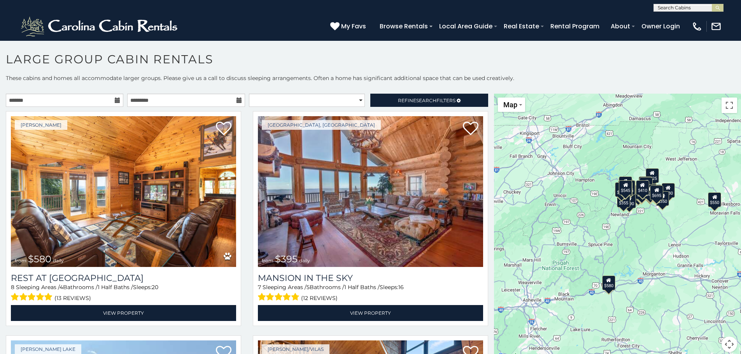
scroll to position [1789, 0]
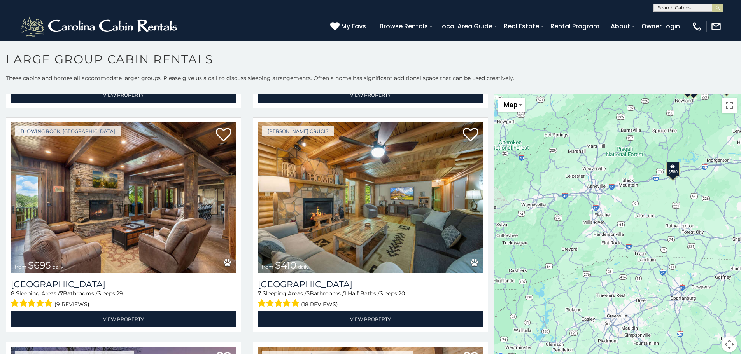
drag, startPoint x: 605, startPoint y: 325, endPoint x: 669, endPoint y: 210, distance: 131.5
click at [669, 210] on div "$580 $395 $550 $349 $535 $480 $400 $325 $451 $460 $525 $315 $230 $355 $650 $675…" at bounding box center [617, 228] width 247 height 268
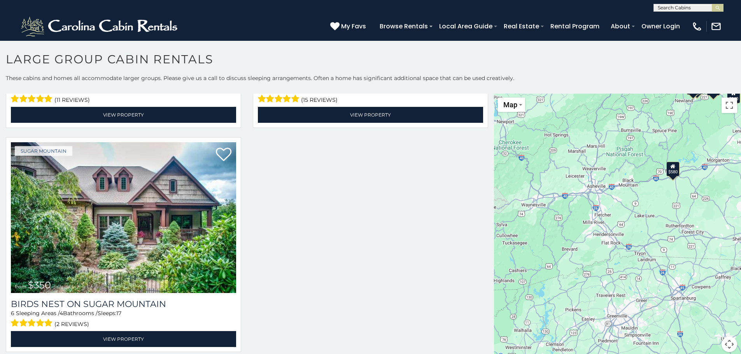
scroll to position [639, 0]
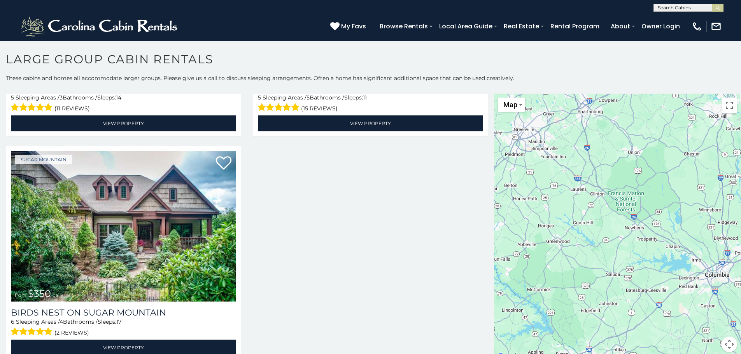
drag, startPoint x: 668, startPoint y: 268, endPoint x: 592, endPoint y: 123, distance: 163.9
click at [592, 123] on div "$580 $290 $345 $240 $345 $275 $350" at bounding box center [617, 228] width 247 height 268
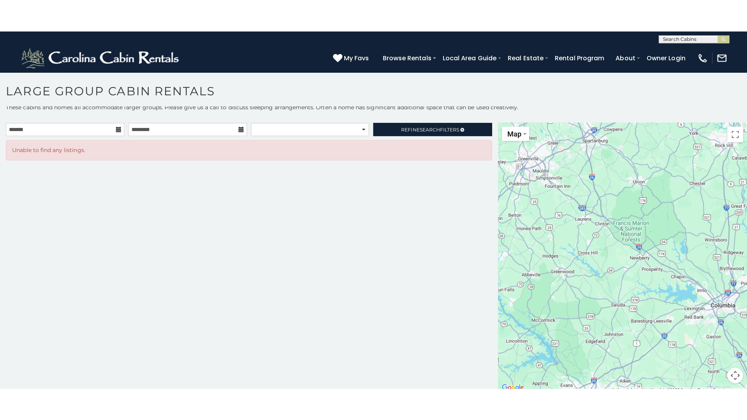
scroll to position [4, 0]
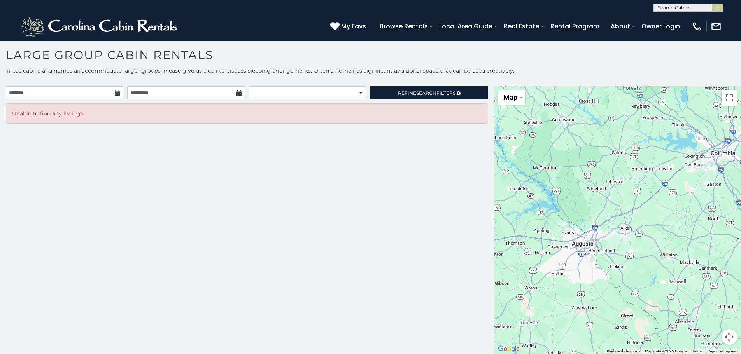
drag, startPoint x: 639, startPoint y: 255, endPoint x: 643, endPoint y: 146, distance: 108.6
click at [643, 145] on div at bounding box center [617, 220] width 247 height 268
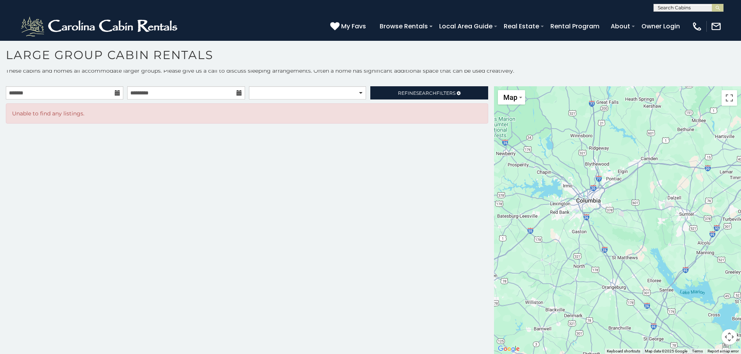
drag, startPoint x: 675, startPoint y: 235, endPoint x: 516, endPoint y: 282, distance: 165.8
click at [517, 284] on div at bounding box center [617, 220] width 247 height 268
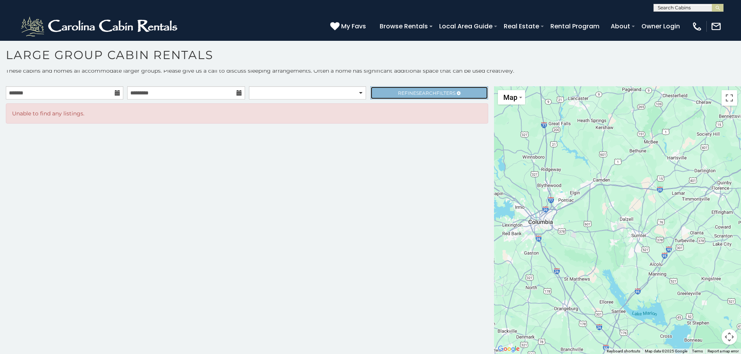
click at [434, 90] on span "Refine Search Filters" at bounding box center [427, 93] width 58 height 6
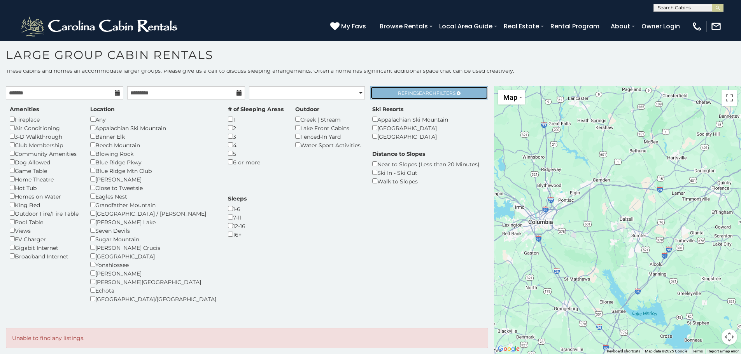
click at [419, 93] on span "Search" at bounding box center [426, 93] width 20 height 6
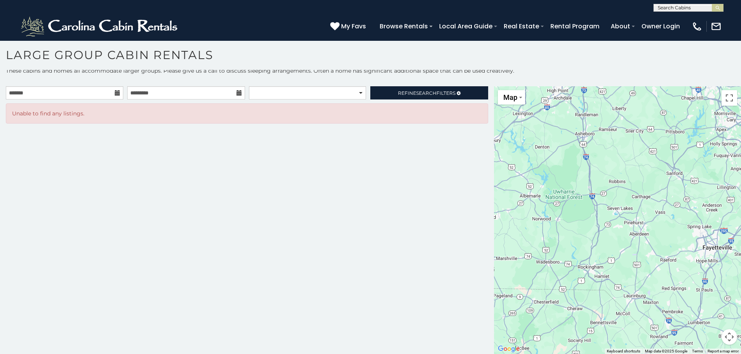
drag, startPoint x: 603, startPoint y: 155, endPoint x: 474, endPoint y: 362, distance: 244.1
click at [474, 354] on html "**********" at bounding box center [370, 175] width 741 height 359
click at [724, 101] on button "Toggle fullscreen view" at bounding box center [730, 98] width 16 height 16
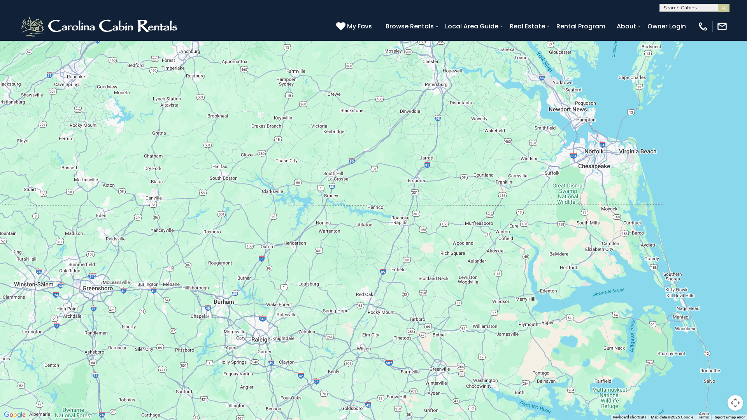
drag, startPoint x: 591, startPoint y: 163, endPoint x: 344, endPoint y: 396, distance: 339.6
click at [344, 354] on div at bounding box center [373, 210] width 747 height 420
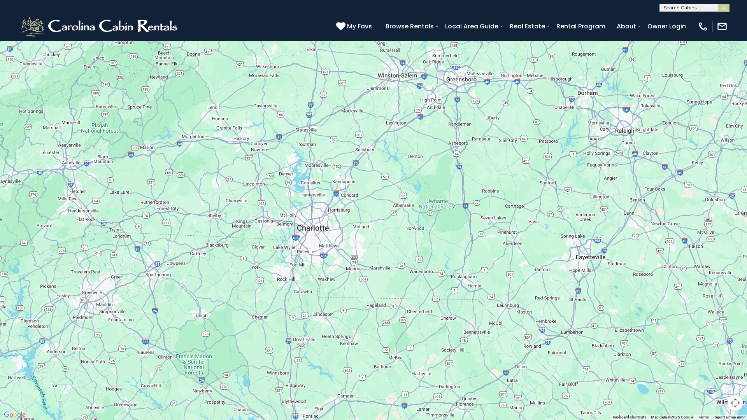
drag, startPoint x: 351, startPoint y: 331, endPoint x: 629, endPoint y: 170, distance: 321.2
click at [632, 170] on div at bounding box center [373, 210] width 747 height 420
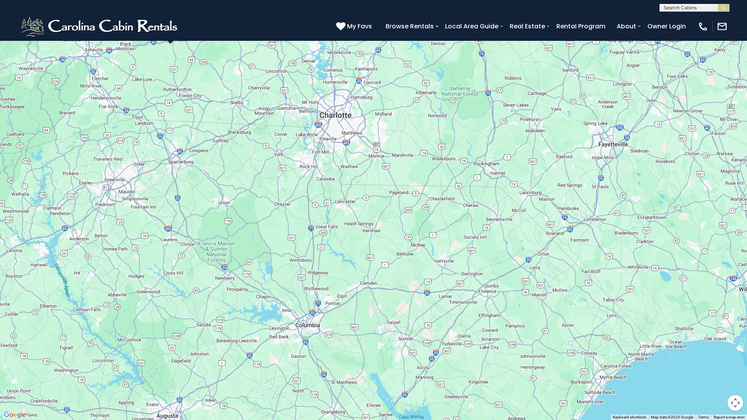
drag, startPoint x: 359, startPoint y: 325, endPoint x: 380, endPoint y: 251, distance: 77.7
click at [380, 251] on div "$580 $395 $550 $535 $460 $525 $315 $570 $695 $410 $545 $635 $930 $430 $300 $395…" at bounding box center [373, 210] width 747 height 420
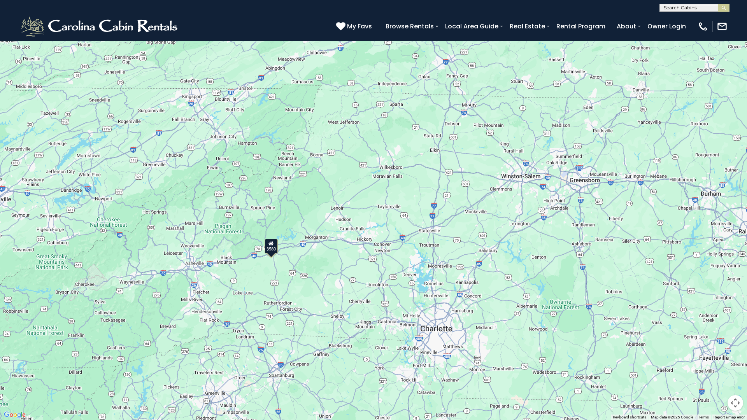
drag, startPoint x: 357, startPoint y: 198, endPoint x: 459, endPoint y: 420, distance: 244.2
click at [459, 354] on div "$580" at bounding box center [373, 210] width 747 height 420
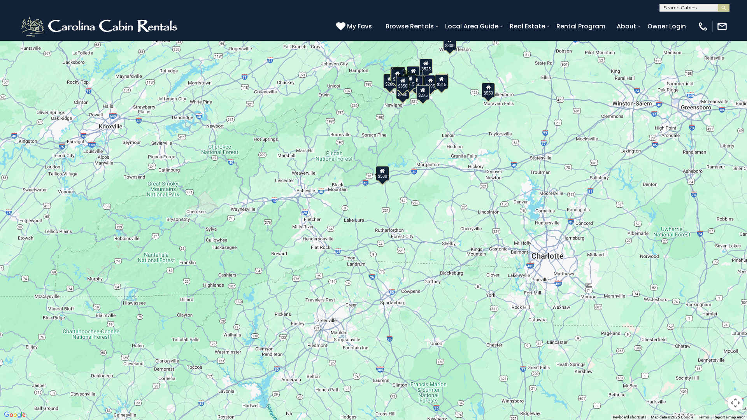
drag, startPoint x: 298, startPoint y: 369, endPoint x: 411, endPoint y: 293, distance: 136.4
click at [411, 293] on div "$580 $395 $550 $535 $460 $525 $315 $570 $695 $410 $545 $635 $930 $430 $300 $395…" at bounding box center [373, 210] width 747 height 420
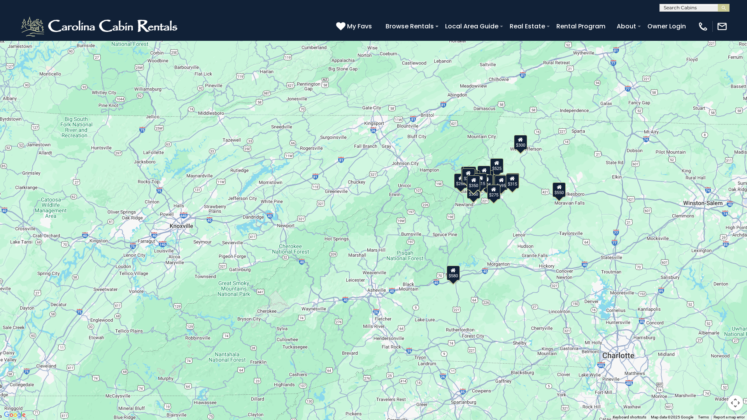
drag, startPoint x: 239, startPoint y: 151, endPoint x: 308, endPoint y: 254, distance: 123.5
click at [309, 254] on div "$580 $395 $550 $535 $460 $525 $315 $570 $695 $410 $545 $635 $930 $430 $300 $395…" at bounding box center [373, 210] width 747 height 420
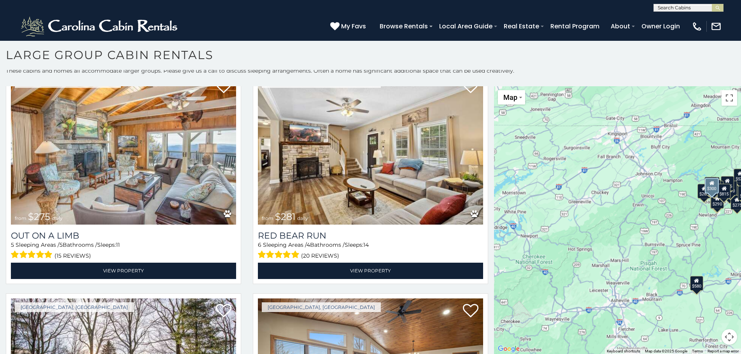
scroll to position [2384, 0]
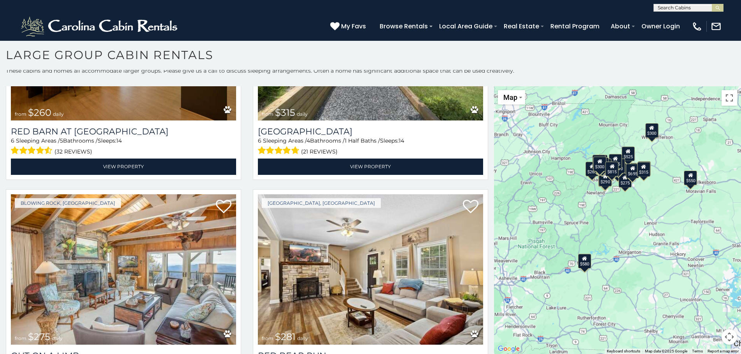
drag, startPoint x: 606, startPoint y: 228, endPoint x: 494, endPoint y: 205, distance: 114.8
click at [494, 205] on div "$580 $395 $550 $535 $460 $525 $315 $570 $695 $410 $545 $635 $930 $430 $300 $395…" at bounding box center [617, 220] width 247 height 268
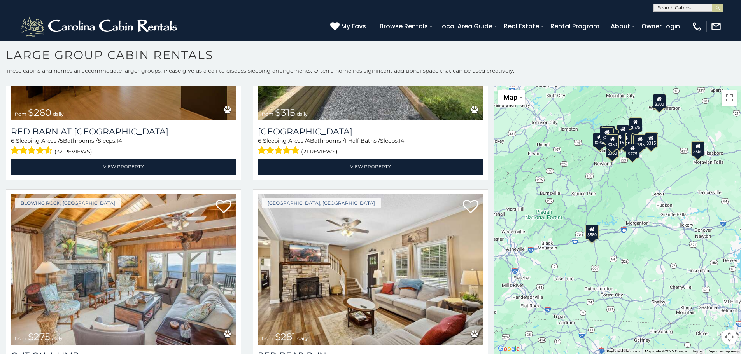
drag, startPoint x: 548, startPoint y: 209, endPoint x: 556, endPoint y: 179, distance: 30.9
click at [556, 179] on div "$580 $395 $550 $535 $460 $525 $315 $570 $695 $410 $545 $635 $930 $430 $300 $395…" at bounding box center [617, 220] width 247 height 268
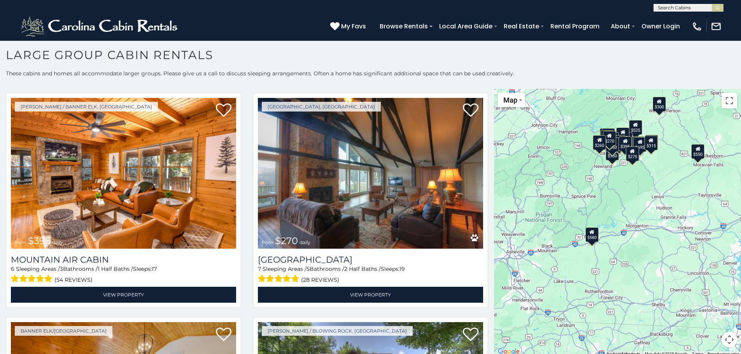
scroll to position [0, 0]
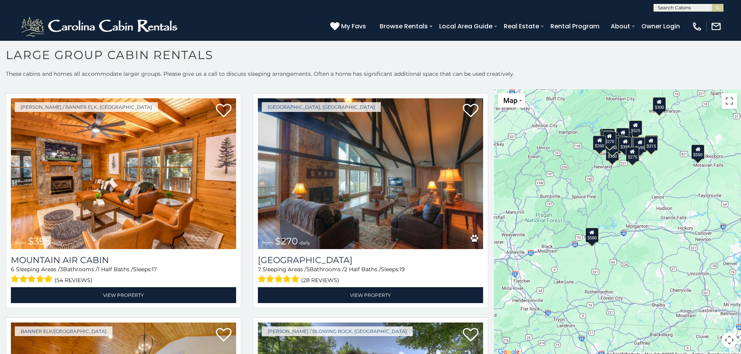
click at [626, 113] on div "$580 $395 $550 $535 $460 $525 $315 $570 $695 $410 $545 $635 $930 $430 $300 $395…" at bounding box center [617, 223] width 247 height 268
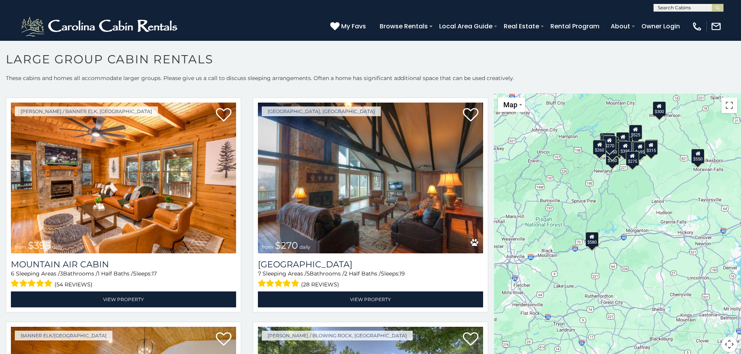
click at [626, 144] on div "$395" at bounding box center [625, 148] width 13 height 15
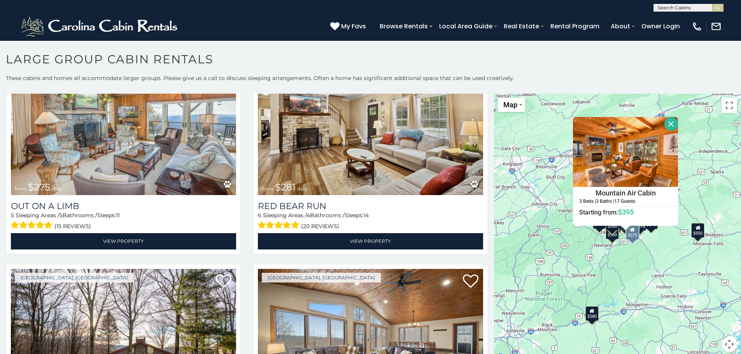
scroll to position [2423, 0]
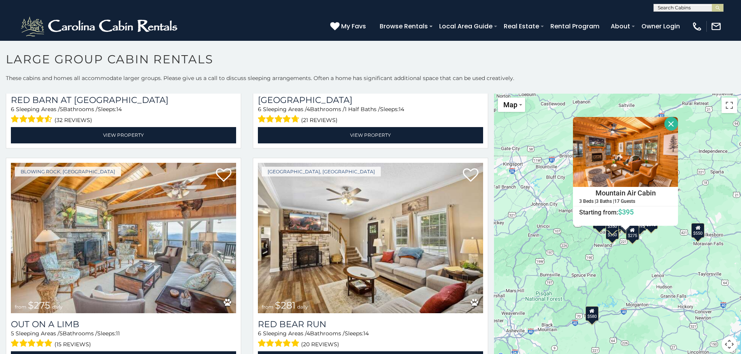
scroll to position [4, 0]
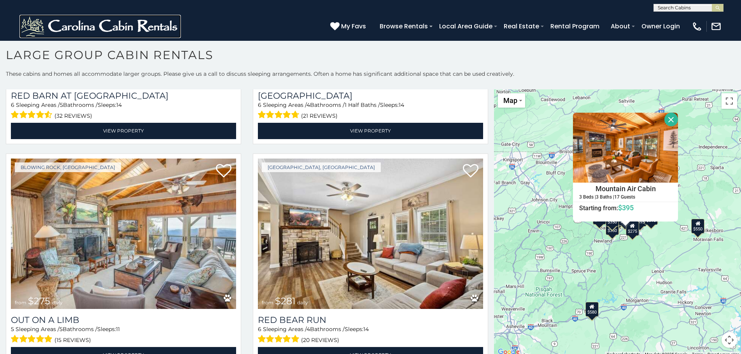
click at [77, 23] on img at bounding box center [99, 26] width 161 height 23
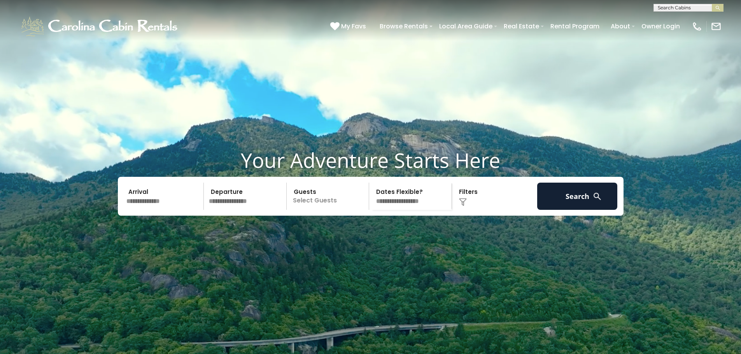
click at [241, 210] on input "text" at bounding box center [246, 196] width 81 height 27
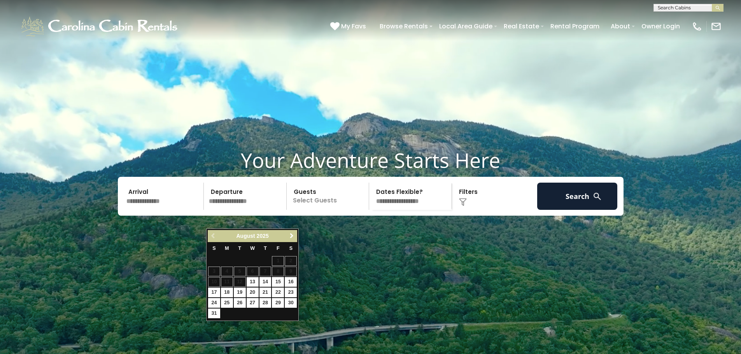
click at [291, 237] on span "Next" at bounding box center [292, 236] width 6 height 6
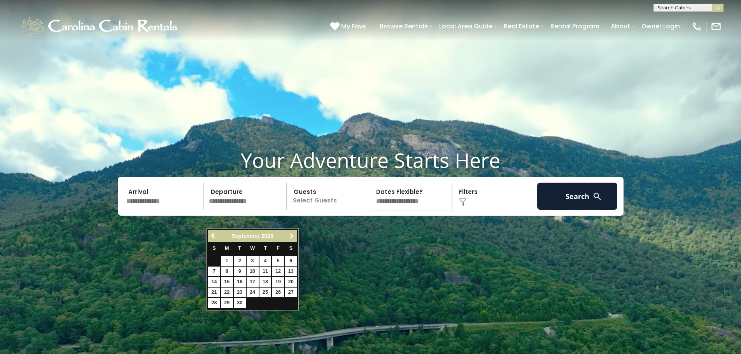
click at [291, 237] on span "Next" at bounding box center [292, 236] width 6 height 6
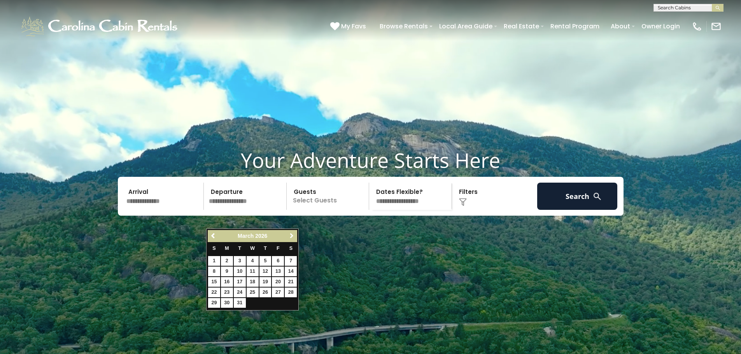
click at [291, 237] on span "Next" at bounding box center [292, 236] width 6 height 6
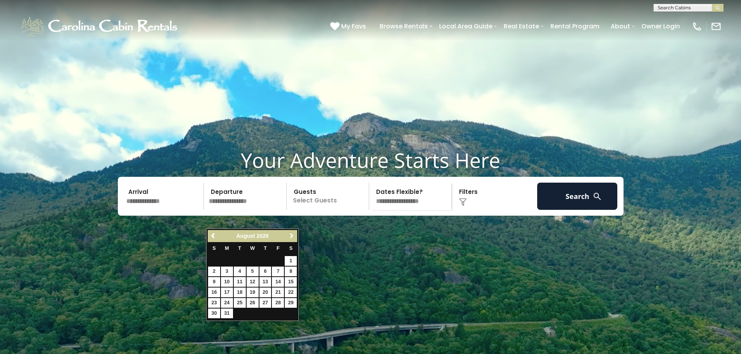
click at [292, 236] on span "Next" at bounding box center [292, 236] width 6 height 6
click at [211, 235] on span "Previous" at bounding box center [213, 236] width 6 height 6
click at [265, 271] on link "6" at bounding box center [265, 272] width 12 height 10
type input "******"
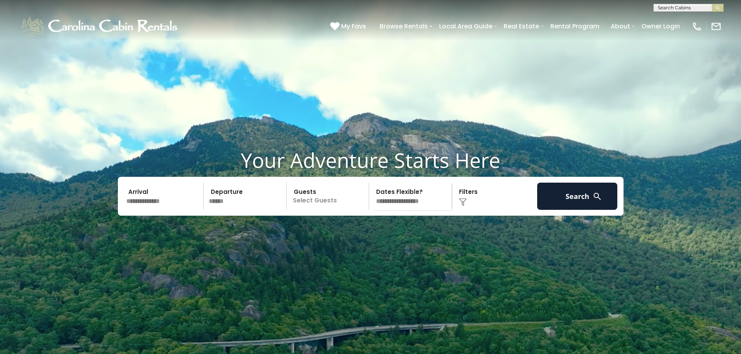
drag, startPoint x: 127, startPoint y: 221, endPoint x: 143, endPoint y: 212, distance: 18.5
click at [128, 210] on input "text" at bounding box center [164, 196] width 81 height 27
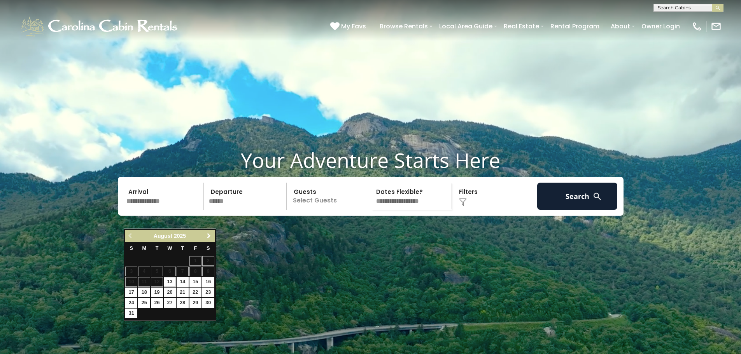
click at [207, 234] on span "Next" at bounding box center [209, 236] width 6 height 6
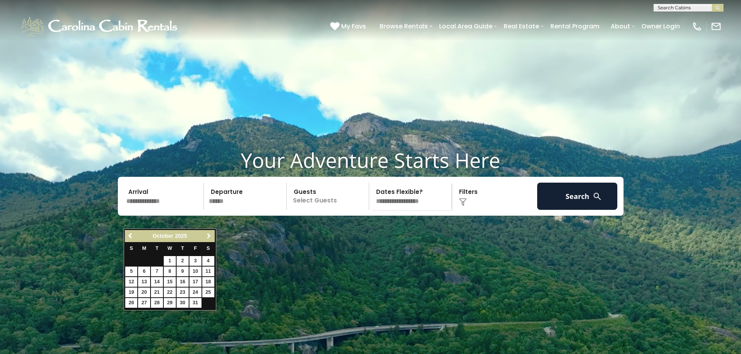
click at [208, 234] on span "Next" at bounding box center [209, 236] width 6 height 6
click at [209, 234] on span "Next" at bounding box center [209, 236] width 6 height 6
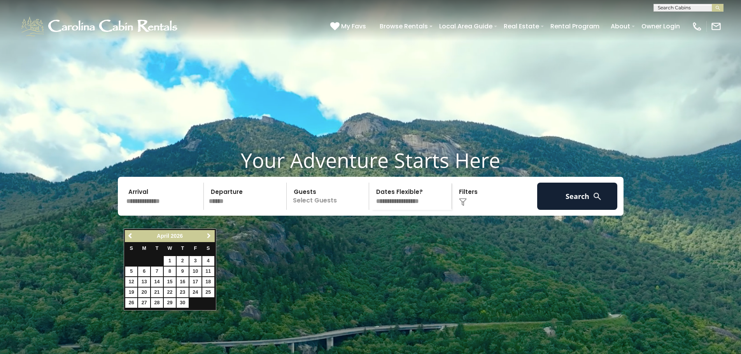
click at [209, 234] on span "Next" at bounding box center [209, 236] width 6 height 6
click at [209, 233] on span "Next" at bounding box center [209, 236] width 6 height 6
click at [182, 270] on link "6" at bounding box center [183, 272] width 12 height 10
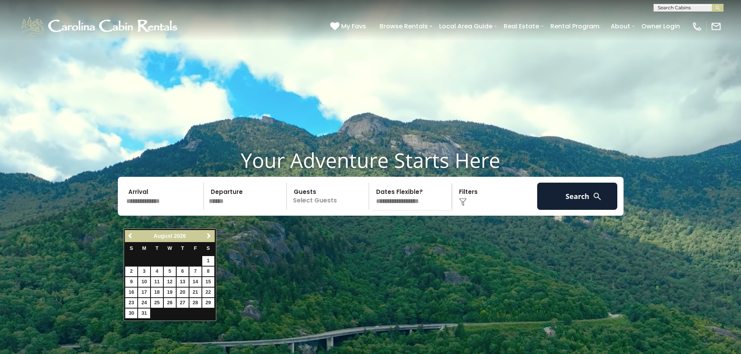
type input "******"
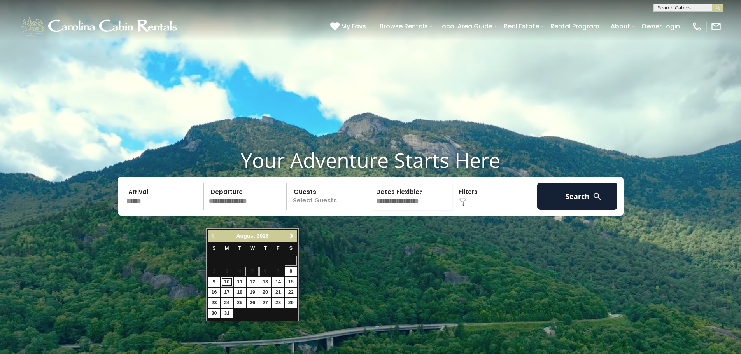
click at [224, 280] on link "10" at bounding box center [227, 282] width 12 height 10
type input "*******"
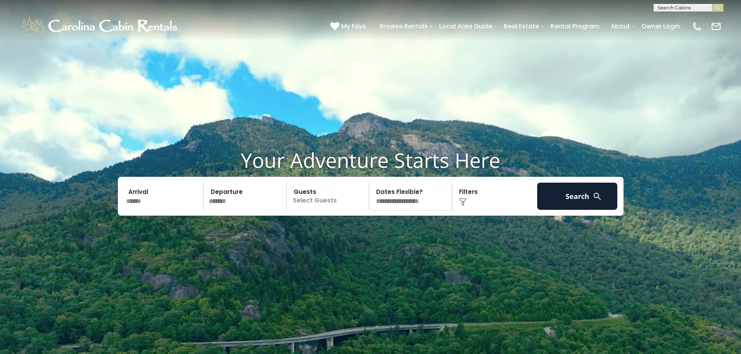
click at [308, 210] on p "Select Guests" at bounding box center [329, 196] width 80 height 27
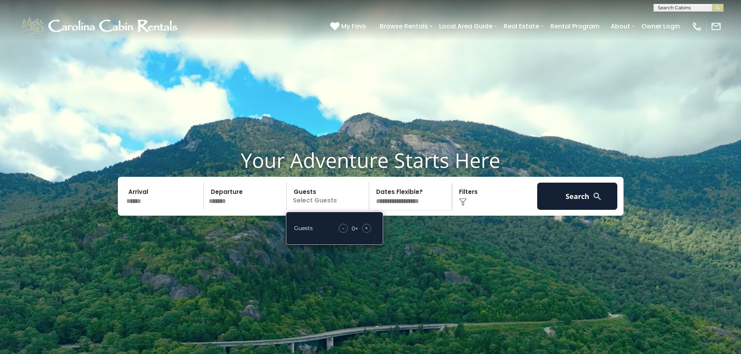
drag, startPoint x: 364, startPoint y: 250, endPoint x: 368, endPoint y: 242, distance: 9.2
click at [366, 233] on div "+" at bounding box center [366, 228] width 9 height 9
click at [369, 233] on div "+" at bounding box center [366, 228] width 9 height 9
click at [368, 233] on div "+" at bounding box center [366, 228] width 9 height 9
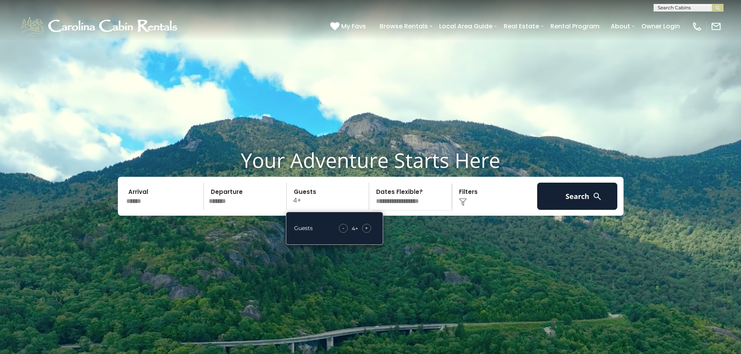
click at [368, 233] on div "+" at bounding box center [366, 228] width 9 height 9
click at [368, 232] on span "+" at bounding box center [366, 228] width 3 height 8
click at [366, 232] on span "+" at bounding box center [366, 228] width 3 height 8
click at [365, 232] on span "+" at bounding box center [366, 228] width 3 height 8
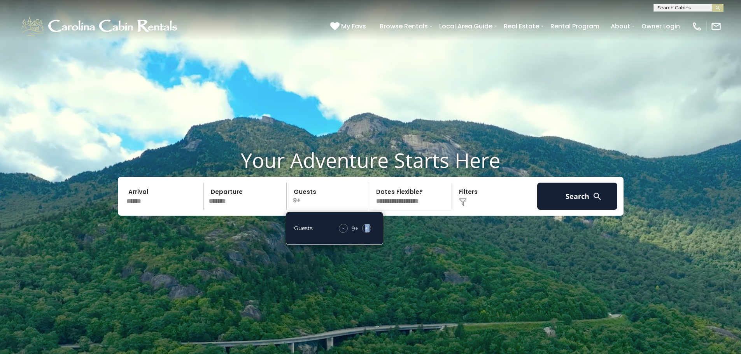
click at [365, 232] on span "+" at bounding box center [366, 228] width 3 height 8
drag, startPoint x: 365, startPoint y: 245, endPoint x: 363, endPoint y: 251, distance: 6.3
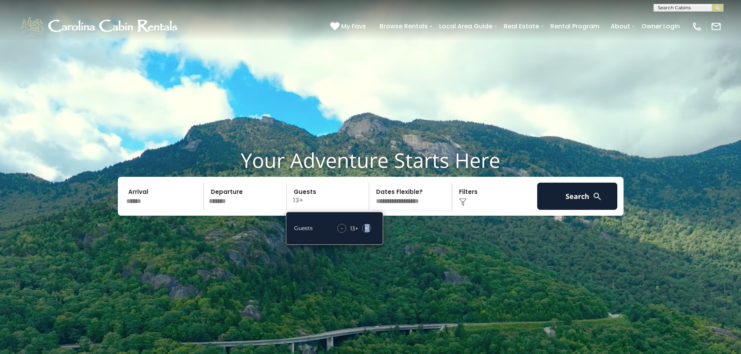
click at [365, 232] on span "+" at bounding box center [366, 228] width 3 height 8
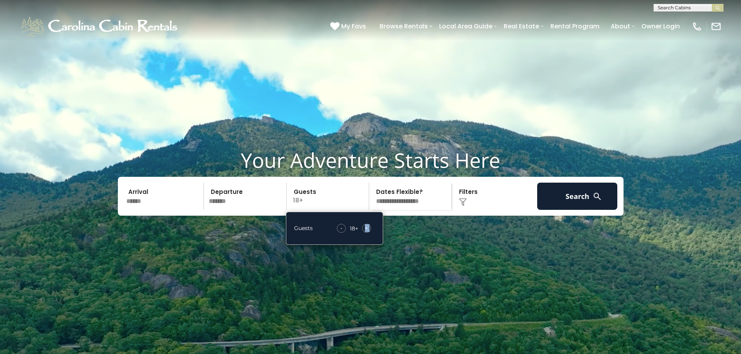
click at [365, 232] on span "+" at bounding box center [366, 228] width 3 height 8
click at [365, 242] on div "Guests - 19 + +" at bounding box center [334, 228] width 97 height 33
click at [364, 233] on div "+" at bounding box center [366, 228] width 9 height 9
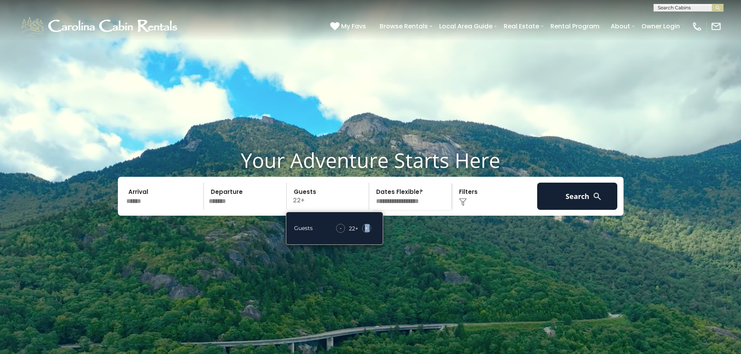
click at [364, 233] on div "+" at bounding box center [366, 228] width 9 height 9
click at [344, 233] on div "-" at bounding box center [340, 228] width 9 height 9
click at [415, 210] on select "**********" at bounding box center [412, 196] width 80 height 27
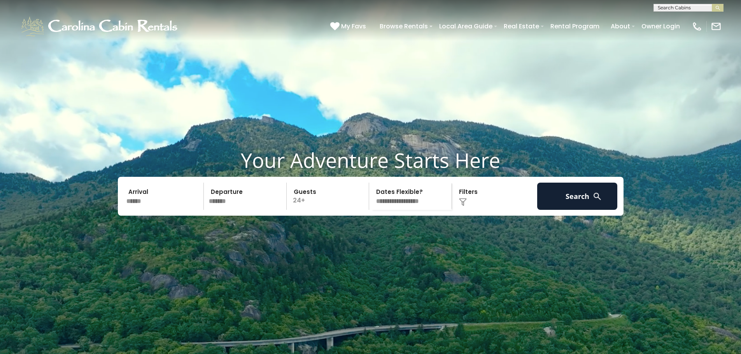
select select "*"
click at [372, 202] on select "**********" at bounding box center [412, 196] width 80 height 27
click at [570, 210] on button "Search" at bounding box center [577, 196] width 81 height 27
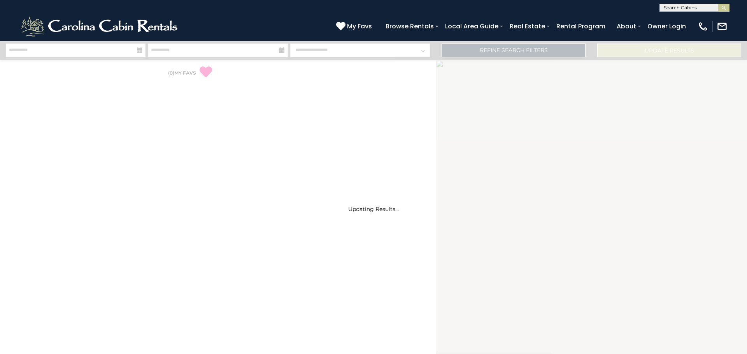
select select "*"
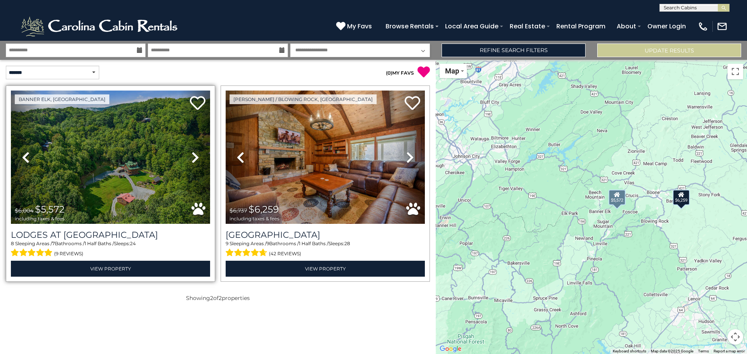
click at [193, 158] on icon at bounding box center [195, 157] width 8 height 12
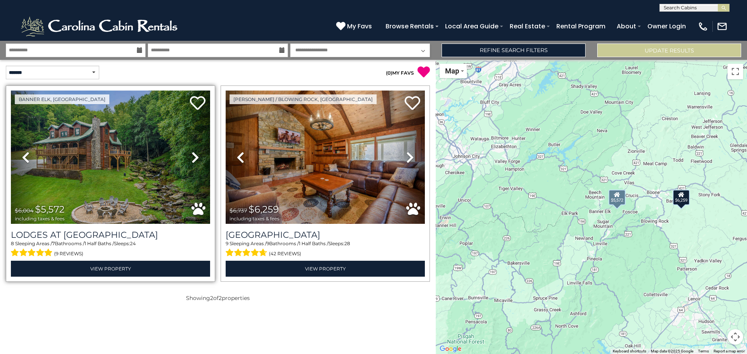
click at [194, 158] on icon at bounding box center [195, 157] width 8 height 12
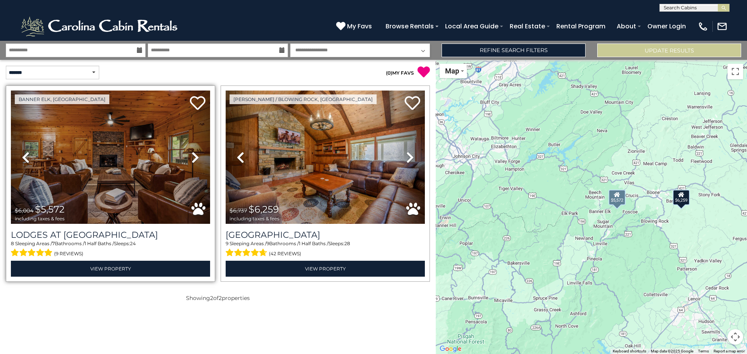
click at [194, 158] on icon at bounding box center [195, 157] width 8 height 12
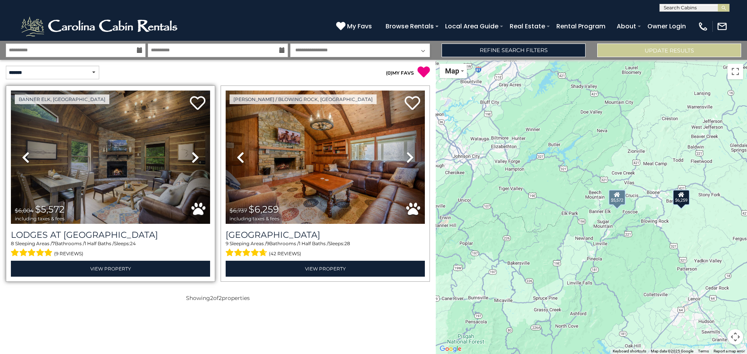
click at [194, 158] on icon at bounding box center [195, 157] width 8 height 12
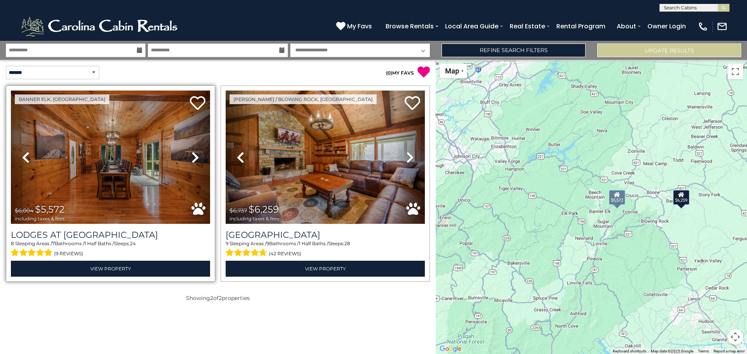
click at [194, 158] on icon at bounding box center [195, 157] width 8 height 12
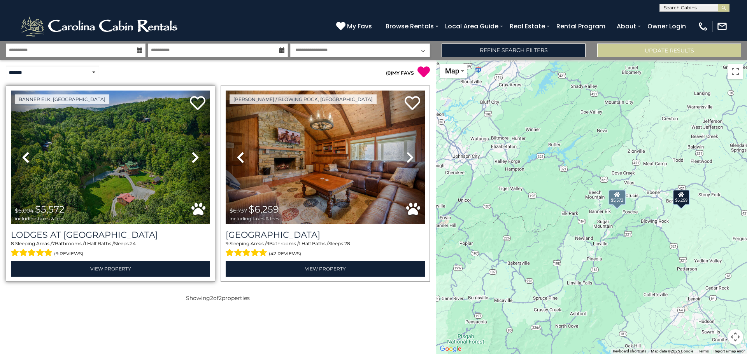
click at [194, 158] on icon at bounding box center [195, 157] width 8 height 12
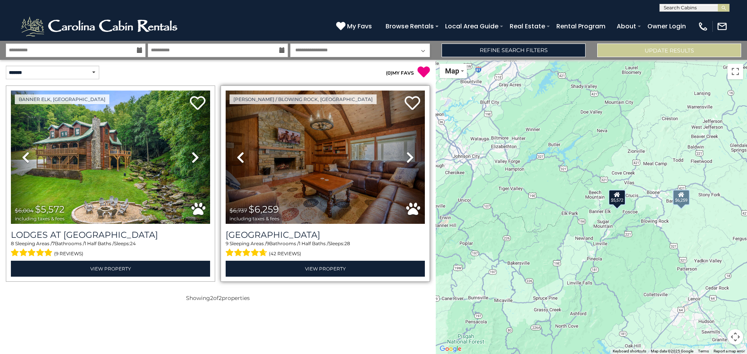
click at [400, 159] on link "Next" at bounding box center [410, 157] width 30 height 133
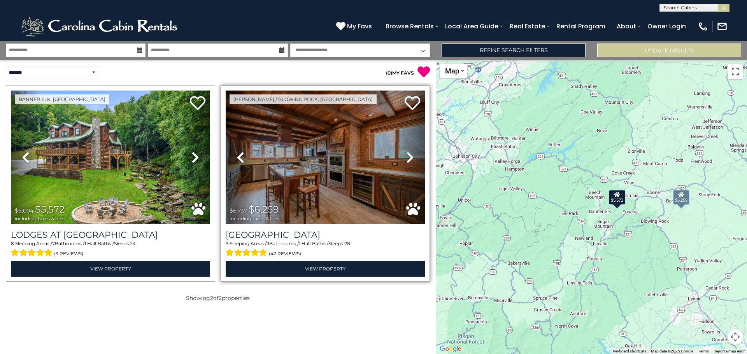
click at [400, 159] on link "Next" at bounding box center [410, 157] width 30 height 133
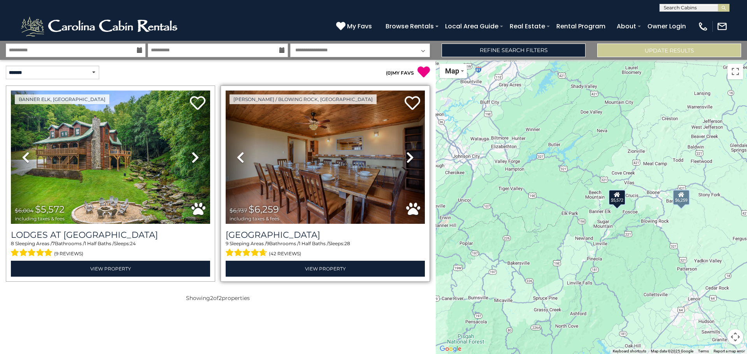
click at [400, 159] on link "Next" at bounding box center [410, 157] width 30 height 133
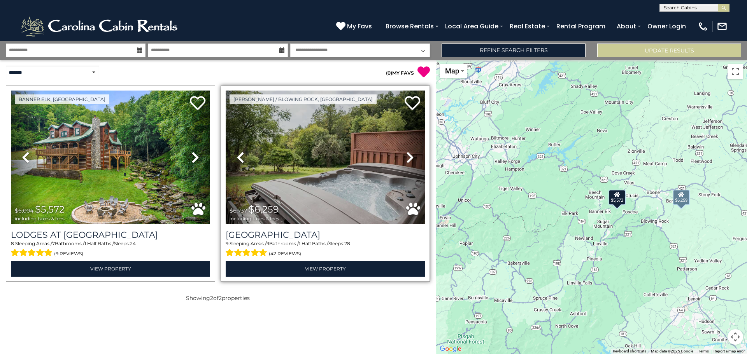
click at [400, 160] on link "Next" at bounding box center [410, 157] width 30 height 133
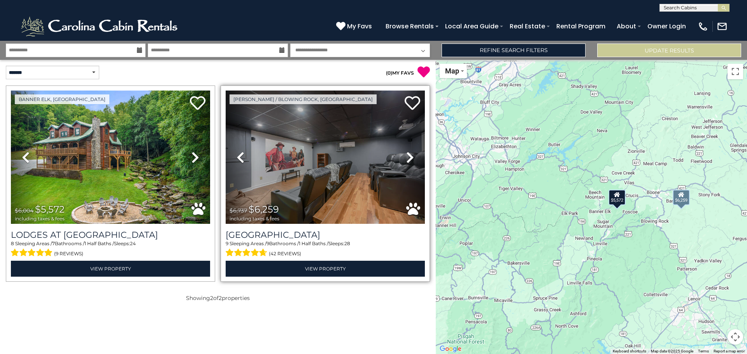
click at [400, 159] on link "Next" at bounding box center [410, 157] width 30 height 133
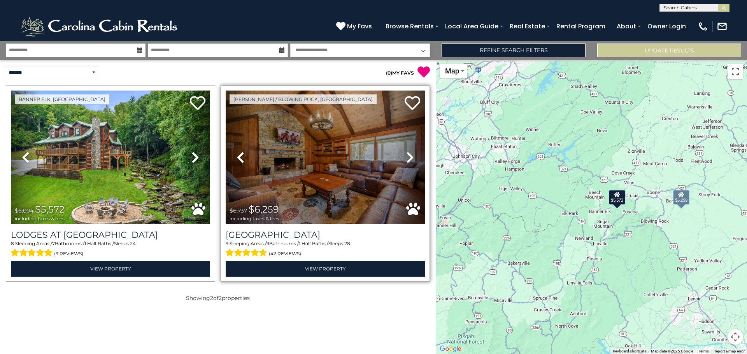
click at [400, 159] on link "Next" at bounding box center [410, 157] width 30 height 133
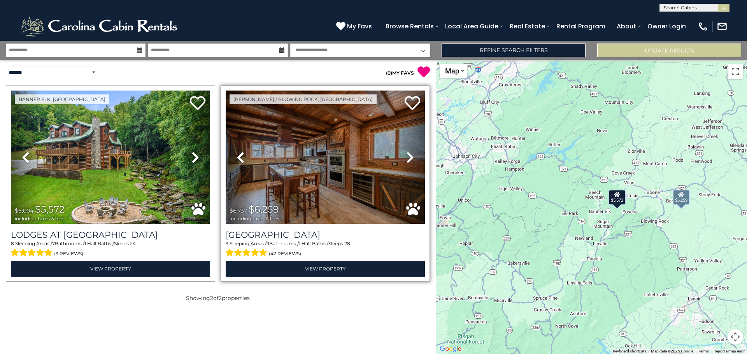
click at [400, 159] on link "Next" at bounding box center [410, 157] width 30 height 133
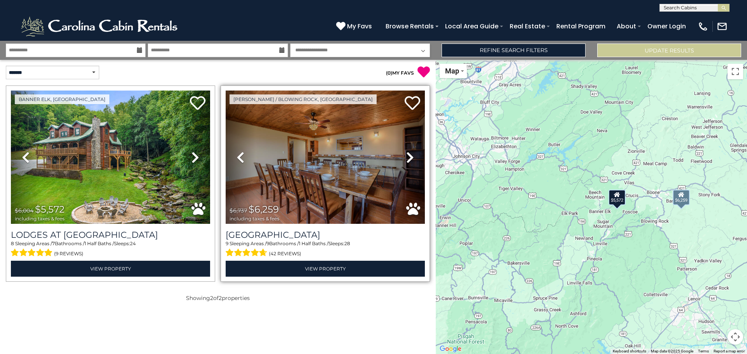
click at [400, 159] on link "Next" at bounding box center [410, 157] width 30 height 133
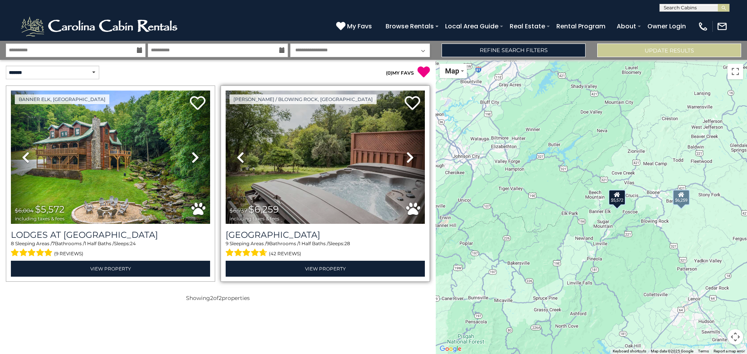
click at [400, 159] on link "Next" at bounding box center [410, 157] width 30 height 133
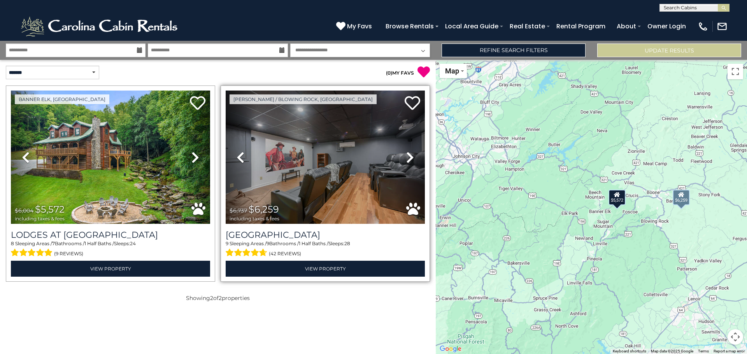
click at [400, 159] on link "Next" at bounding box center [410, 157] width 30 height 133
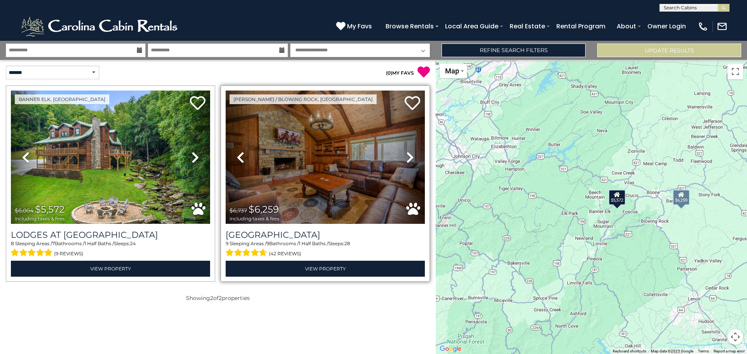
click at [400, 159] on link "Next" at bounding box center [410, 157] width 30 height 133
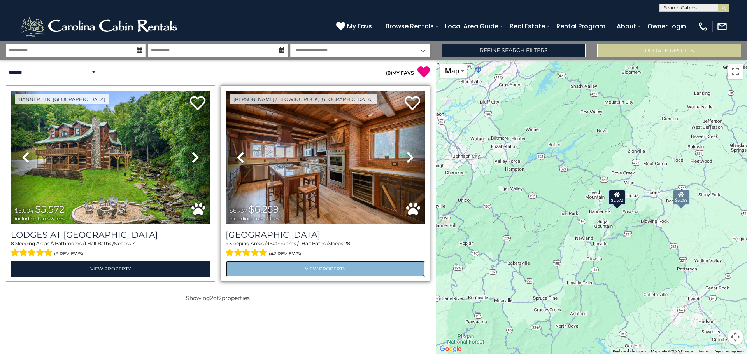
click at [337, 273] on link "View Property" at bounding box center [325, 269] width 199 height 16
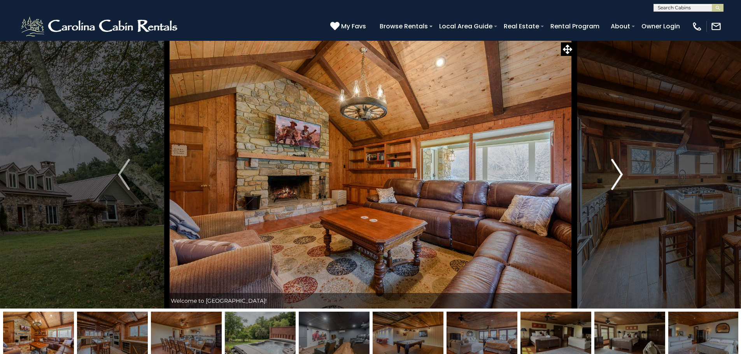
click at [620, 174] on img "Next" at bounding box center [617, 174] width 12 height 31
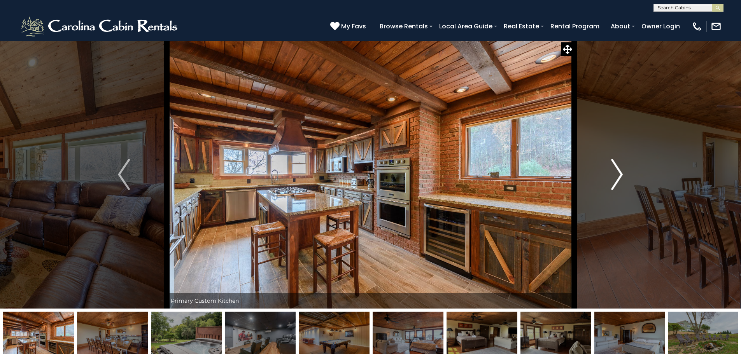
click at [615, 176] on img "Next" at bounding box center [617, 174] width 12 height 31
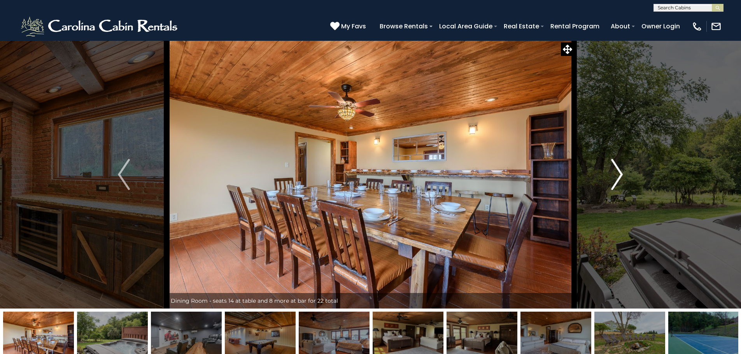
click at [615, 176] on img "Next" at bounding box center [617, 174] width 12 height 31
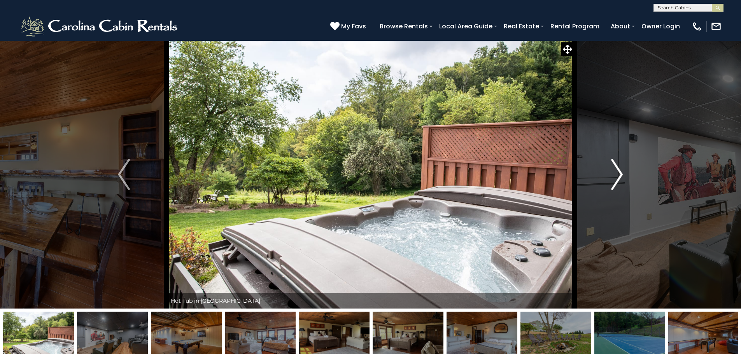
click at [615, 176] on img "Next" at bounding box center [617, 174] width 12 height 31
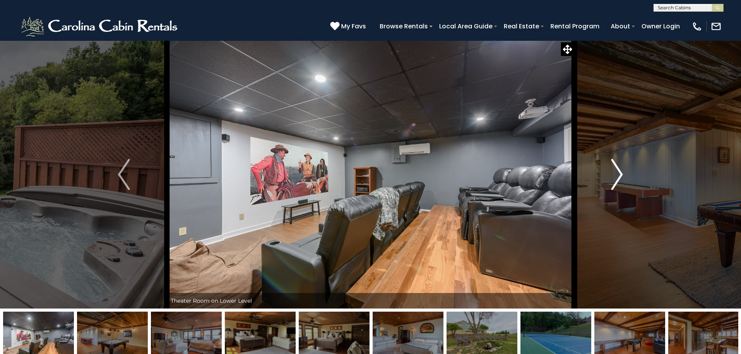
click at [610, 178] on button "Next" at bounding box center [617, 174] width 86 height 268
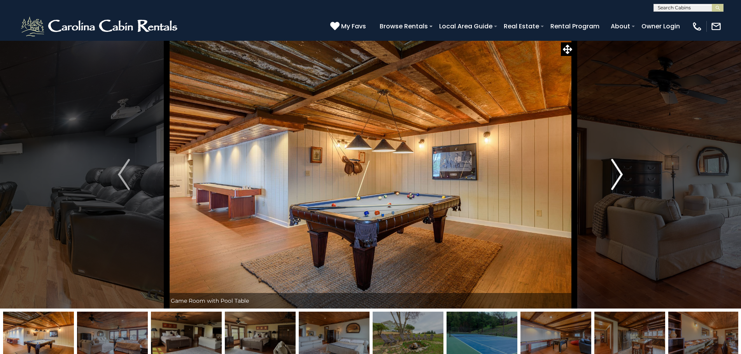
click at [614, 174] on img "Next" at bounding box center [617, 174] width 12 height 31
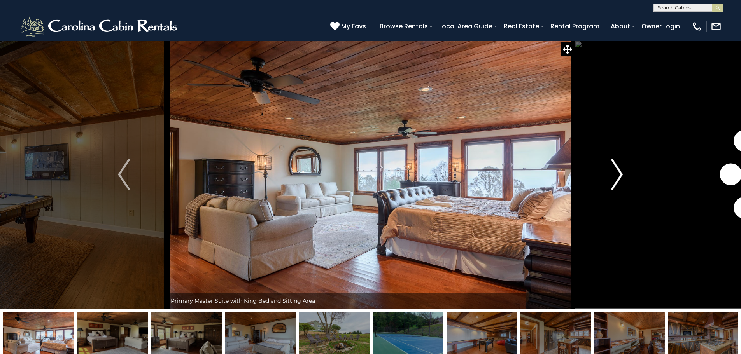
click at [614, 174] on img "Next" at bounding box center [617, 174] width 12 height 31
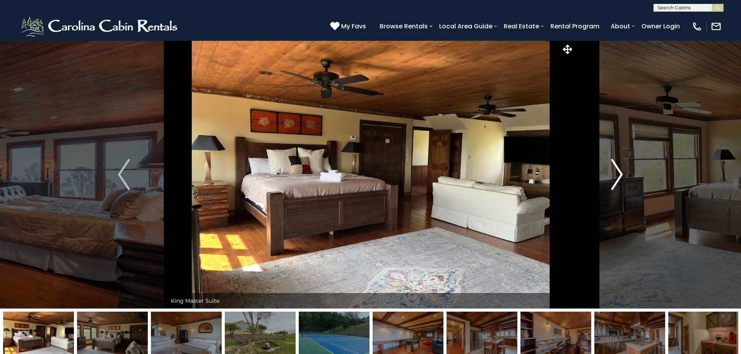
click at [614, 173] on img "Next" at bounding box center [617, 174] width 12 height 31
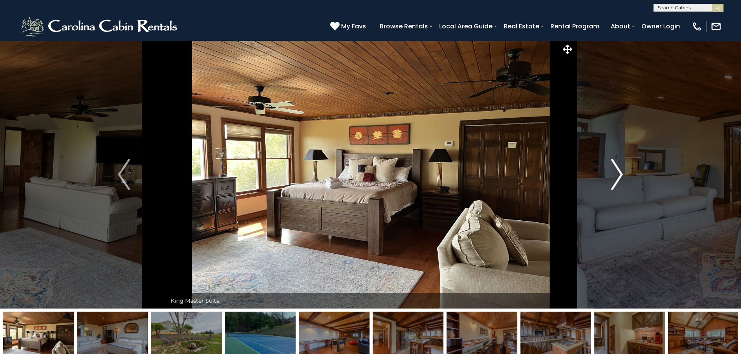
click at [613, 172] on img "Next" at bounding box center [617, 174] width 12 height 31
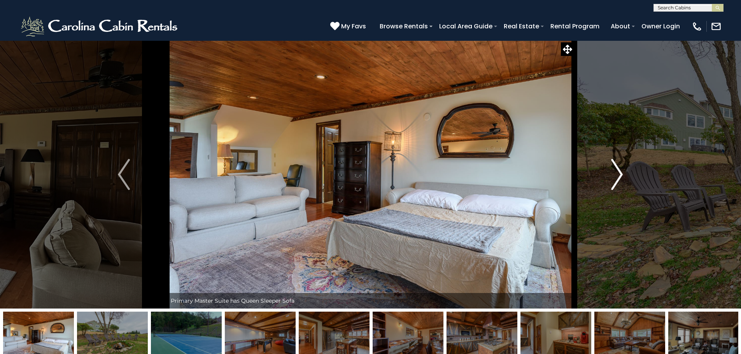
click at [613, 172] on img "Next" at bounding box center [617, 174] width 12 height 31
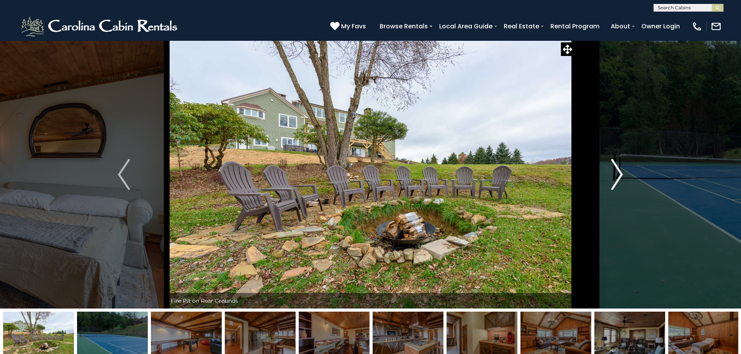
click at [613, 172] on img "Next" at bounding box center [617, 174] width 12 height 31
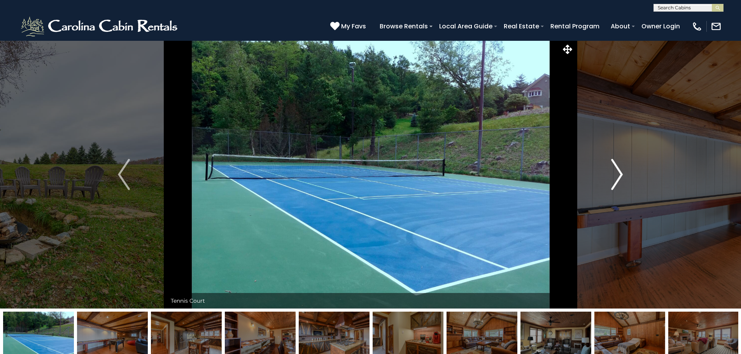
click at [613, 172] on img "Next" at bounding box center [617, 174] width 12 height 31
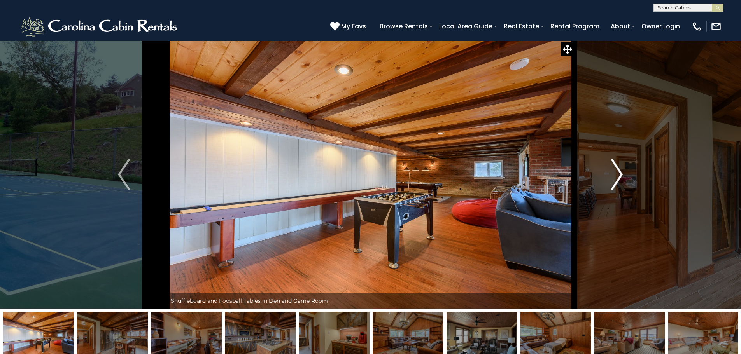
click at [613, 172] on img "Next" at bounding box center [617, 174] width 12 height 31
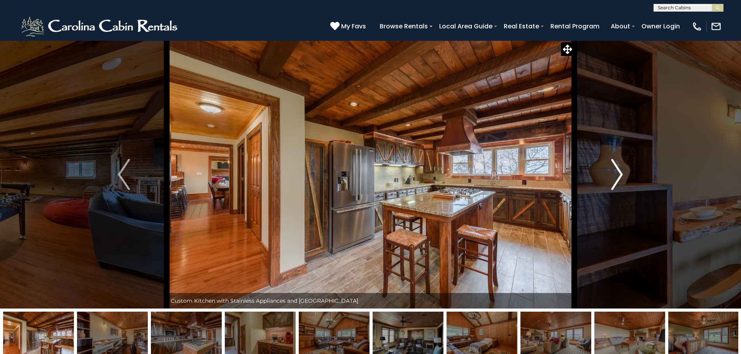
click at [613, 172] on img "Next" at bounding box center [617, 174] width 12 height 31
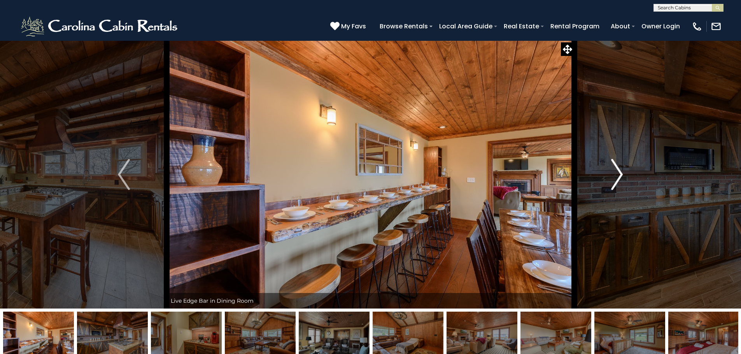
click at [613, 172] on img "Next" at bounding box center [617, 174] width 12 height 31
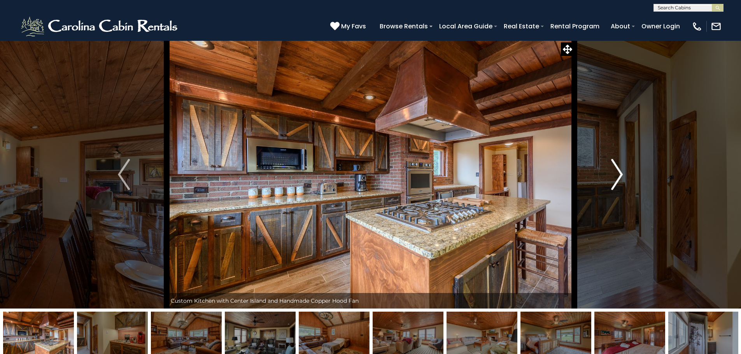
click at [613, 172] on img "Next" at bounding box center [617, 174] width 12 height 31
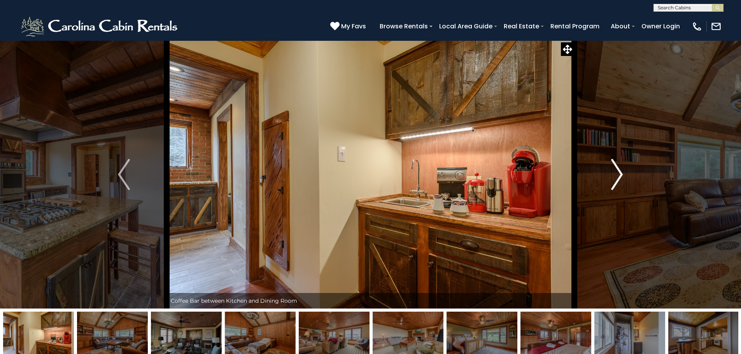
click at [613, 172] on img "Next" at bounding box center [617, 174] width 12 height 31
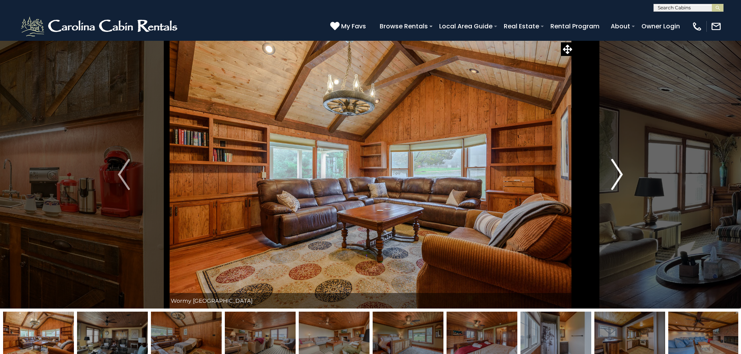
click at [613, 172] on img "Next" at bounding box center [617, 174] width 12 height 31
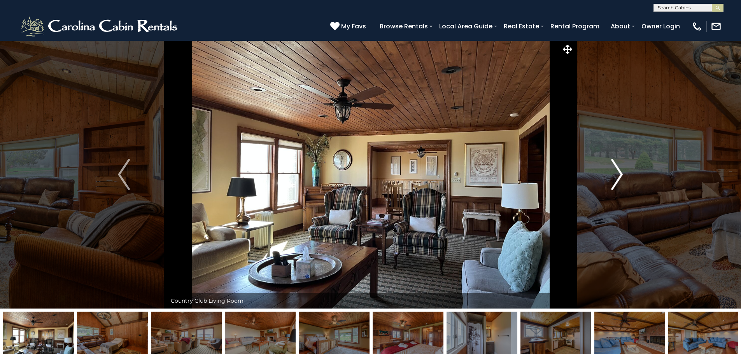
click at [613, 172] on img "Next" at bounding box center [617, 174] width 12 height 31
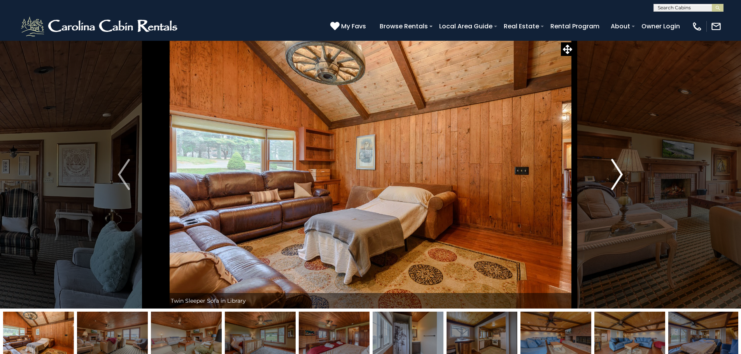
click at [613, 172] on img "Next" at bounding box center [617, 174] width 12 height 31
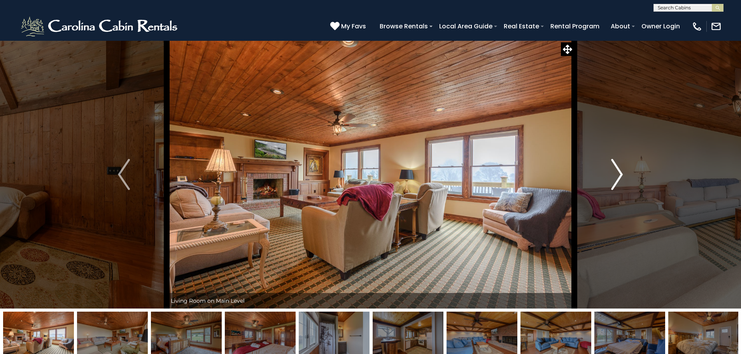
click at [613, 172] on img "Next" at bounding box center [617, 174] width 12 height 31
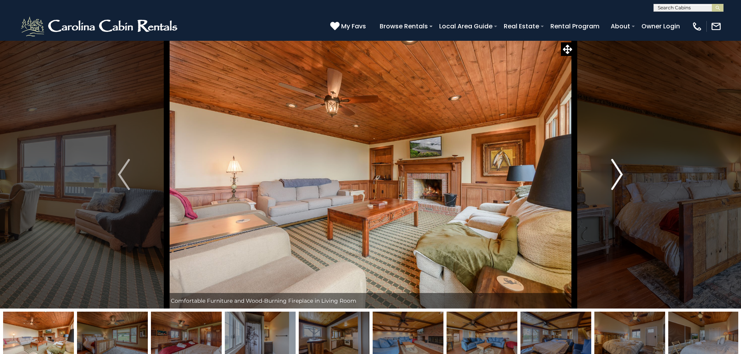
click at [613, 172] on img "Next" at bounding box center [617, 174] width 12 height 31
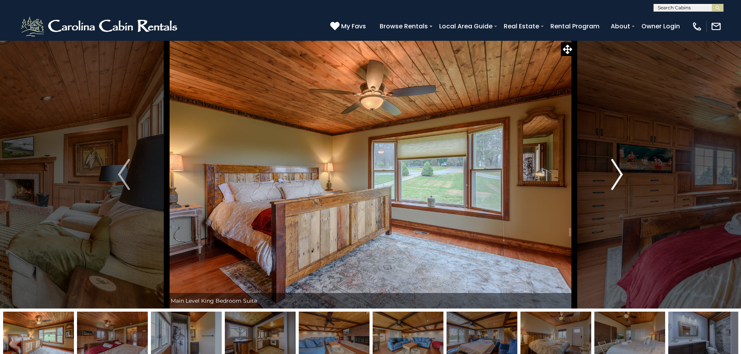
click at [613, 172] on img "Next" at bounding box center [617, 174] width 12 height 31
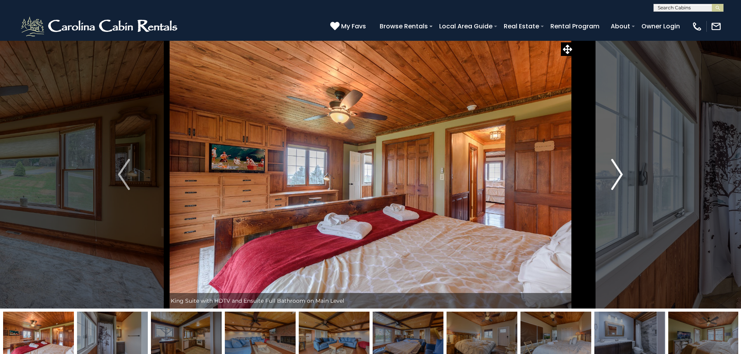
click at [613, 172] on img "Next" at bounding box center [617, 174] width 12 height 31
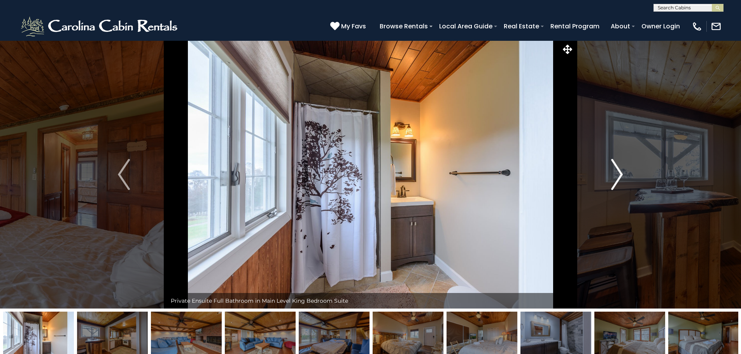
click at [613, 172] on img "Next" at bounding box center [617, 174] width 12 height 31
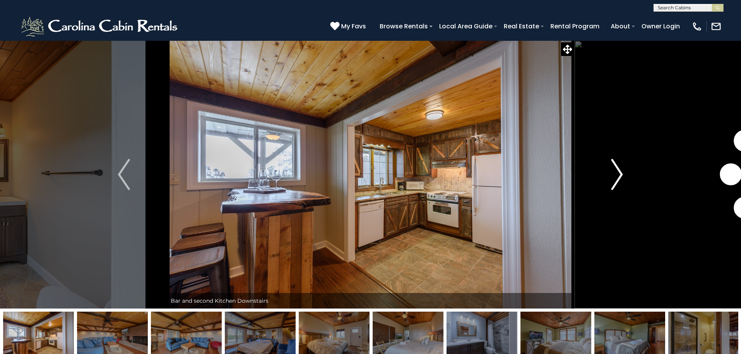
click at [613, 172] on img "Next" at bounding box center [617, 174] width 12 height 31
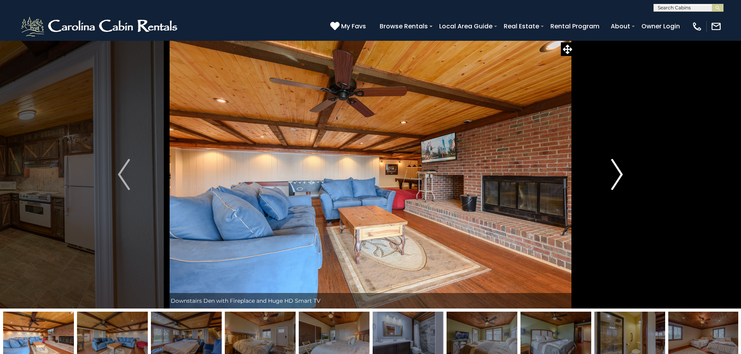
click at [613, 172] on img "Next" at bounding box center [617, 174] width 12 height 31
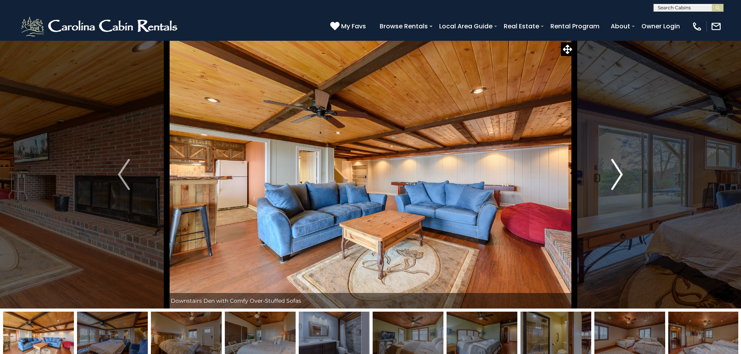
click at [613, 173] on img "Next" at bounding box center [617, 174] width 12 height 31
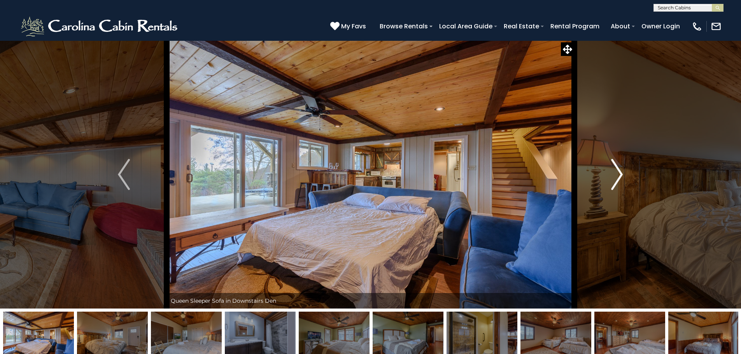
click at [613, 173] on img "Next" at bounding box center [617, 174] width 12 height 31
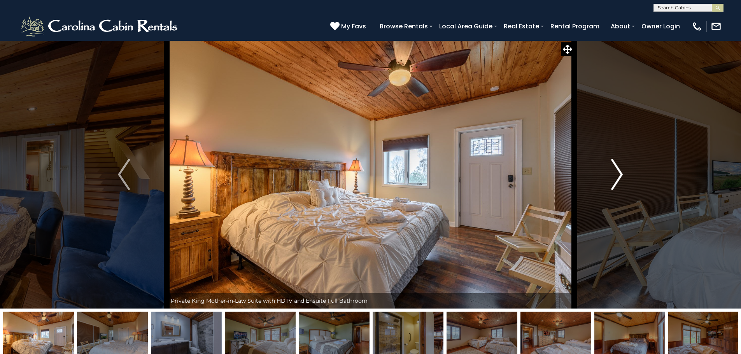
click at [613, 173] on img "Next" at bounding box center [617, 174] width 12 height 31
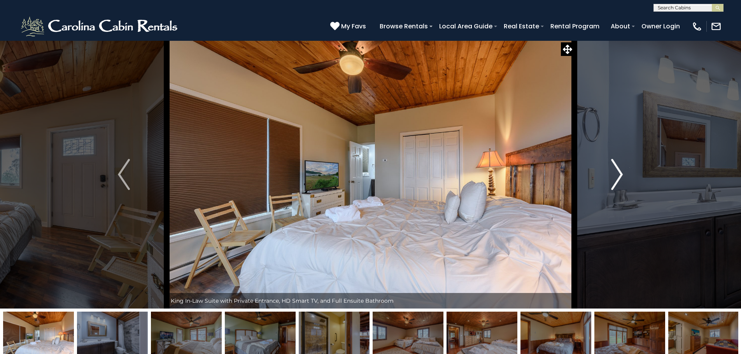
click at [613, 173] on img "Next" at bounding box center [617, 174] width 12 height 31
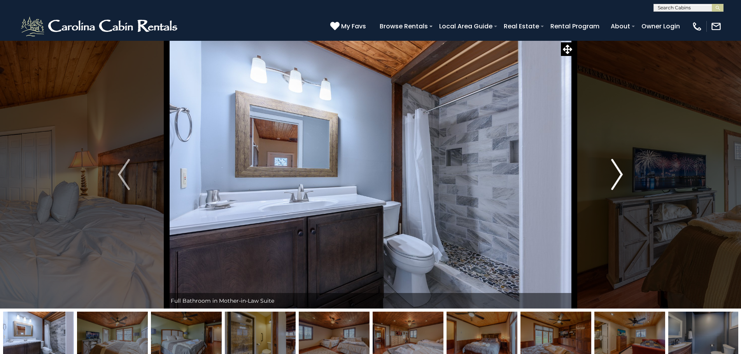
click at [613, 173] on img "Next" at bounding box center [617, 174] width 12 height 31
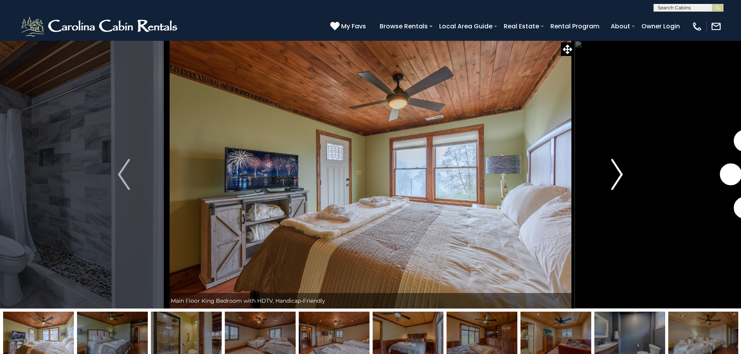
click at [613, 173] on img "Next" at bounding box center [617, 174] width 12 height 31
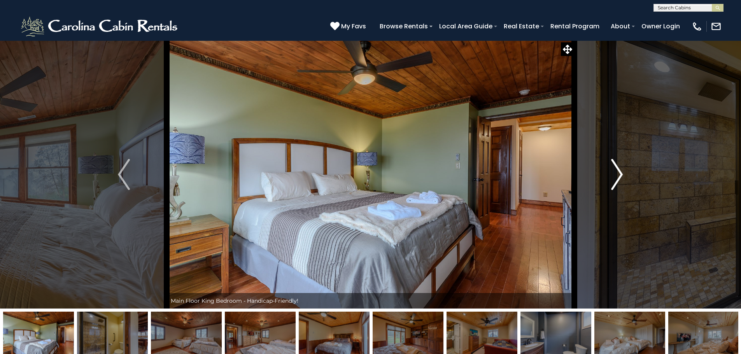
click at [613, 173] on img "Next" at bounding box center [617, 174] width 12 height 31
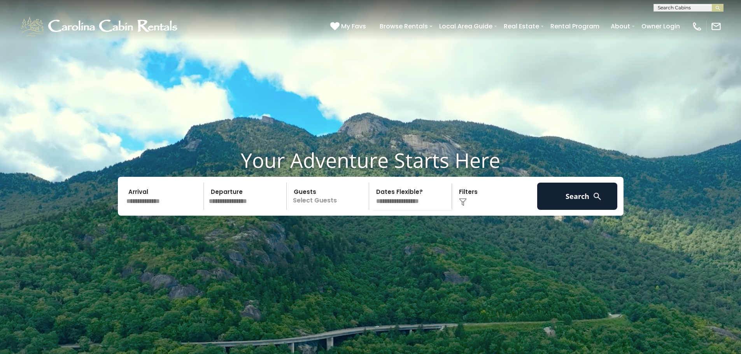
click at [240, 210] on input "text" at bounding box center [246, 196] width 81 height 27
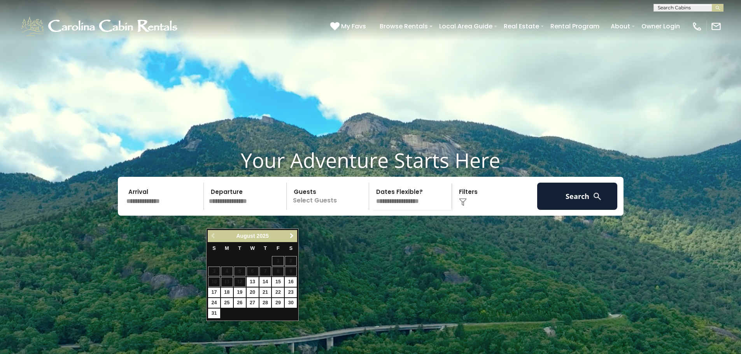
click at [292, 236] on span "Next" at bounding box center [292, 236] width 6 height 6
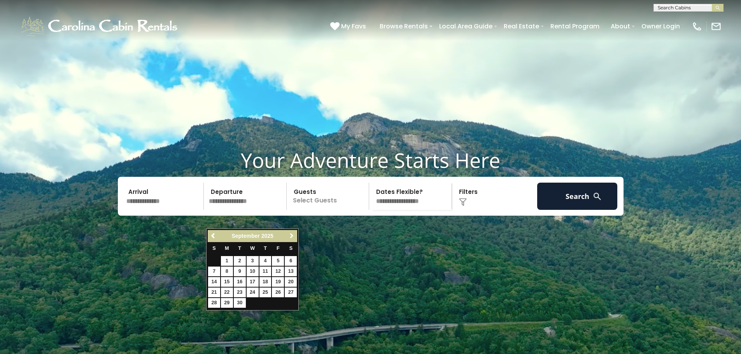
click at [292, 236] on span "Next" at bounding box center [292, 236] width 6 height 6
click at [291, 236] on span "Next" at bounding box center [292, 236] width 6 height 6
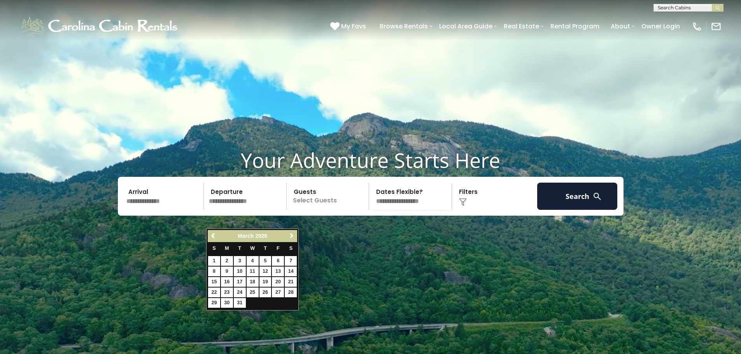
click at [291, 236] on span "Next" at bounding box center [292, 236] width 6 height 6
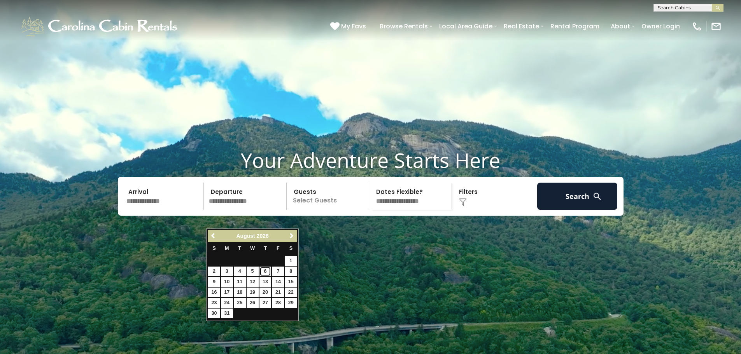
click at [261, 270] on link "6" at bounding box center [265, 272] width 12 height 10
type input "******"
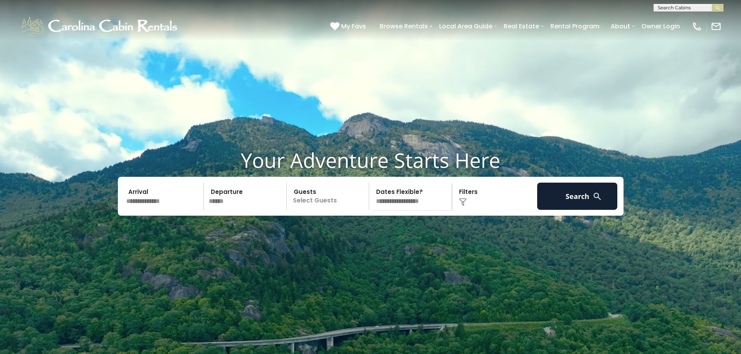
click at [324, 210] on p "Select Guests" at bounding box center [329, 196] width 80 height 27
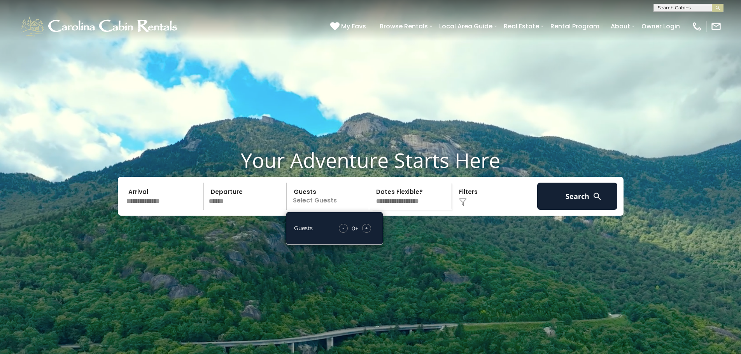
click at [365, 232] on span "+" at bounding box center [366, 228] width 3 height 8
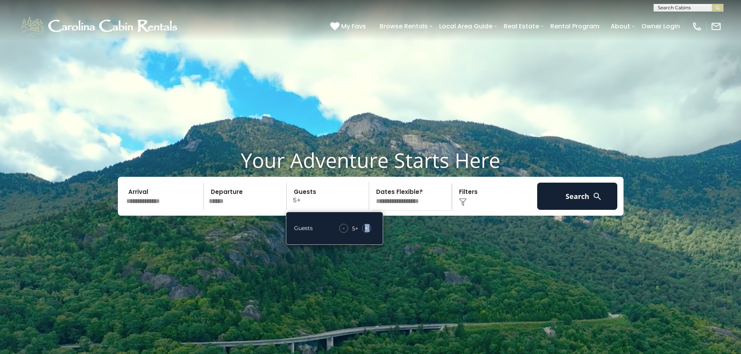
click at [365, 232] on span "+" at bounding box center [366, 228] width 3 height 8
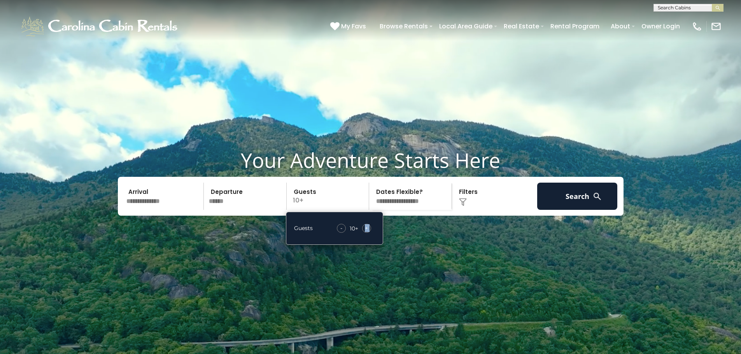
click at [365, 232] on span "+" at bounding box center [366, 228] width 3 height 8
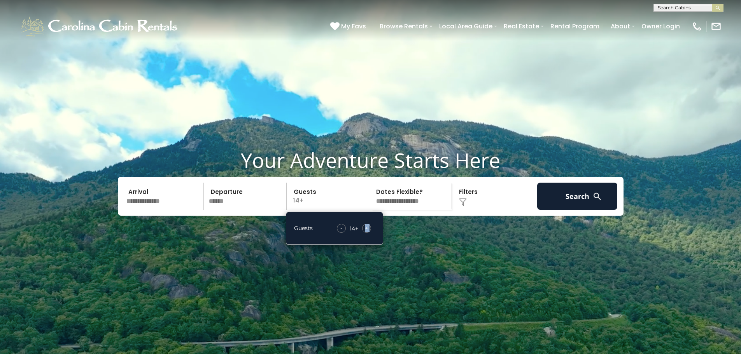
click at [365, 232] on span "+" at bounding box center [366, 228] width 3 height 8
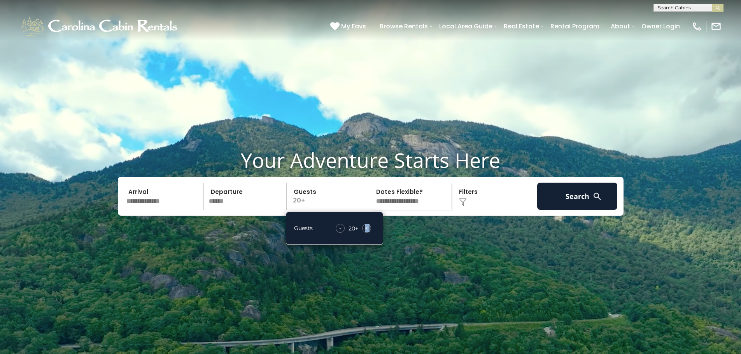
click at [365, 232] on span "+" at bounding box center [366, 228] width 3 height 8
click at [154, 210] on input "text" at bounding box center [164, 196] width 81 height 27
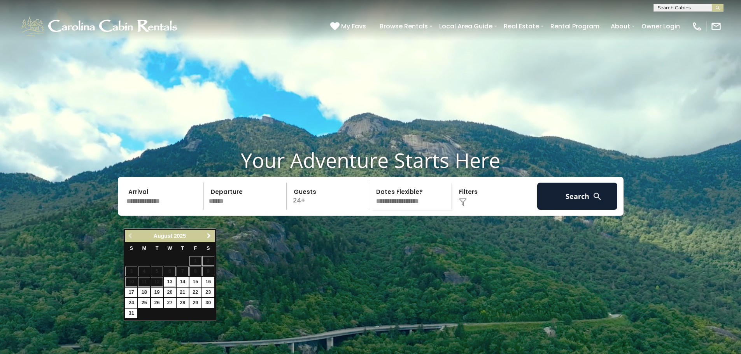
click at [210, 236] on span "Next" at bounding box center [209, 236] width 6 height 6
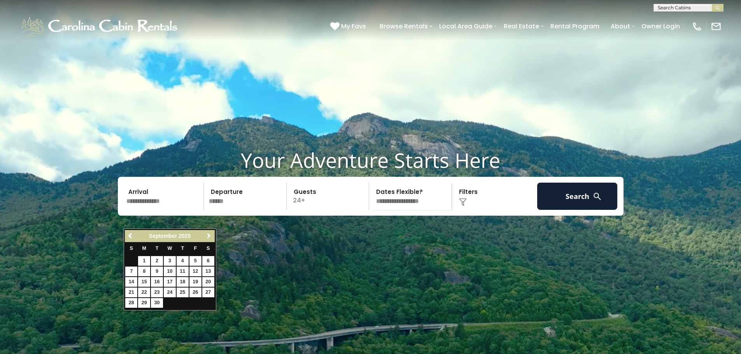
click at [210, 236] on span "Next" at bounding box center [209, 236] width 6 height 6
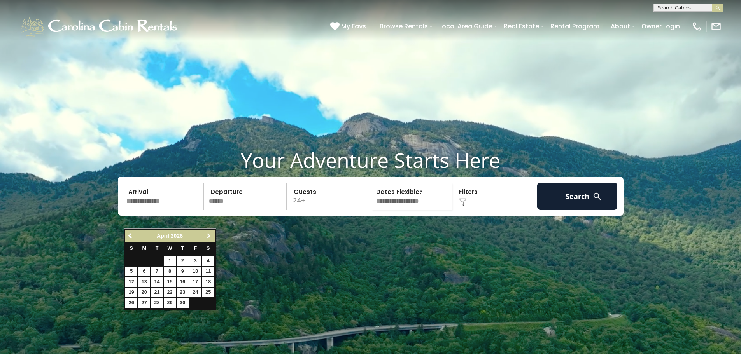
click at [210, 236] on span "Next" at bounding box center [209, 236] width 6 height 6
click at [180, 270] on link "6" at bounding box center [183, 272] width 12 height 10
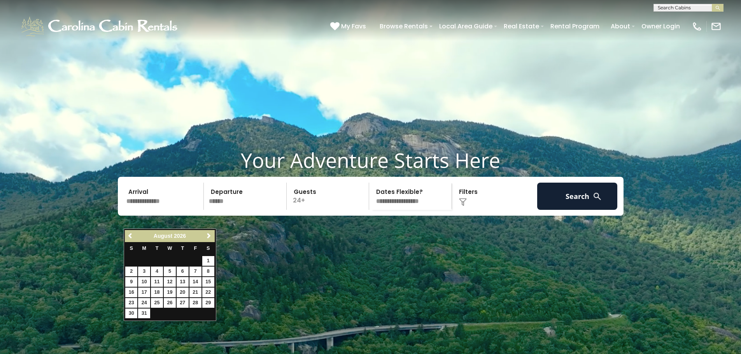
type input "******"
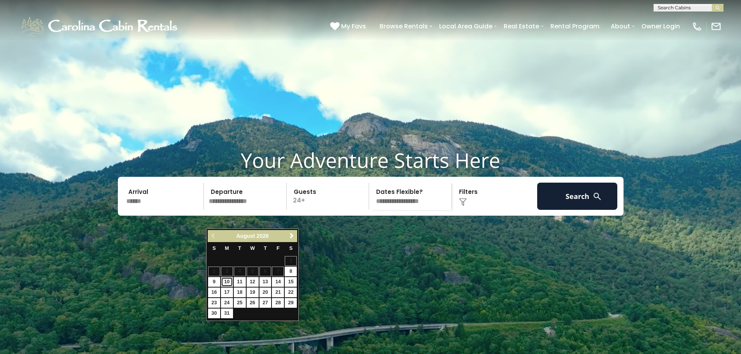
click at [230, 281] on link "10" at bounding box center [227, 282] width 12 height 10
type input "*******"
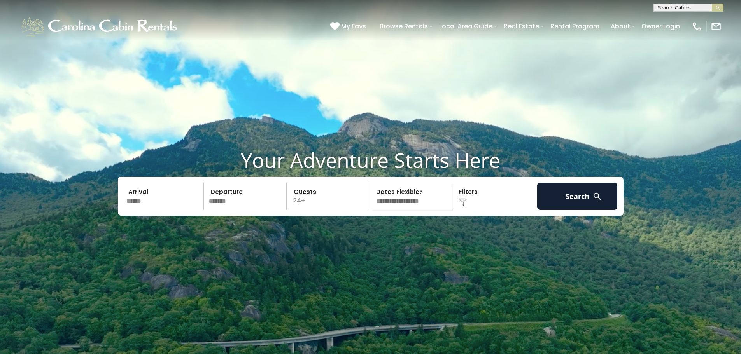
click at [431, 210] on select "**********" at bounding box center [412, 196] width 80 height 27
select select "*"
click at [372, 202] on select "**********" at bounding box center [412, 196] width 80 height 27
click at [585, 210] on button "Search" at bounding box center [577, 196] width 81 height 27
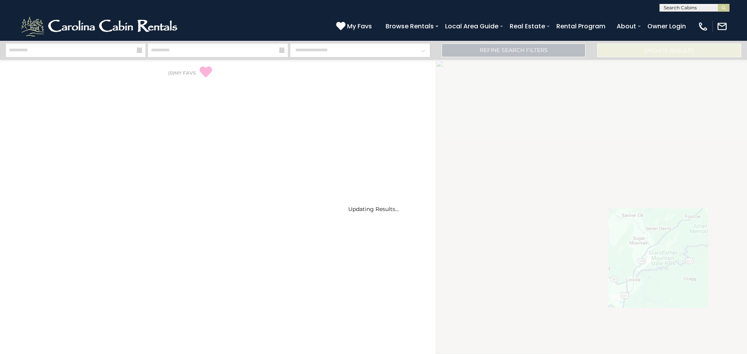
select select "*"
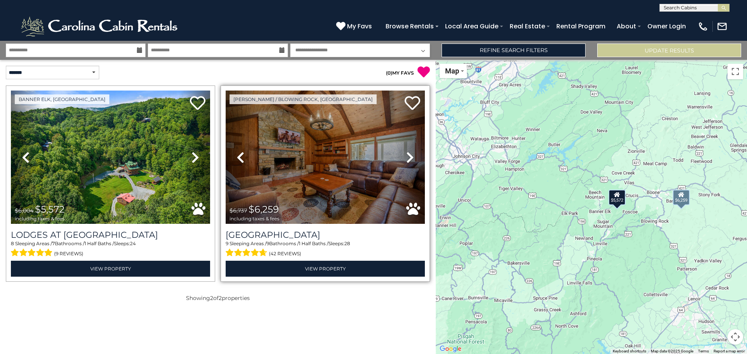
click at [408, 158] on icon at bounding box center [410, 157] width 8 height 12
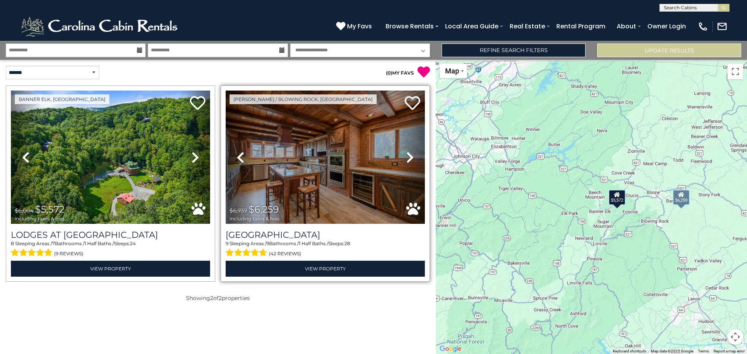
click at [408, 157] on icon at bounding box center [410, 157] width 8 height 12
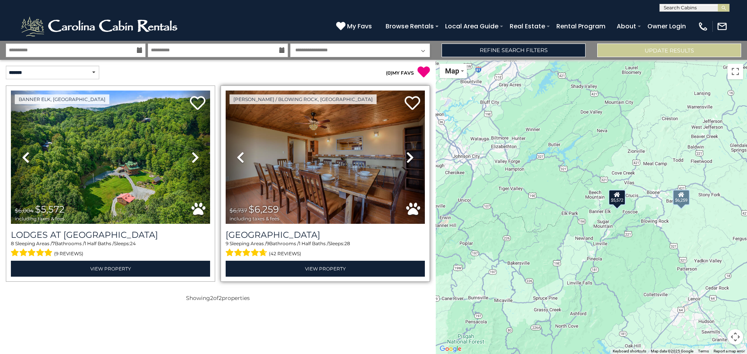
click at [408, 157] on icon at bounding box center [410, 157] width 8 height 12
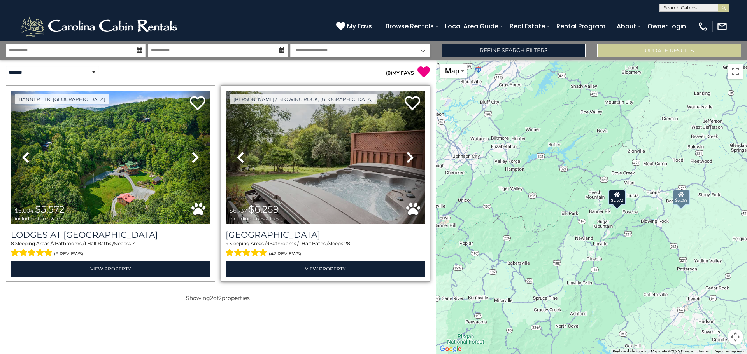
click at [408, 157] on icon at bounding box center [410, 157] width 8 height 12
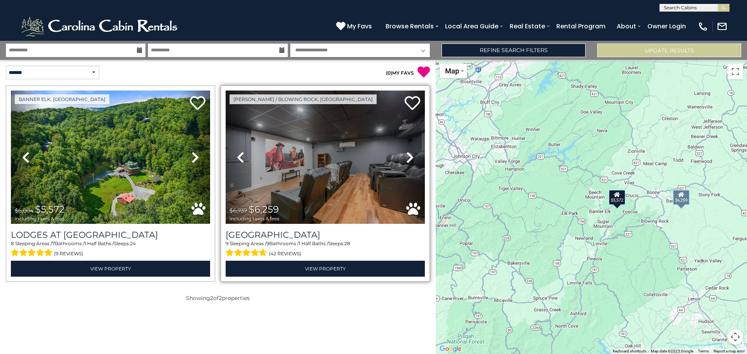
click at [408, 157] on icon at bounding box center [410, 157] width 8 height 12
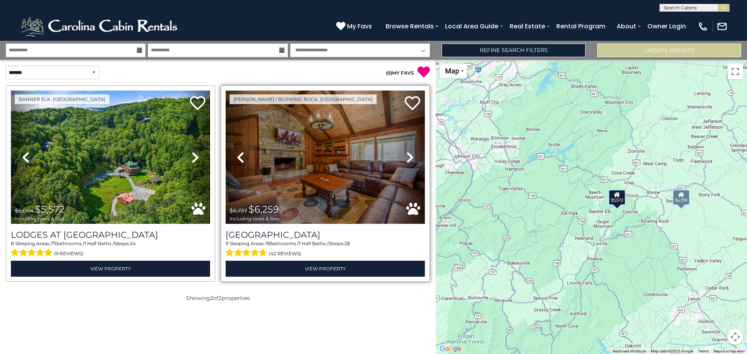
click at [408, 157] on icon at bounding box center [410, 157] width 8 height 12
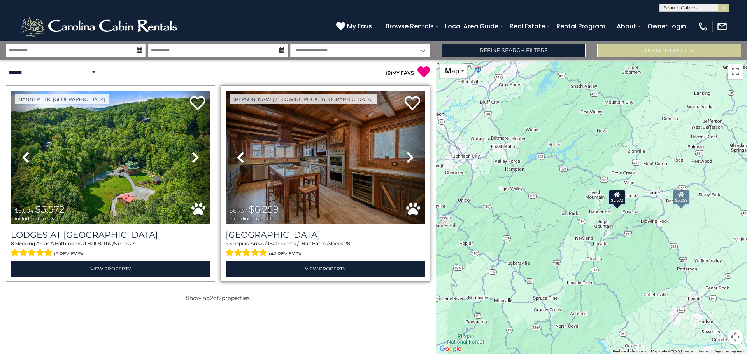
click at [408, 157] on icon at bounding box center [410, 157] width 8 height 12
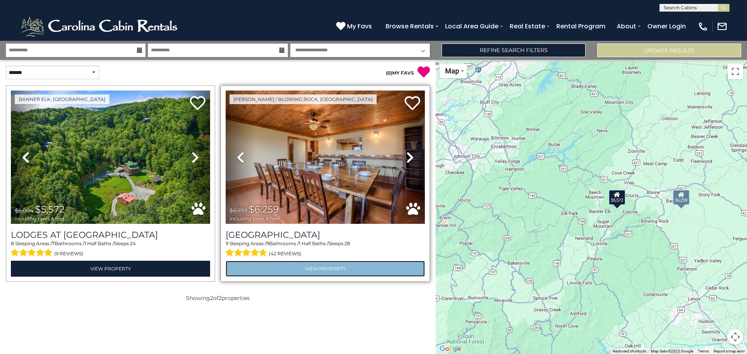
click at [308, 268] on link "View Property" at bounding box center [325, 269] width 199 height 16
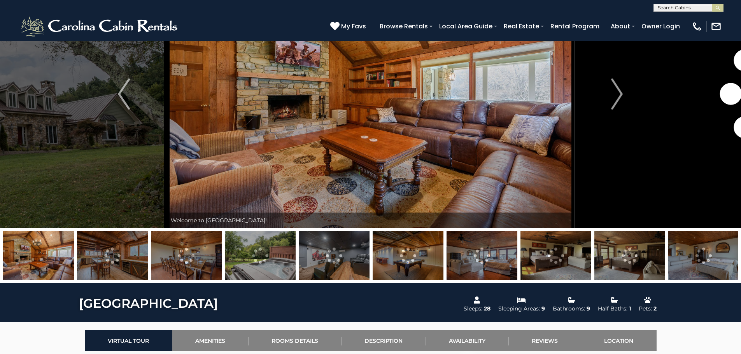
scroll to position [78, 0]
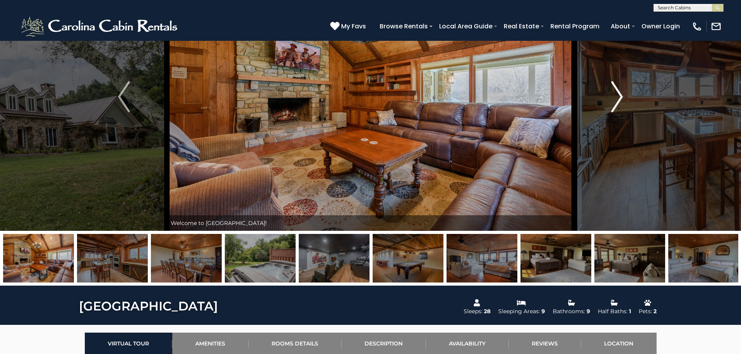
click at [621, 103] on img "Next" at bounding box center [617, 96] width 12 height 31
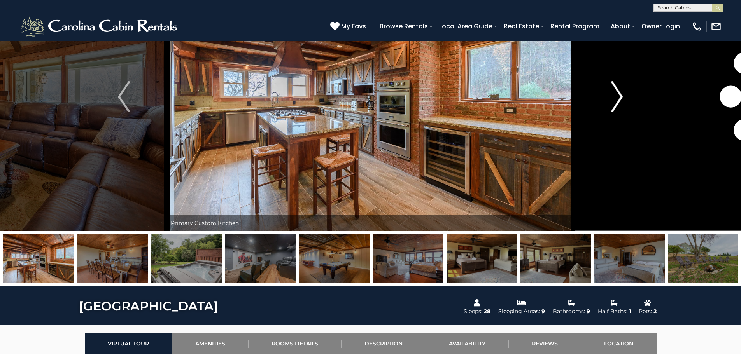
click at [621, 103] on img "Next" at bounding box center [617, 96] width 12 height 31
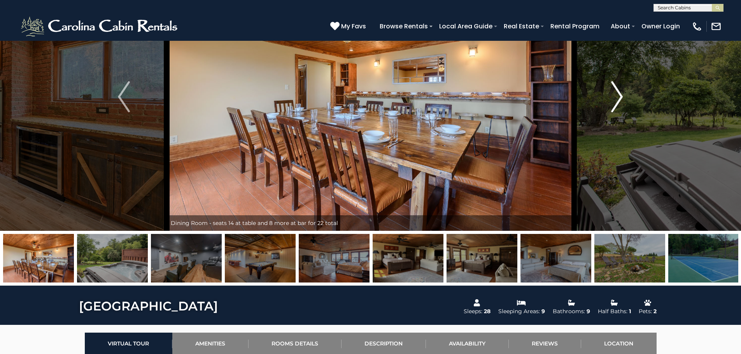
click at [621, 103] on img "Next" at bounding box center [617, 96] width 12 height 31
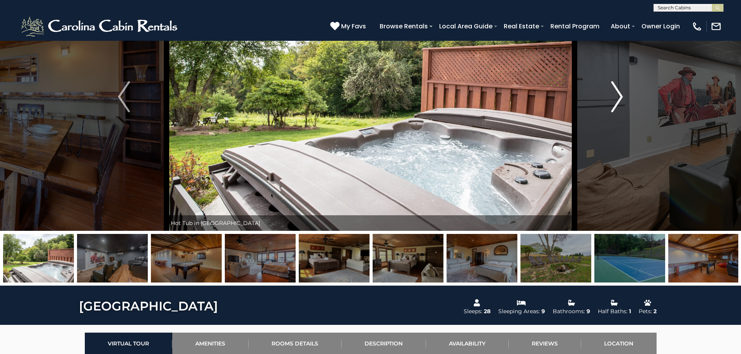
click at [621, 103] on img "Next" at bounding box center [617, 96] width 12 height 31
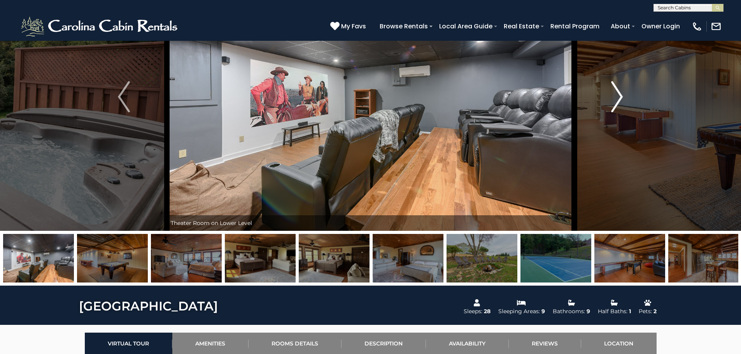
click at [621, 103] on img "Next" at bounding box center [617, 96] width 12 height 31
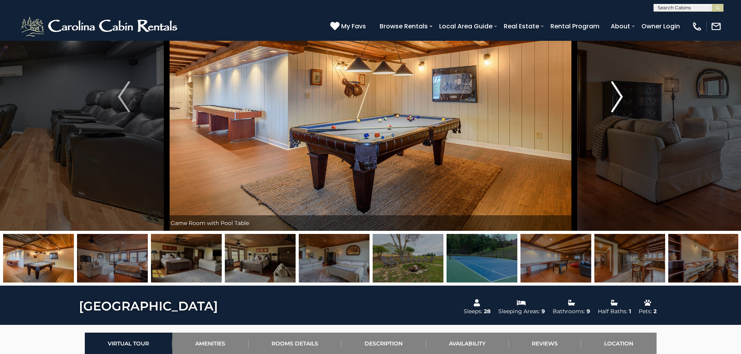
click at [621, 103] on img "Next" at bounding box center [617, 96] width 12 height 31
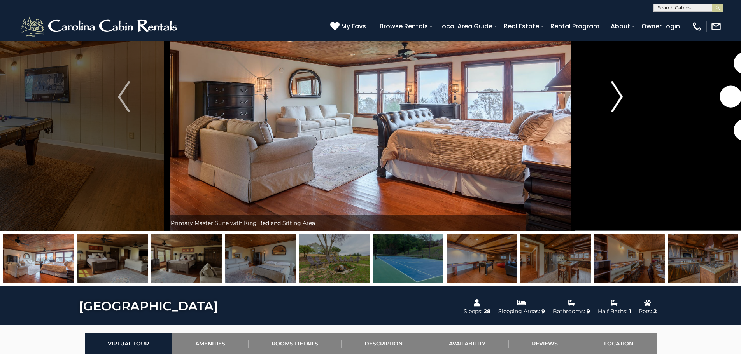
click at [621, 103] on img "Next" at bounding box center [617, 96] width 12 height 31
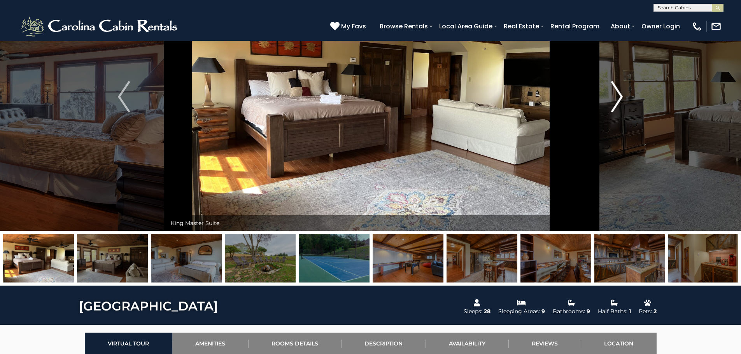
click at [621, 103] on img "Next" at bounding box center [617, 96] width 12 height 31
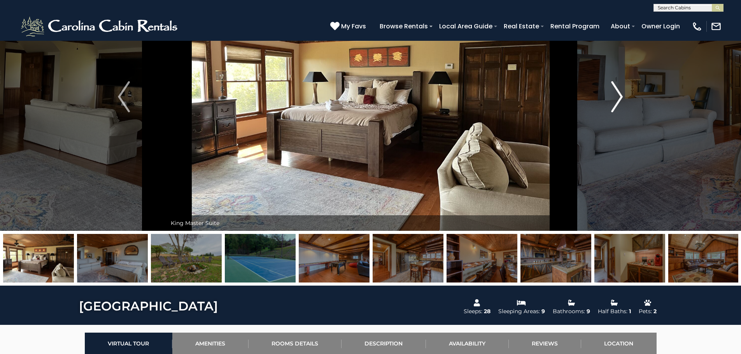
click at [621, 103] on img "Next" at bounding box center [617, 96] width 12 height 31
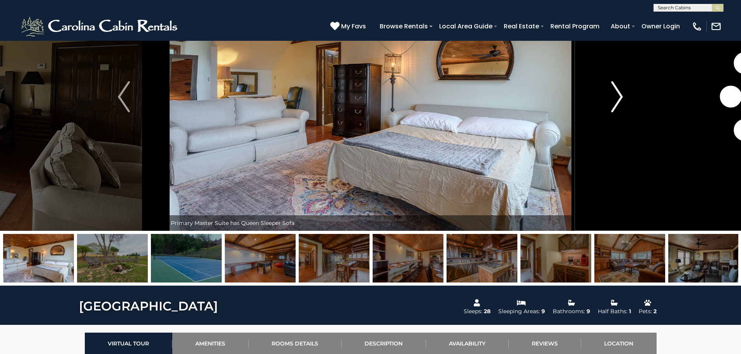
click at [621, 103] on img "Next" at bounding box center [617, 96] width 12 height 31
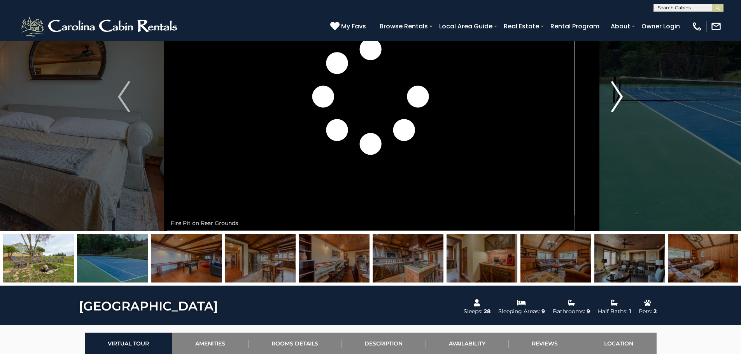
click at [621, 103] on img "Next" at bounding box center [617, 96] width 12 height 31
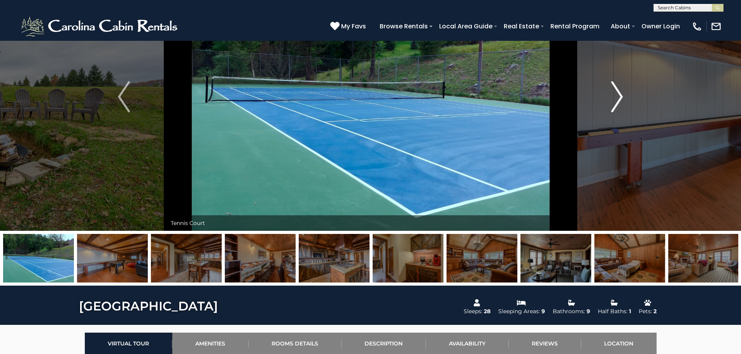
click at [621, 103] on img "Next" at bounding box center [617, 96] width 12 height 31
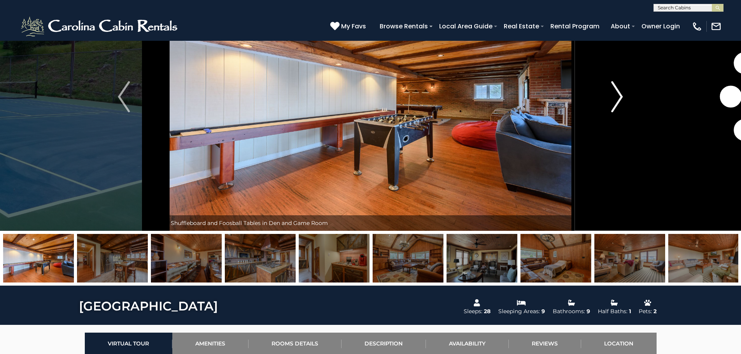
click at [621, 103] on img "Next" at bounding box center [617, 96] width 12 height 31
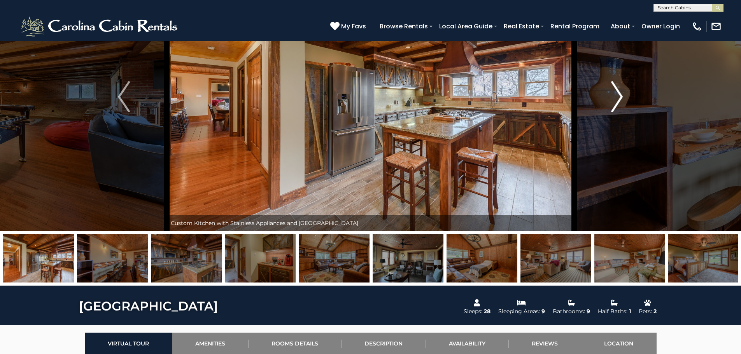
click at [621, 103] on img "Next" at bounding box center [617, 96] width 12 height 31
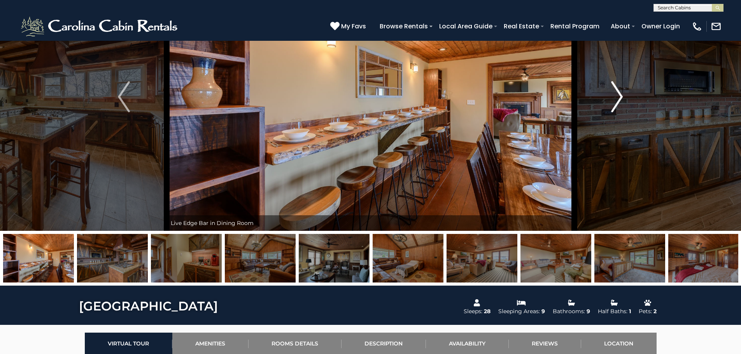
click at [621, 103] on img "Next" at bounding box center [617, 96] width 12 height 31
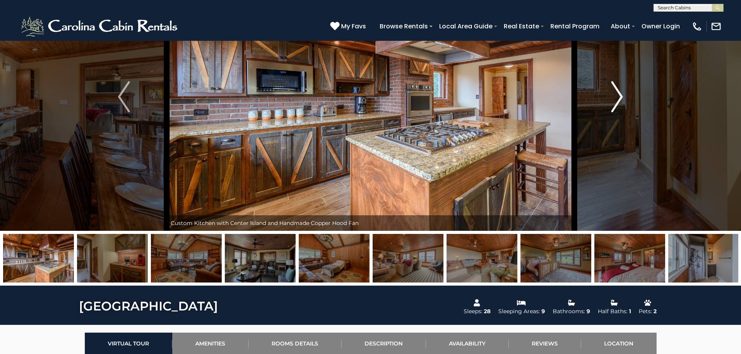
click at [621, 103] on img "Next" at bounding box center [617, 96] width 12 height 31
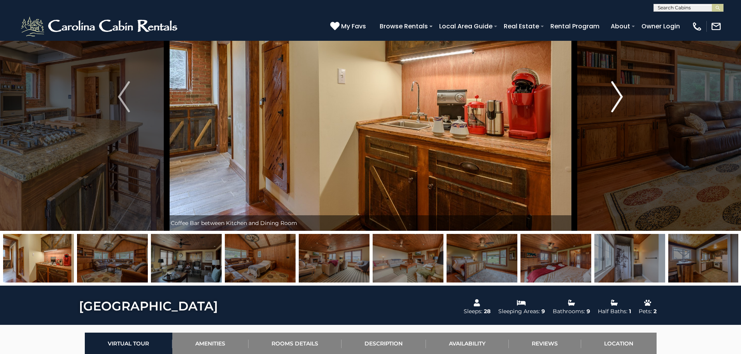
click at [621, 103] on img "Next" at bounding box center [617, 96] width 12 height 31
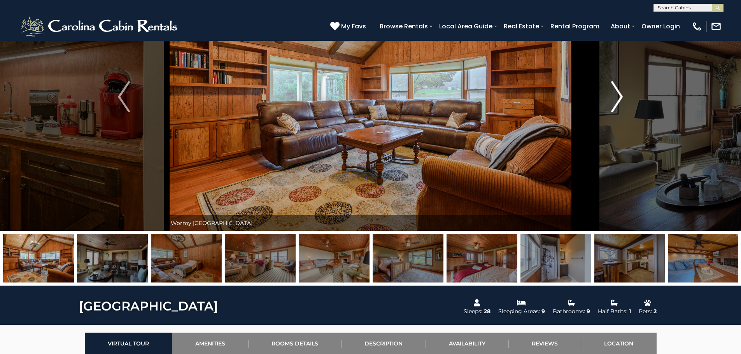
click at [621, 103] on img "Next" at bounding box center [617, 96] width 12 height 31
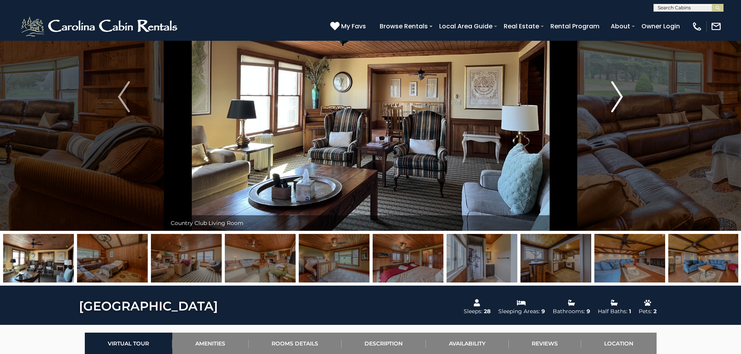
click at [621, 103] on img "Next" at bounding box center [617, 96] width 12 height 31
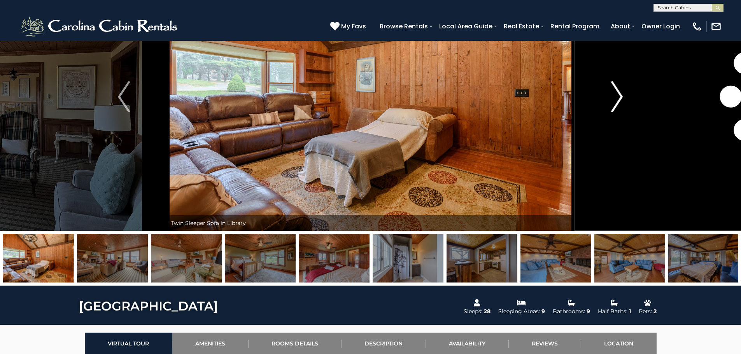
click at [621, 103] on img "Next" at bounding box center [617, 96] width 12 height 31
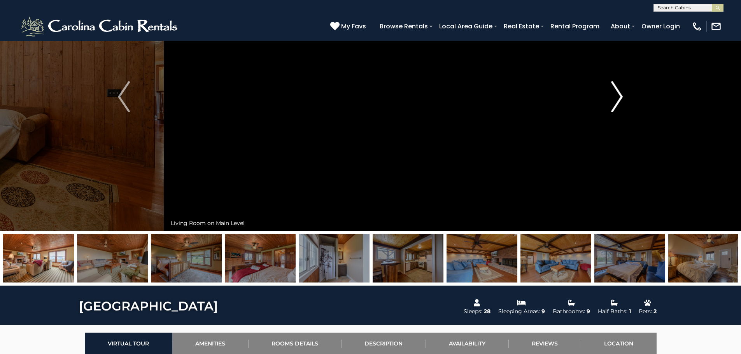
click at [621, 103] on img "Next" at bounding box center [617, 96] width 12 height 31
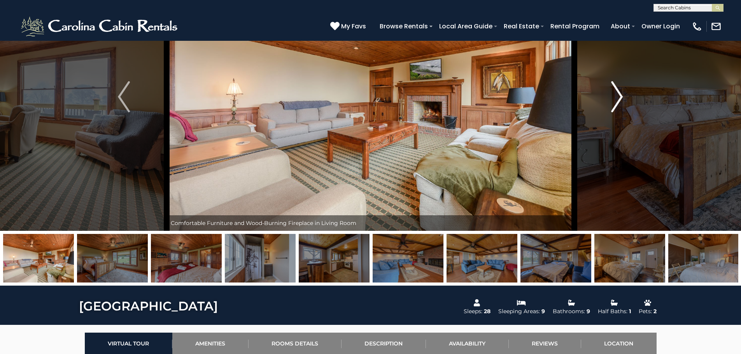
click at [621, 104] on img "Next" at bounding box center [617, 96] width 12 height 31
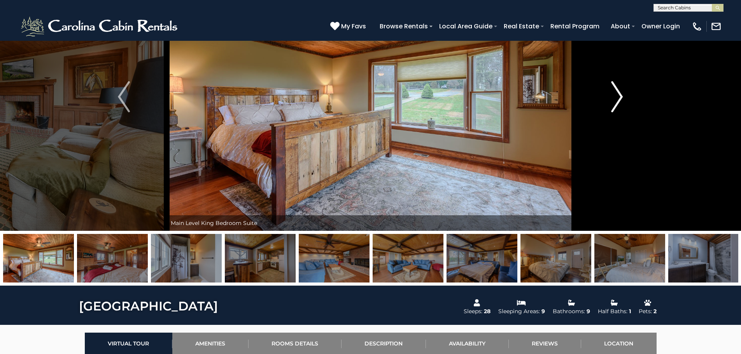
click at [621, 104] on img "Next" at bounding box center [617, 96] width 12 height 31
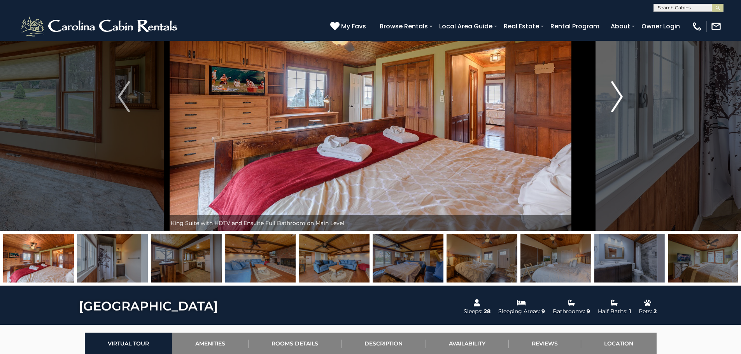
click at [621, 104] on img "Next" at bounding box center [617, 96] width 12 height 31
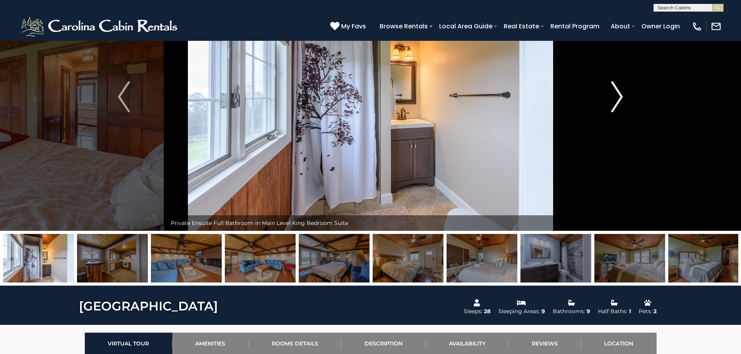
click at [621, 104] on img "Next" at bounding box center [617, 96] width 12 height 31
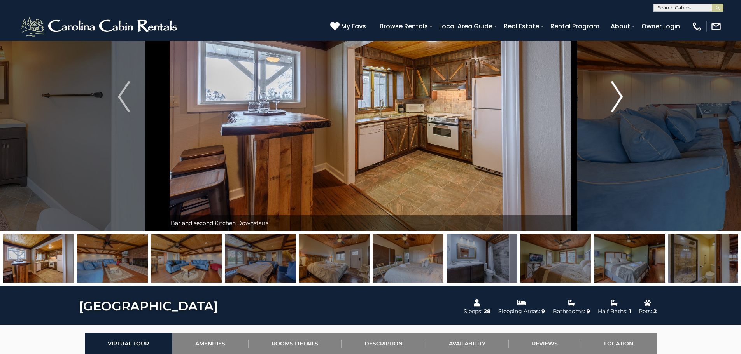
click at [621, 104] on img "Next" at bounding box center [617, 96] width 12 height 31
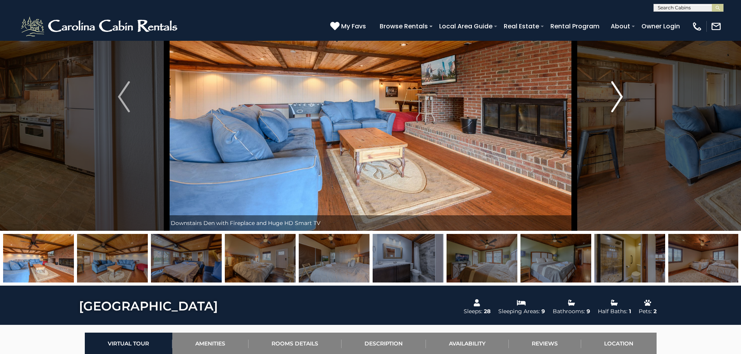
click at [621, 104] on img "Next" at bounding box center [617, 96] width 12 height 31
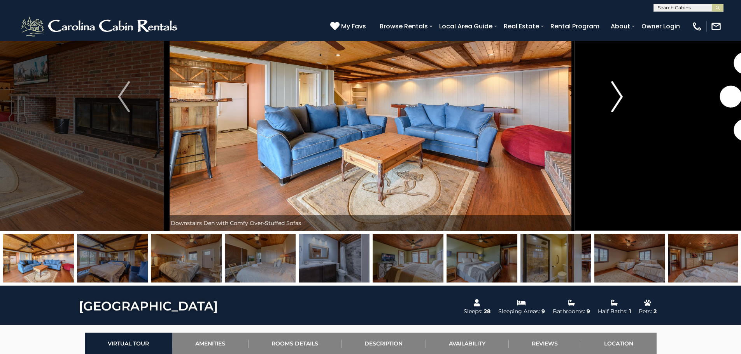
click at [621, 104] on img "Next" at bounding box center [617, 96] width 12 height 31
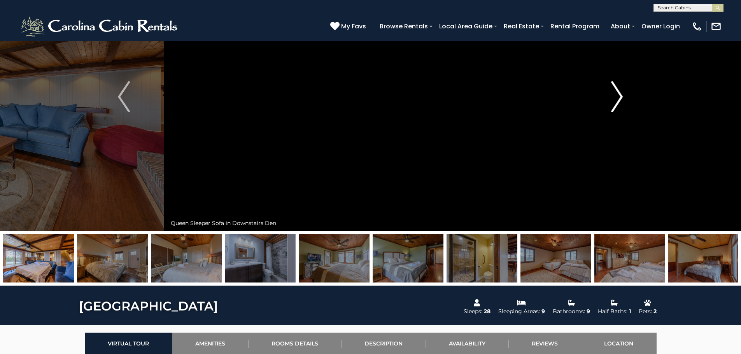
click at [621, 104] on img "Next" at bounding box center [617, 96] width 12 height 31
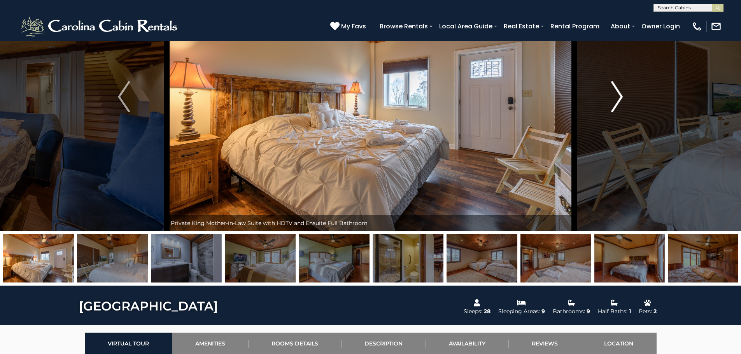
click at [621, 104] on img "Next" at bounding box center [617, 96] width 12 height 31
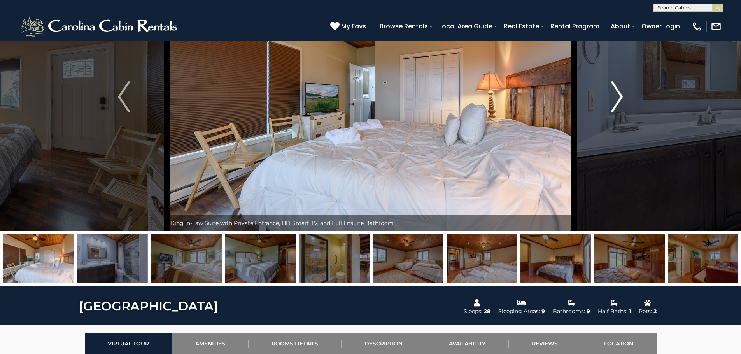
click at [621, 104] on img "Next" at bounding box center [617, 96] width 12 height 31
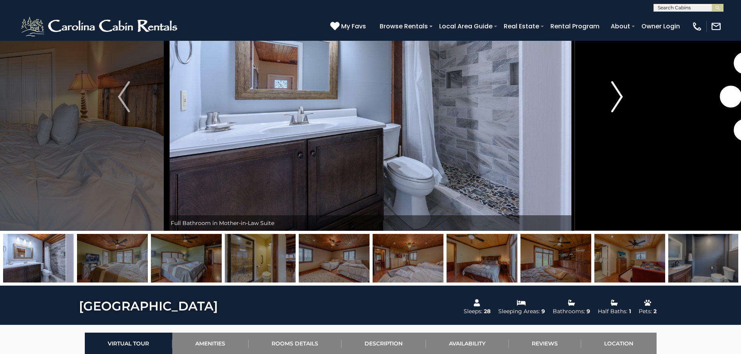
click at [621, 104] on img "Next" at bounding box center [617, 96] width 12 height 31
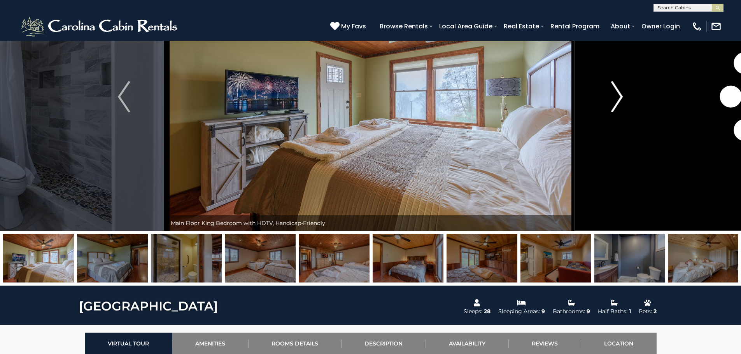
click at [621, 104] on img "Next" at bounding box center [617, 96] width 12 height 31
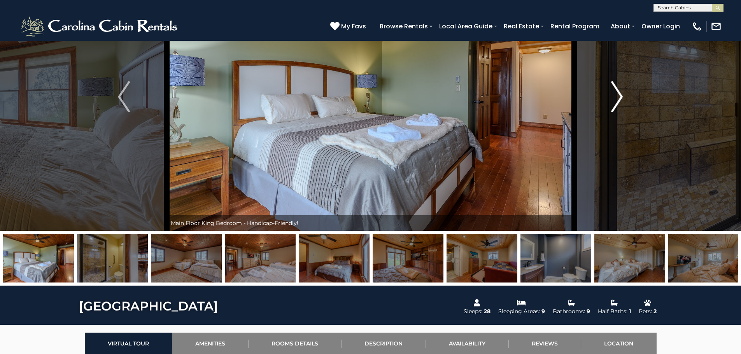
click at [621, 104] on img "Next" at bounding box center [617, 96] width 12 height 31
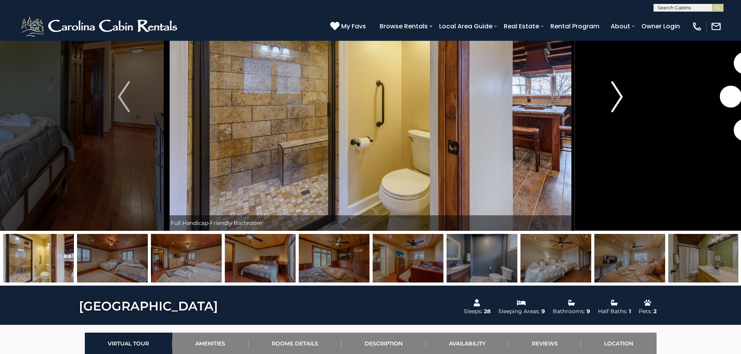
click at [621, 104] on img "Next" at bounding box center [617, 96] width 12 height 31
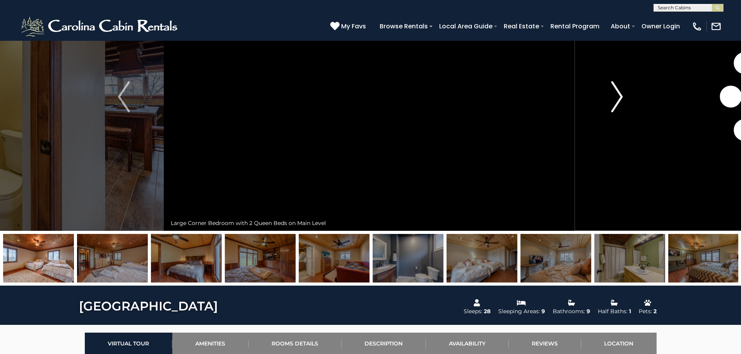
click at [621, 104] on img "Next" at bounding box center [617, 96] width 12 height 31
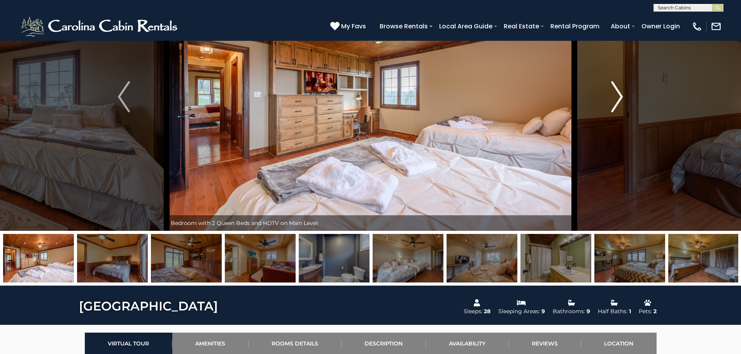
click at [621, 104] on img "Next" at bounding box center [617, 96] width 12 height 31
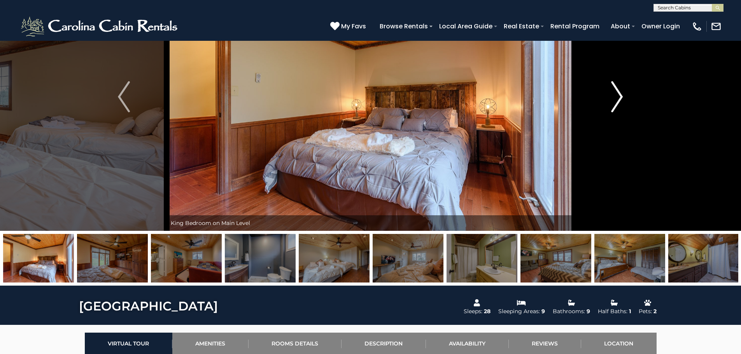
click at [621, 104] on img "Next" at bounding box center [617, 96] width 12 height 31
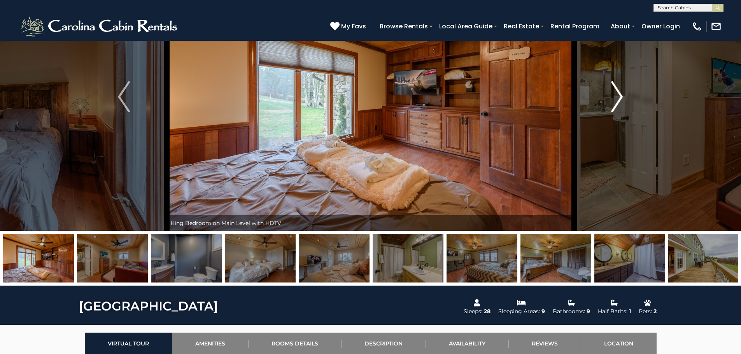
click at [621, 104] on img "Next" at bounding box center [617, 96] width 12 height 31
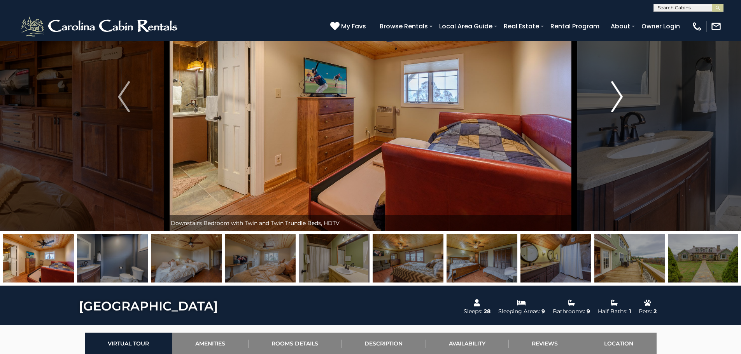
click at [621, 104] on img "Next" at bounding box center [617, 96] width 12 height 31
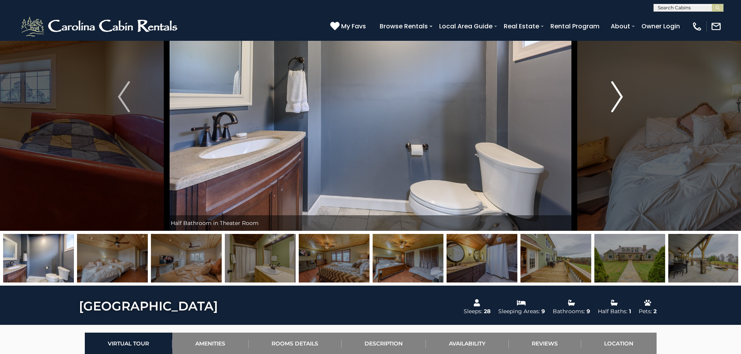
click at [621, 104] on img "Next" at bounding box center [617, 96] width 12 height 31
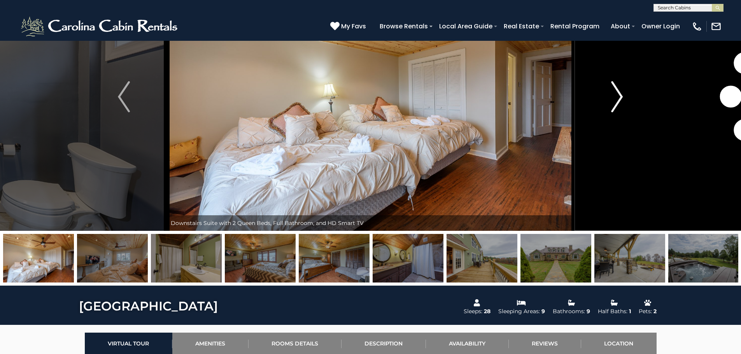
click at [621, 104] on img "Next" at bounding box center [617, 96] width 12 height 31
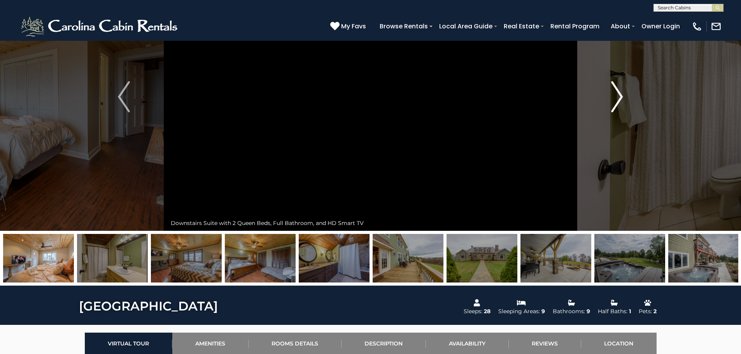
click at [621, 104] on img "Next" at bounding box center [617, 96] width 12 height 31
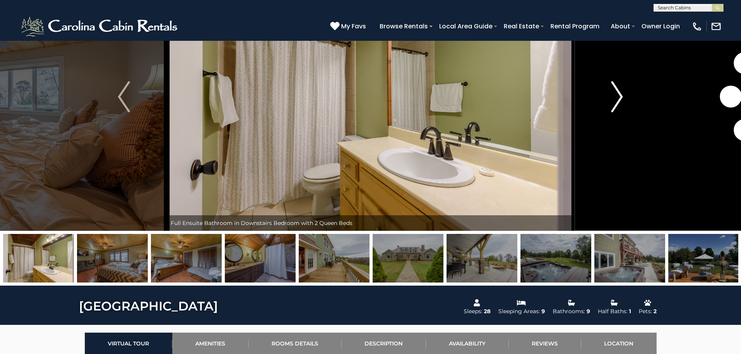
click at [621, 104] on img "Next" at bounding box center [617, 96] width 12 height 31
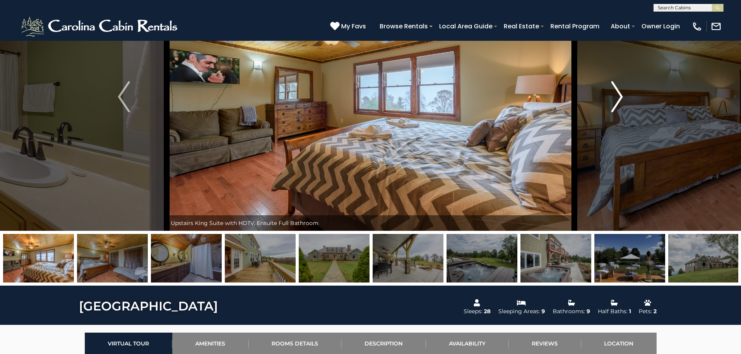
click at [621, 104] on img "Next" at bounding box center [617, 96] width 12 height 31
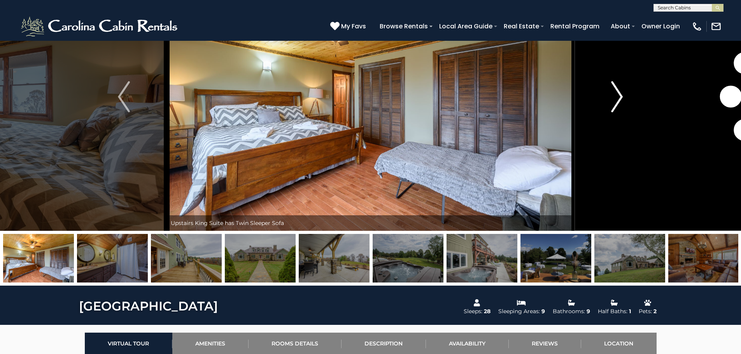
click at [621, 104] on img "Next" at bounding box center [617, 96] width 12 height 31
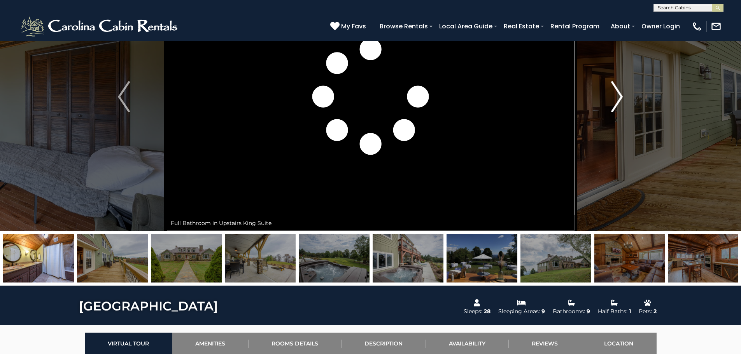
click at [621, 104] on img "Next" at bounding box center [617, 96] width 12 height 31
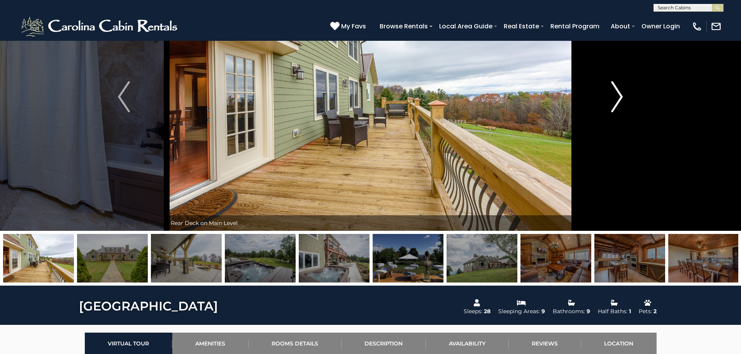
click at [621, 104] on img "Next" at bounding box center [617, 96] width 12 height 31
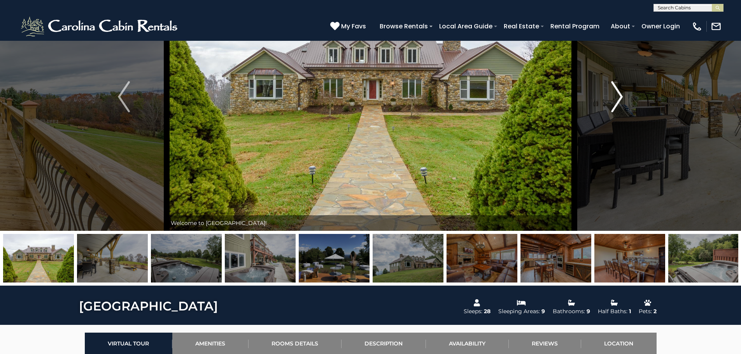
click at [621, 104] on img "Next" at bounding box center [617, 96] width 12 height 31
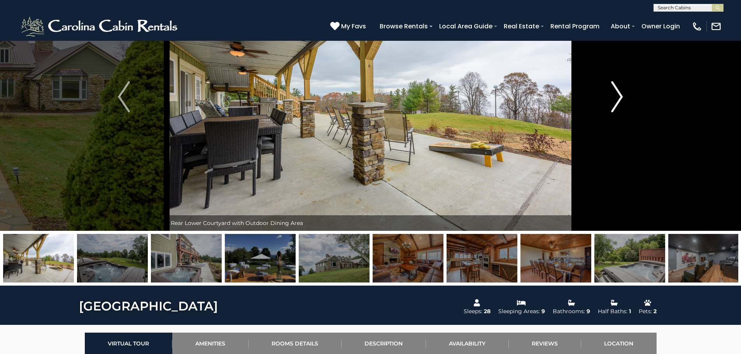
click at [621, 104] on img "Next" at bounding box center [617, 96] width 12 height 31
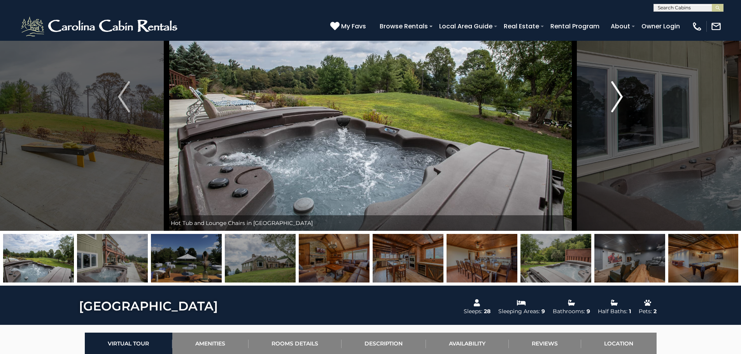
click at [612, 100] on img "Next" at bounding box center [617, 96] width 12 height 31
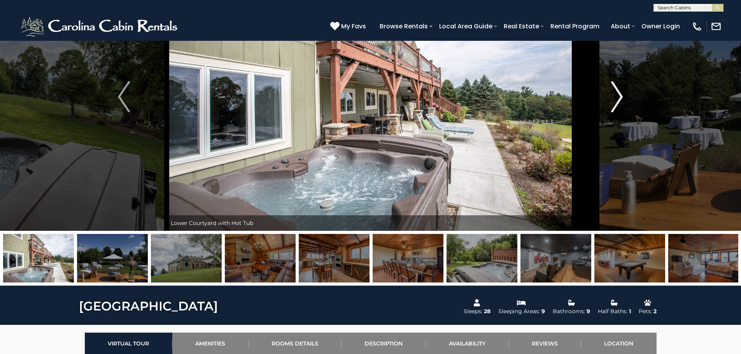
click at [595, 99] on button "Next" at bounding box center [617, 97] width 86 height 268
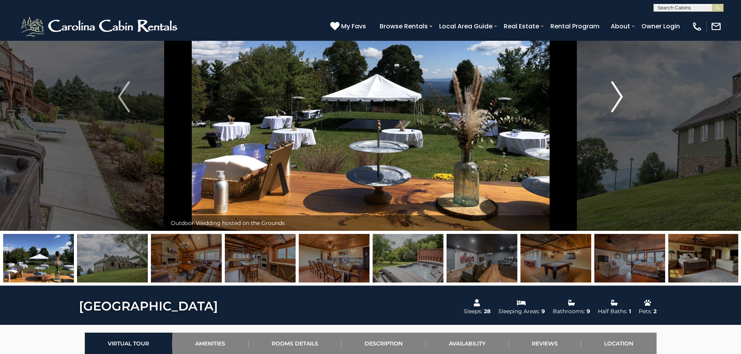
click at [595, 99] on button "Next" at bounding box center [617, 97] width 86 height 268
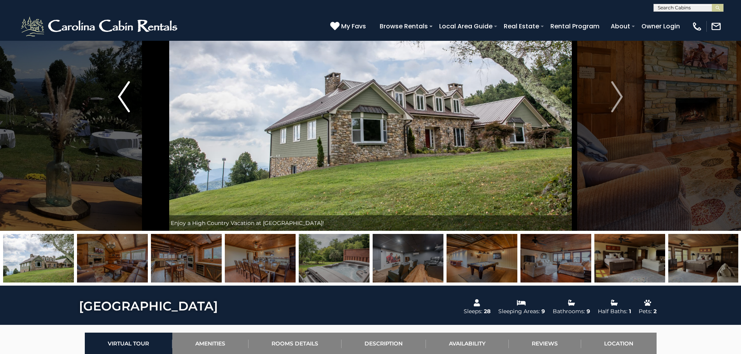
click at [123, 95] on img "Previous" at bounding box center [124, 96] width 12 height 31
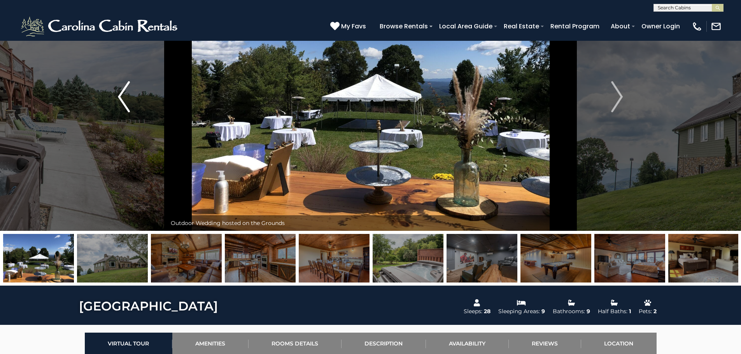
click at [123, 95] on img "Previous" at bounding box center [124, 96] width 12 height 31
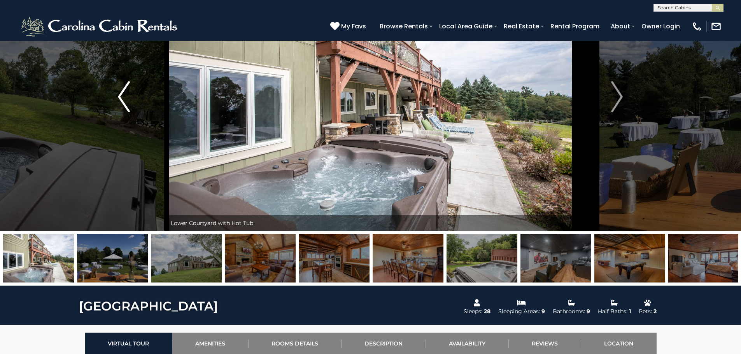
click at [123, 96] on img "Previous" at bounding box center [124, 96] width 12 height 31
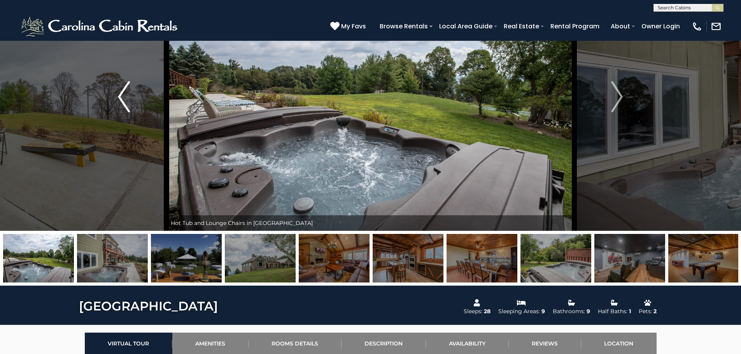
click at [123, 96] on img "Previous" at bounding box center [124, 96] width 12 height 31
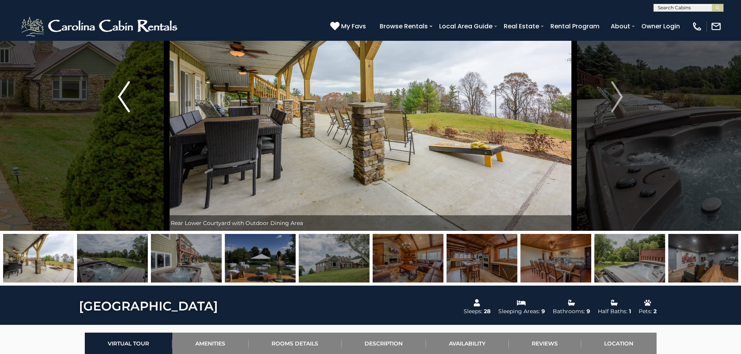
click at [123, 96] on img "Previous" at bounding box center [124, 96] width 12 height 31
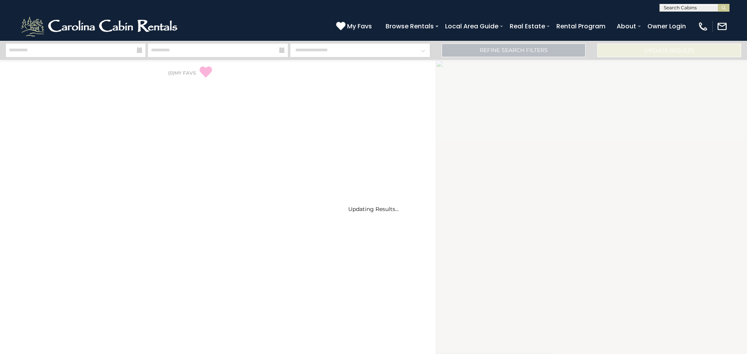
select select "*"
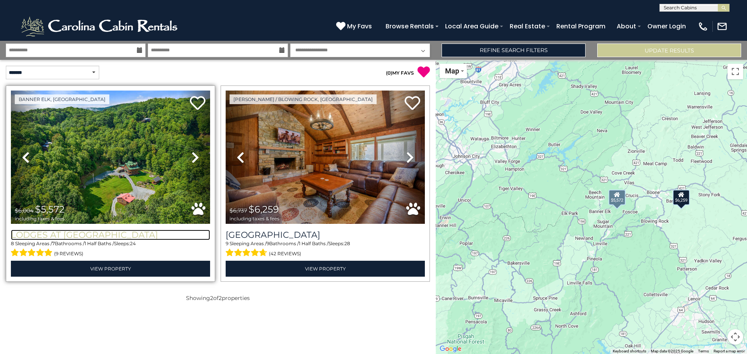
click at [95, 232] on h3 "Lodges at [GEOGRAPHIC_DATA]" at bounding box center [110, 235] width 199 height 11
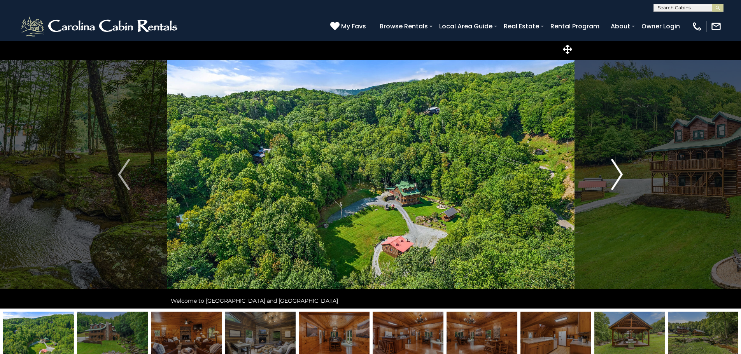
click at [618, 178] on img "Next" at bounding box center [617, 174] width 12 height 31
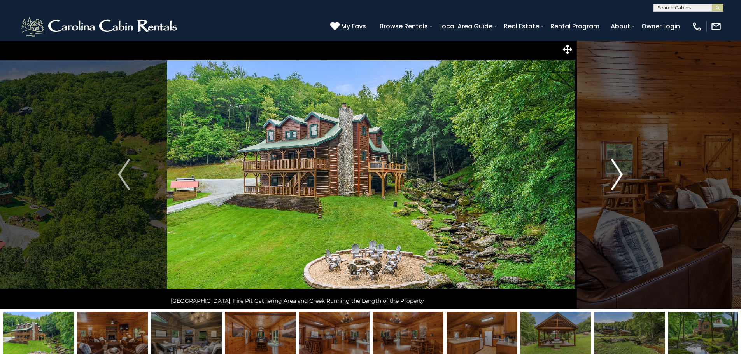
click at [621, 179] on img "Next" at bounding box center [617, 174] width 12 height 31
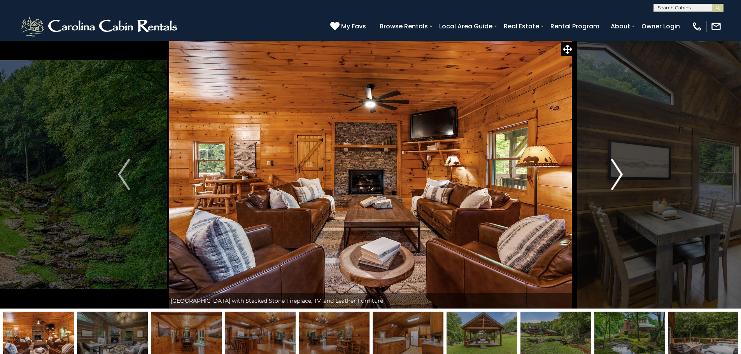
click at [620, 179] on img "Next" at bounding box center [617, 174] width 12 height 31
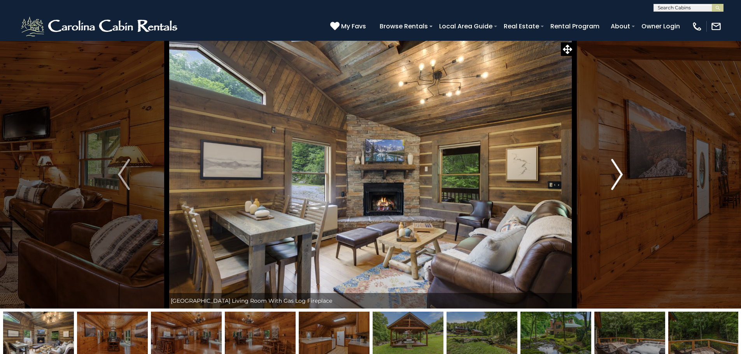
click at [620, 179] on img "Next" at bounding box center [617, 174] width 12 height 31
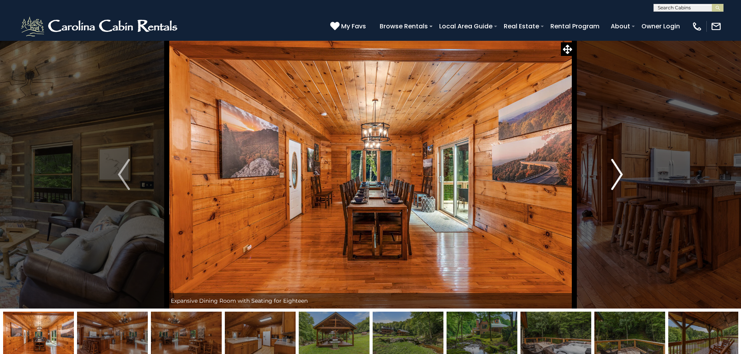
click at [615, 178] on img "Next" at bounding box center [617, 174] width 12 height 31
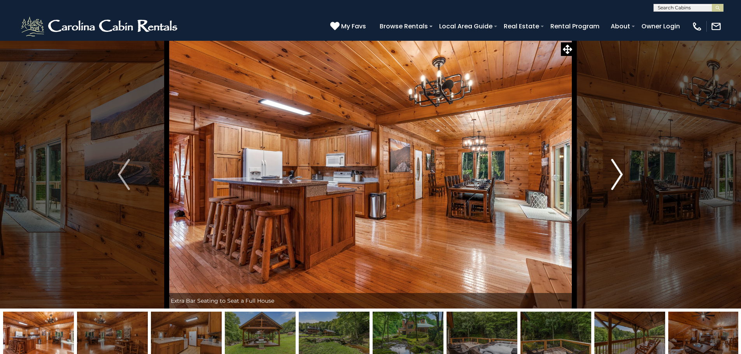
click at [616, 178] on img "Next" at bounding box center [617, 174] width 12 height 31
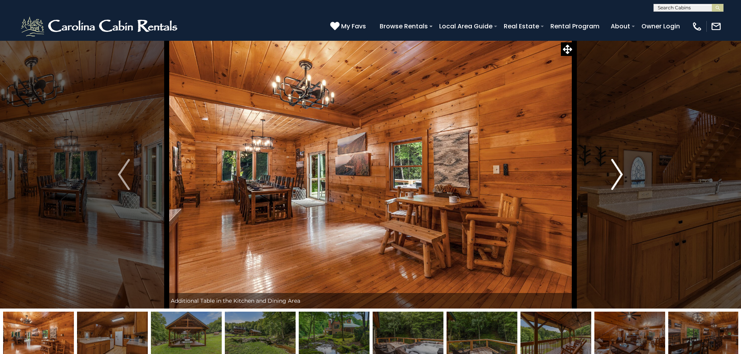
click at [616, 178] on img "Next" at bounding box center [617, 174] width 12 height 31
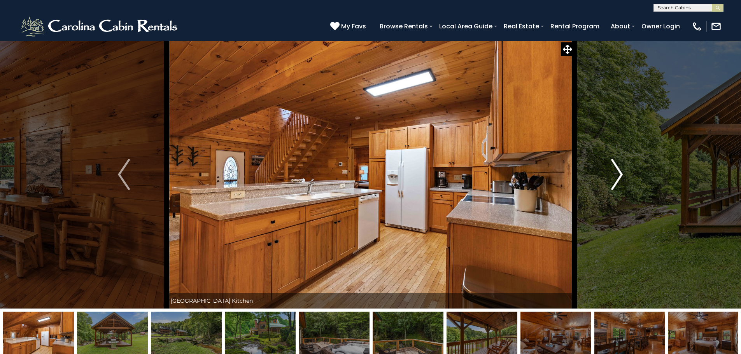
click at [616, 178] on img "Next" at bounding box center [617, 174] width 12 height 31
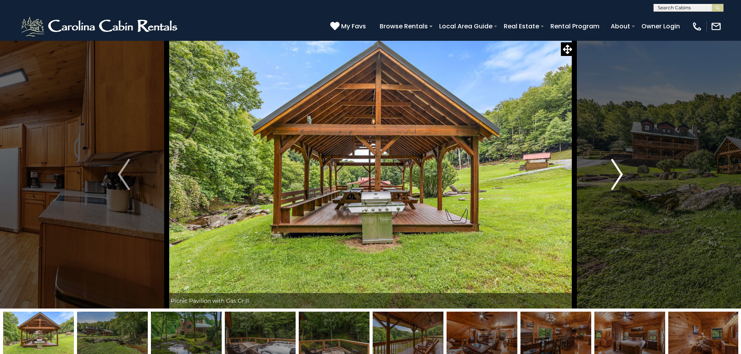
click at [608, 178] on button "Next" at bounding box center [617, 174] width 86 height 268
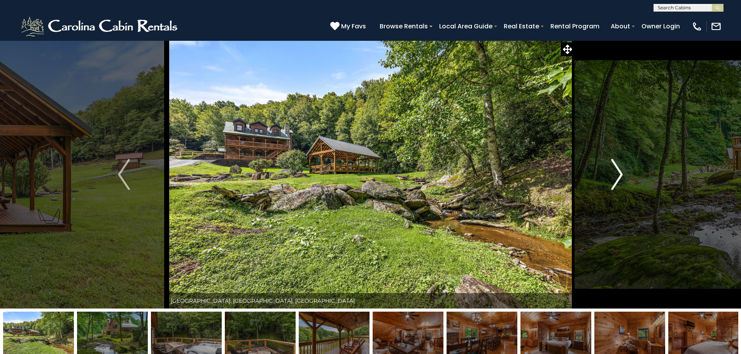
click at [616, 177] on img "Next" at bounding box center [617, 174] width 12 height 31
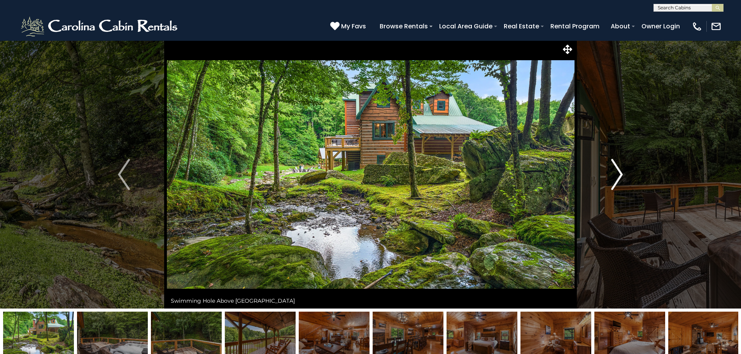
click at [619, 179] on img "Next" at bounding box center [617, 174] width 12 height 31
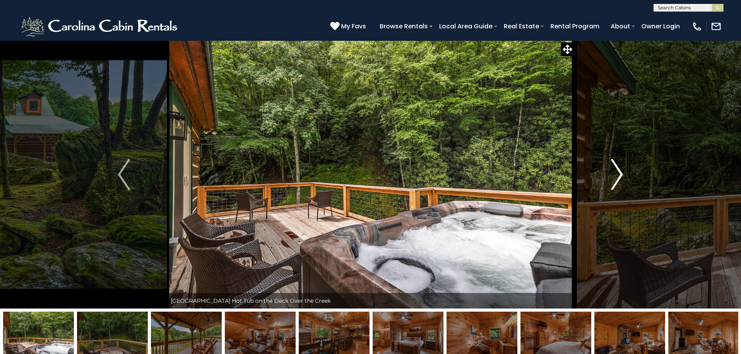
click at [624, 173] on button "Next" at bounding box center [617, 174] width 86 height 268
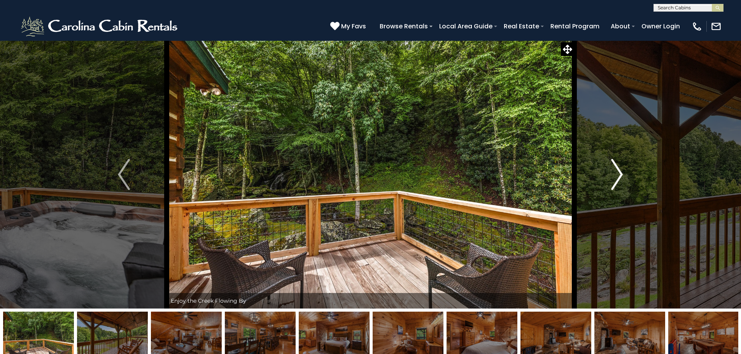
click at [624, 173] on button "Next" at bounding box center [617, 174] width 86 height 268
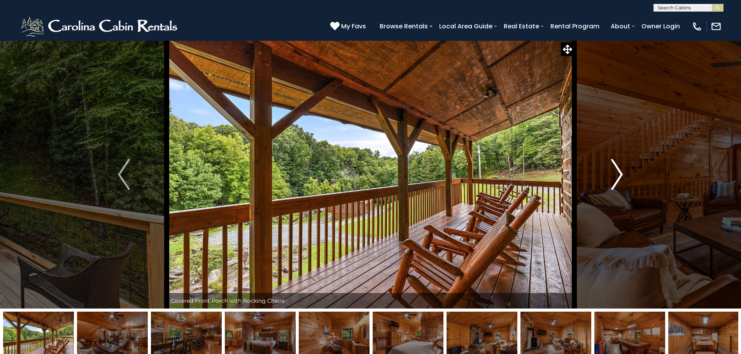
click at [624, 173] on button "Next" at bounding box center [617, 174] width 86 height 268
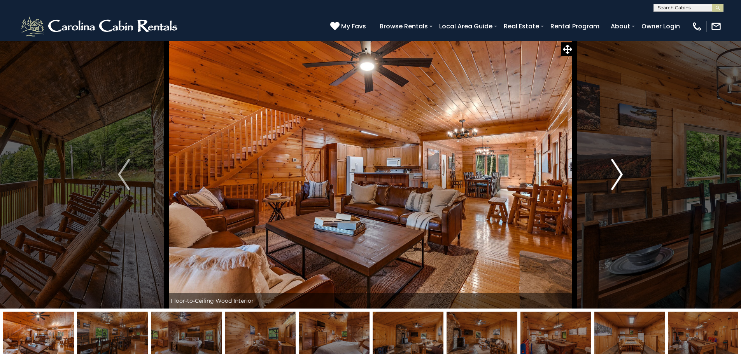
click at [624, 172] on button "Next" at bounding box center [617, 174] width 86 height 268
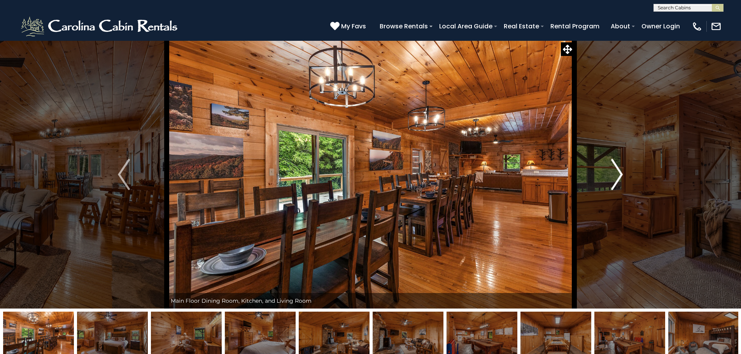
click at [621, 170] on img "Next" at bounding box center [617, 174] width 12 height 31
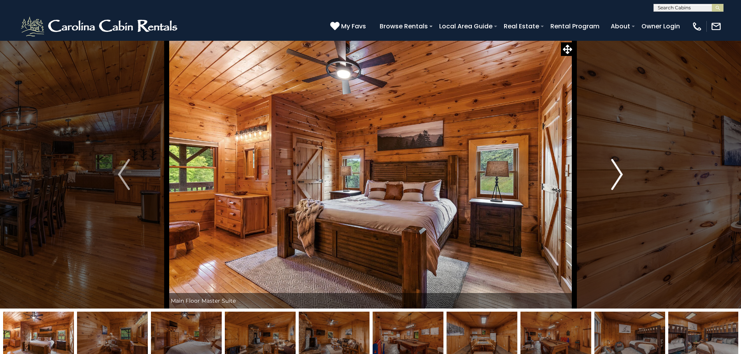
click at [617, 175] on img "Next" at bounding box center [617, 174] width 12 height 31
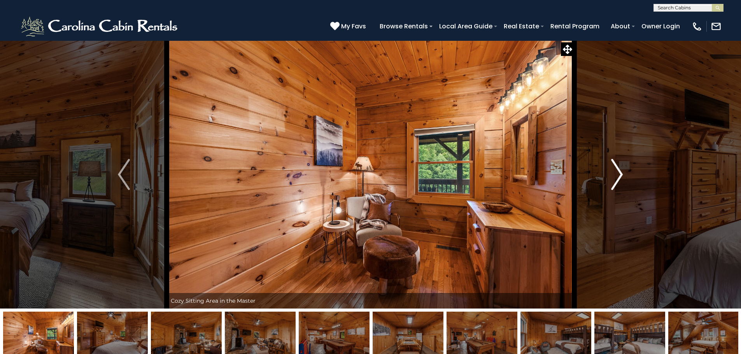
click at [616, 175] on img "Next" at bounding box center [617, 174] width 12 height 31
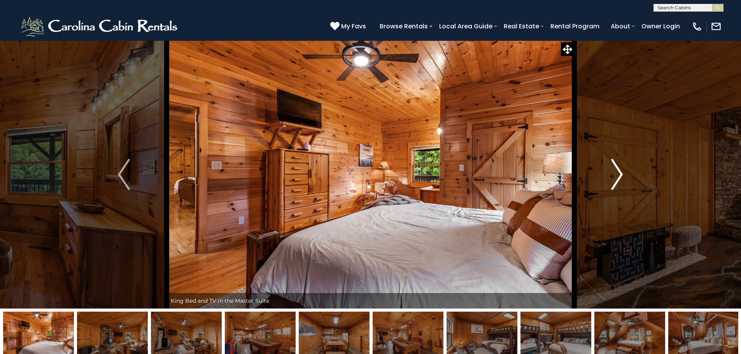
click at [616, 175] on img "Next" at bounding box center [617, 174] width 12 height 31
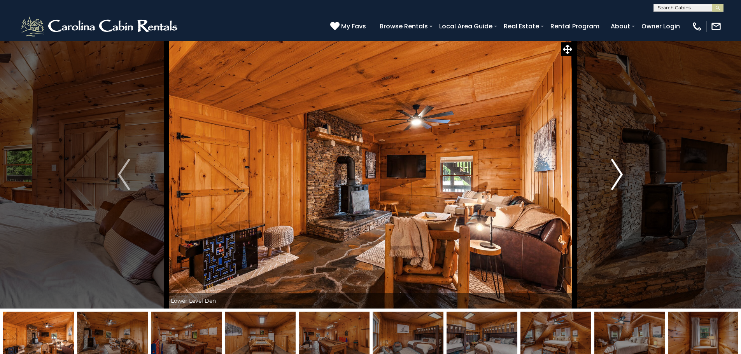
click at [616, 175] on img "Next" at bounding box center [617, 174] width 12 height 31
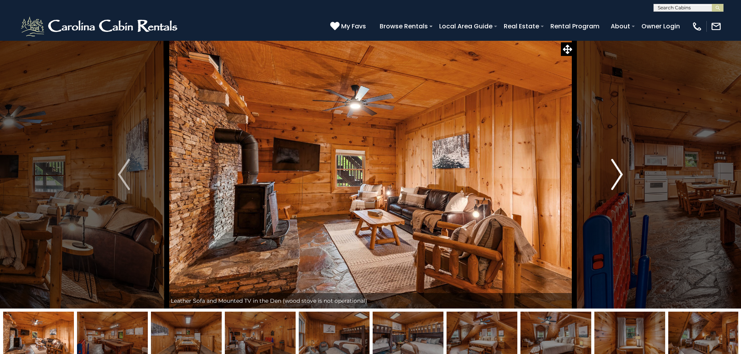
click at [615, 174] on img "Next" at bounding box center [617, 174] width 12 height 31
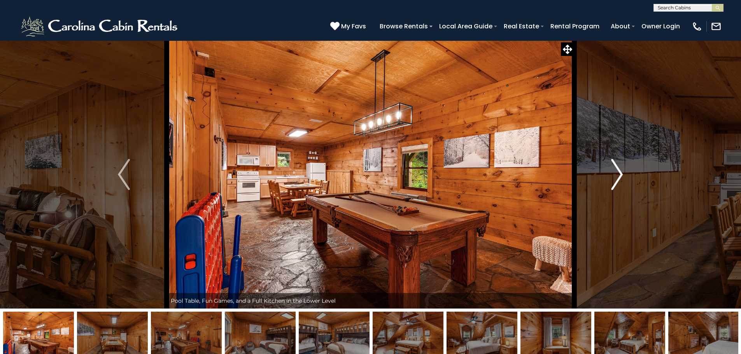
click at [619, 174] on img "Next" at bounding box center [617, 174] width 12 height 31
click at [622, 169] on img "Next" at bounding box center [617, 174] width 12 height 31
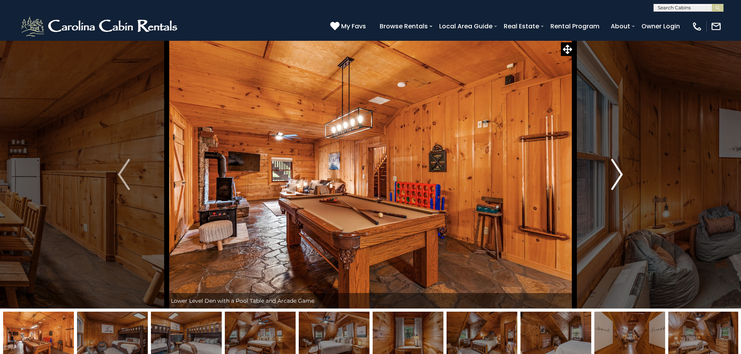
click at [622, 169] on img "Next" at bounding box center [617, 174] width 12 height 31
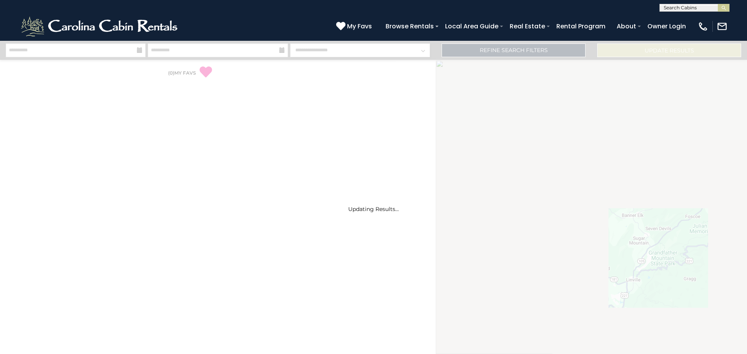
select select "*"
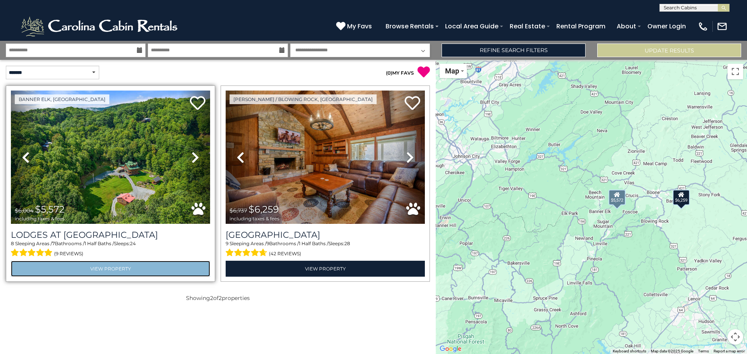
click at [79, 263] on link "View Property" at bounding box center [110, 269] width 199 height 16
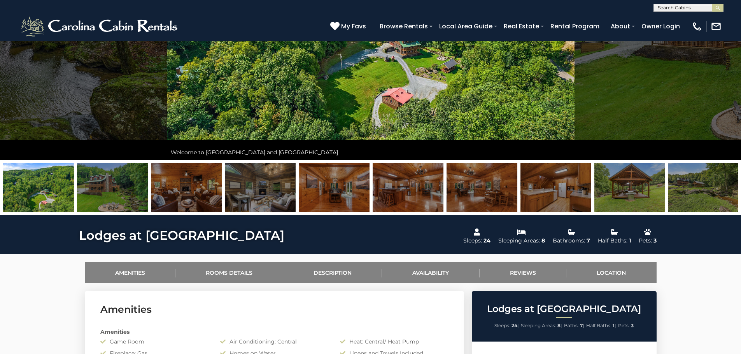
scroll to position [78, 0]
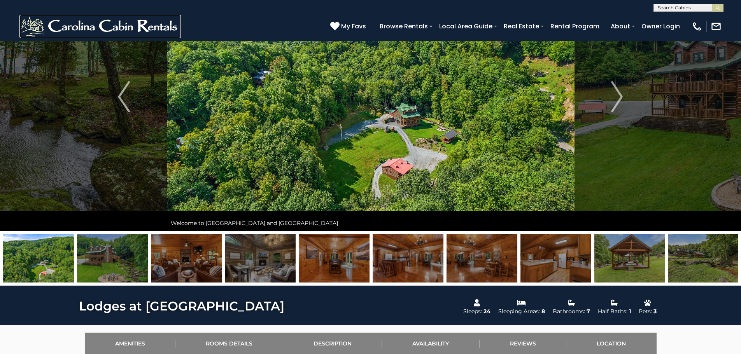
click at [67, 22] on img at bounding box center [99, 26] width 161 height 23
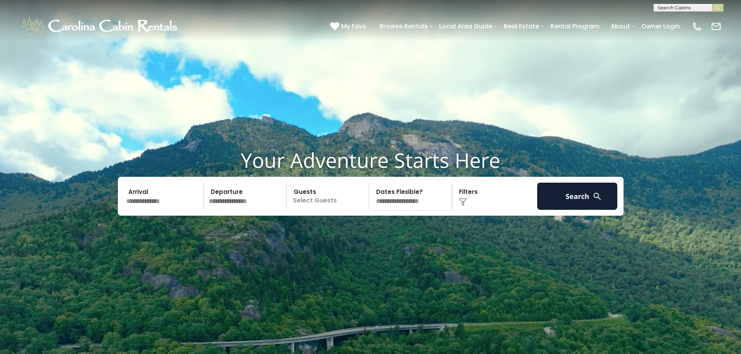
click at [174, 210] on input "text" at bounding box center [164, 196] width 81 height 27
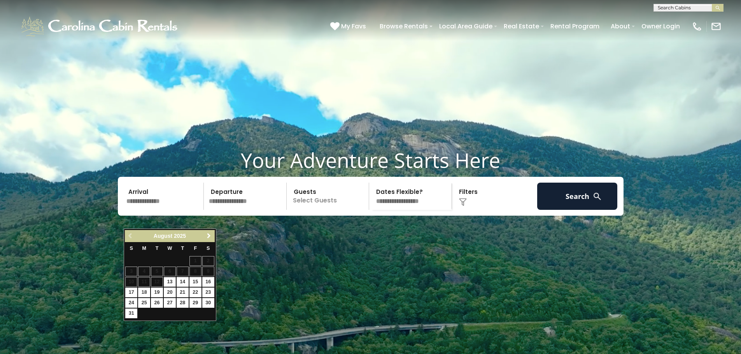
click at [208, 237] on span "Next" at bounding box center [209, 236] width 6 height 6
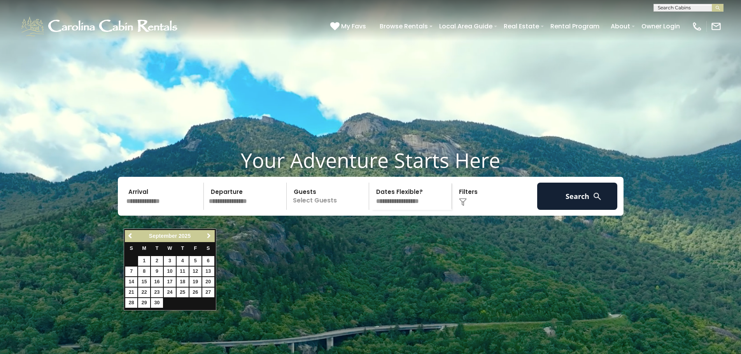
click at [208, 237] on span "Next" at bounding box center [209, 236] width 6 height 6
click at [210, 234] on span "Next" at bounding box center [209, 236] width 6 height 6
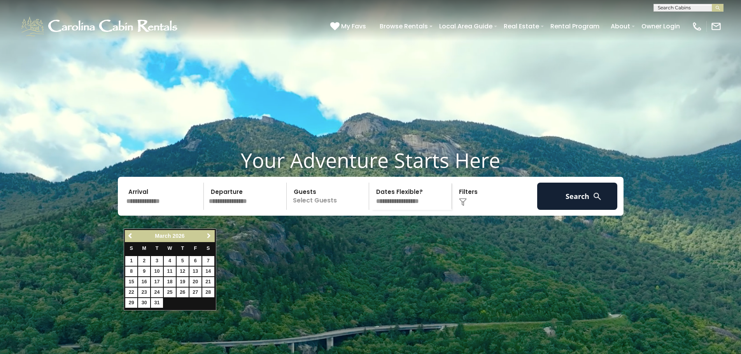
click at [210, 234] on span "Next" at bounding box center [209, 236] width 6 height 6
click at [210, 233] on span "Next" at bounding box center [209, 236] width 6 height 6
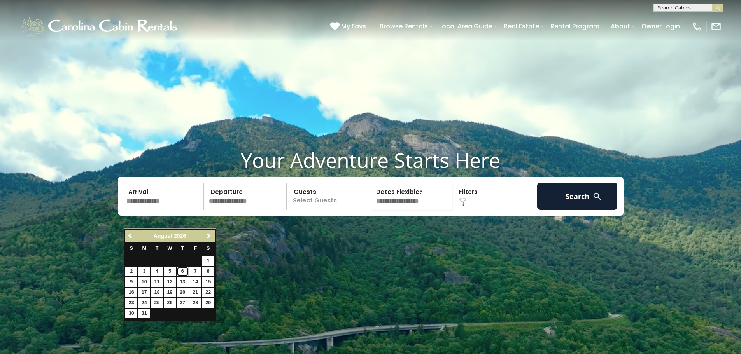
click at [183, 272] on link "6" at bounding box center [183, 272] width 12 height 10
type input "******"
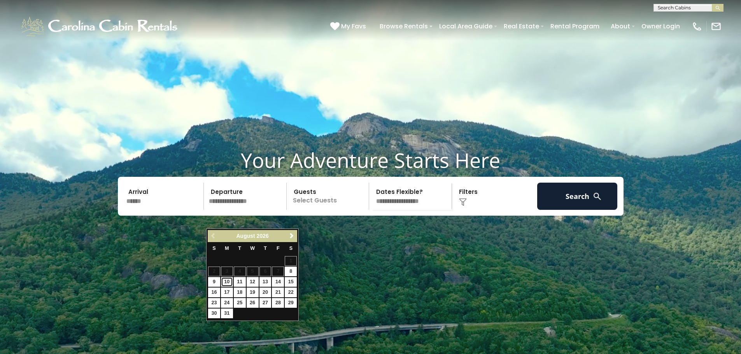
click at [227, 280] on link "10" at bounding box center [227, 282] width 12 height 10
type input "*******"
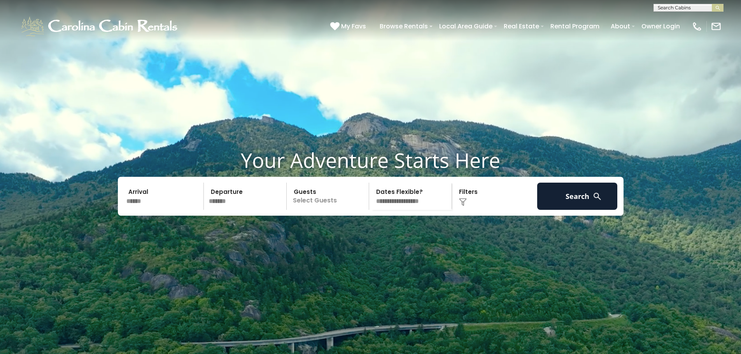
click at [320, 210] on p "Select Guests" at bounding box center [329, 196] width 80 height 27
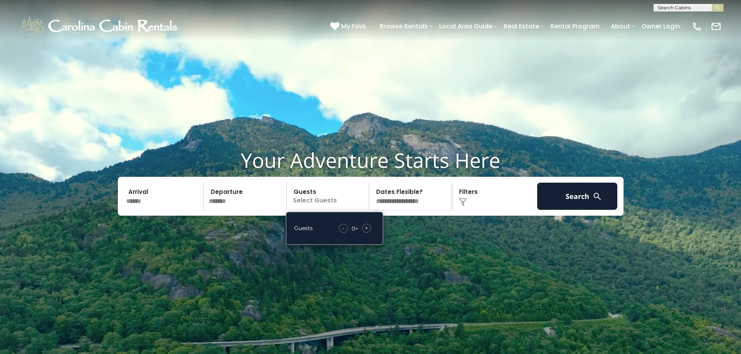
click at [365, 232] on span "+" at bounding box center [366, 228] width 3 height 8
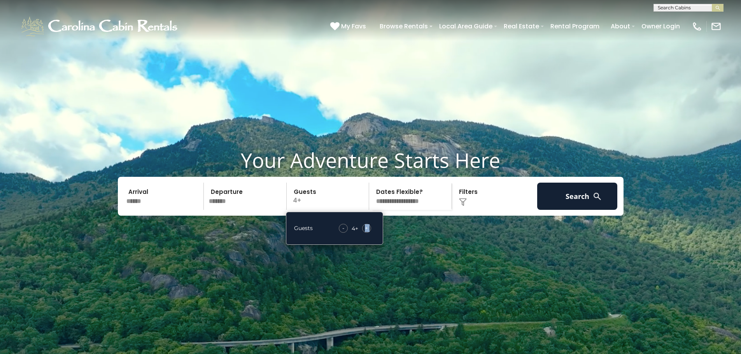
click at [365, 232] on span "+" at bounding box center [366, 228] width 3 height 8
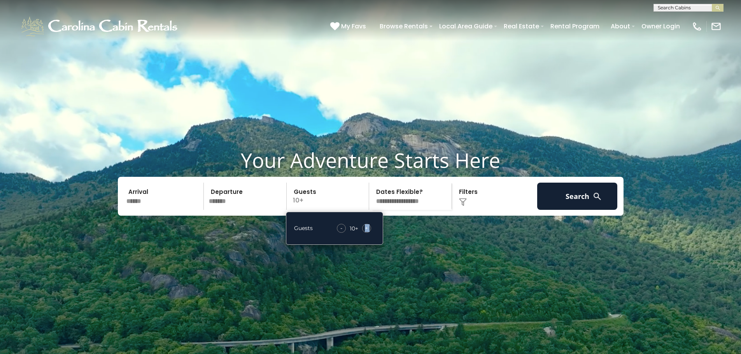
click at [365, 232] on span "+" at bounding box center [366, 228] width 3 height 8
click at [366, 232] on span "+" at bounding box center [366, 228] width 3 height 8
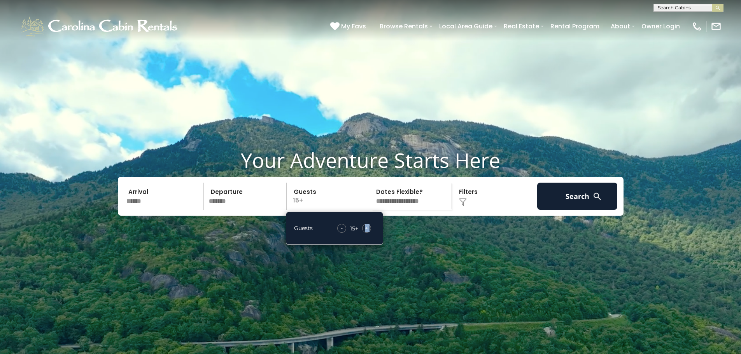
click at [366, 232] on span "+" at bounding box center [366, 228] width 3 height 8
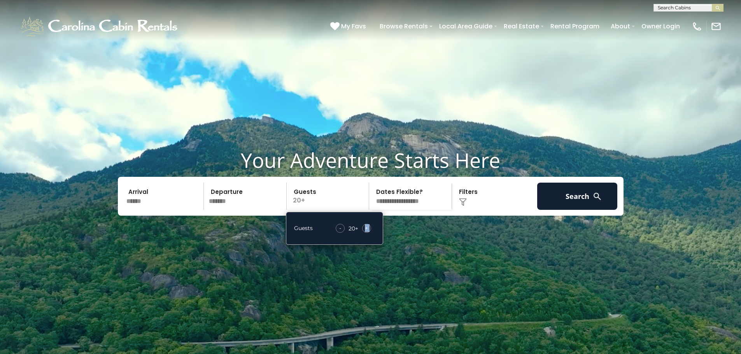
click at [366, 232] on span "+" at bounding box center [366, 228] width 3 height 8
click at [565, 210] on button "Search" at bounding box center [577, 196] width 81 height 27
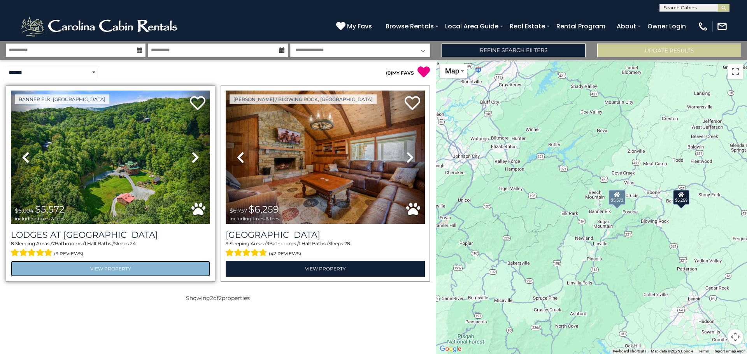
click at [89, 273] on link "View Property" at bounding box center [110, 269] width 199 height 16
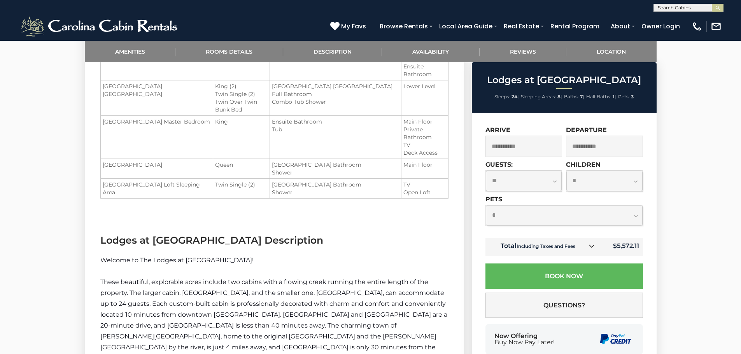
scroll to position [827, 0]
click at [484, 217] on div "**********" at bounding box center [564, 248] width 185 height 271
click at [523, 90] on div "Lodges at [GEOGRAPHIC_DATA] Sleeps: 24 | Sleeping Areas: 8 | Baths: 7 | Half Ba…" at bounding box center [564, 87] width 185 height 51
click at [421, 52] on link "Availability" at bounding box center [431, 51] width 98 height 21
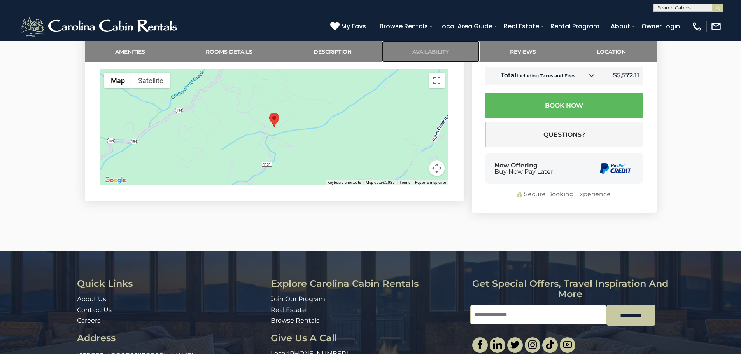
scroll to position [1878, 0]
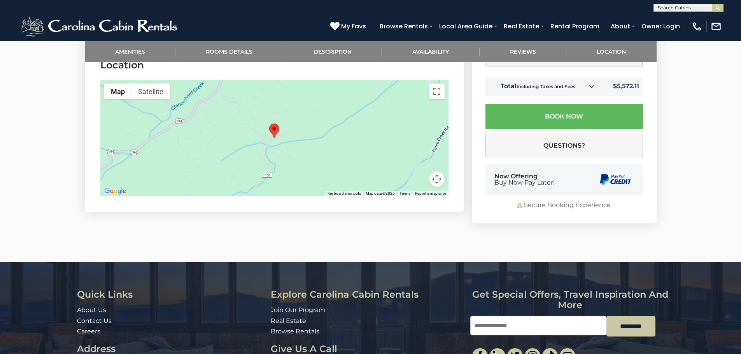
click at [545, 201] on div "Secure Booking Experience" at bounding box center [564, 205] width 158 height 9
click at [520, 174] on div "Now Offering Buy Now Pay Later!" at bounding box center [524, 180] width 60 height 12
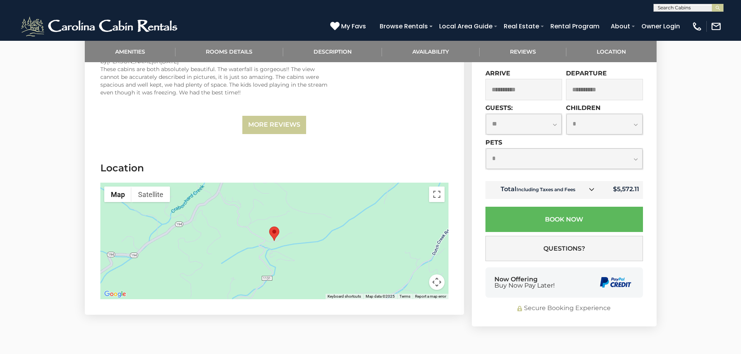
scroll to position [1761, 0]
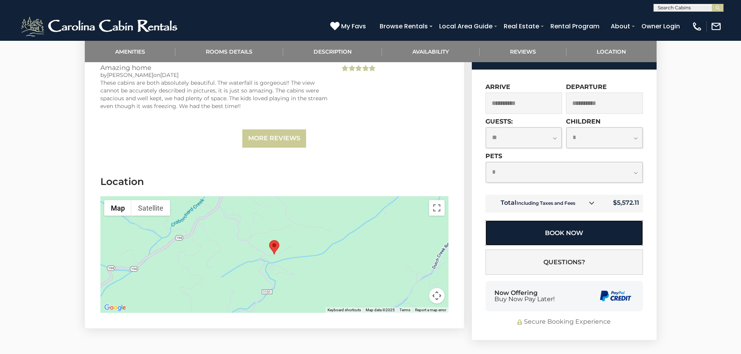
click at [545, 221] on button "Book Now" at bounding box center [564, 233] width 158 height 25
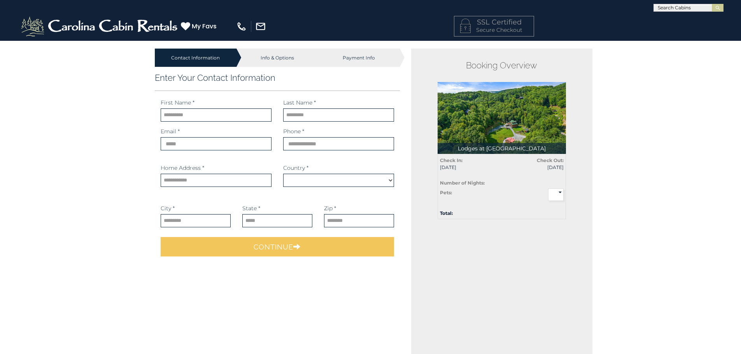
select select "*********"
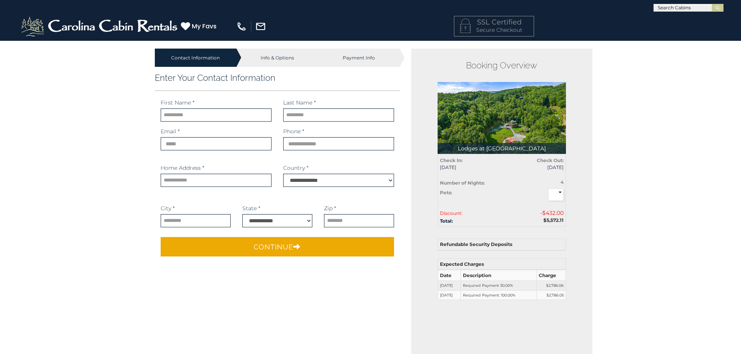
click at [277, 59] on div "Info & Options" at bounding box center [278, 58] width 82 height 18
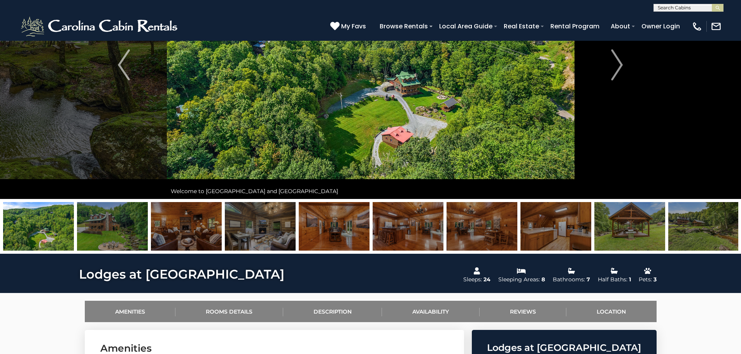
scroll to position [78, 0]
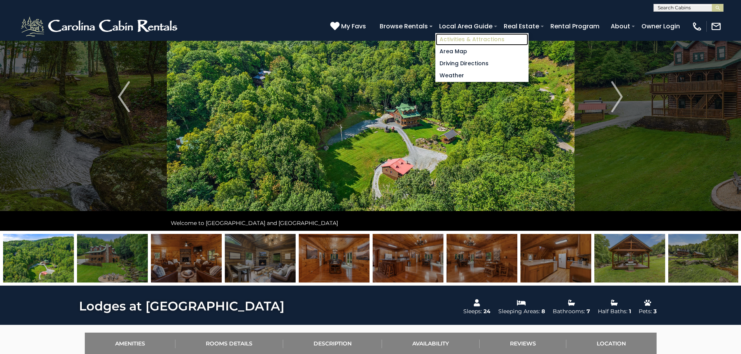
click at [463, 37] on link "Activities & Attractions" at bounding box center [482, 39] width 93 height 12
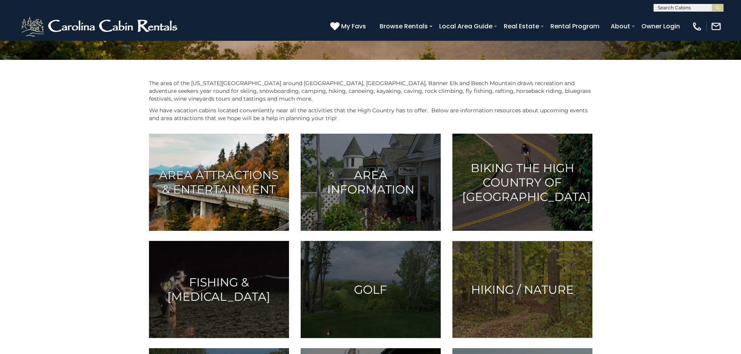
scroll to position [311, 0]
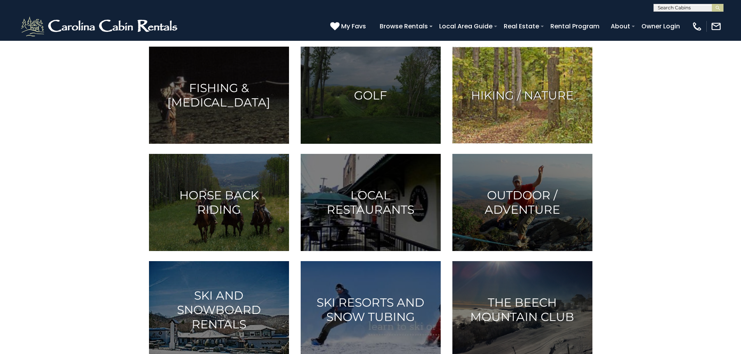
click at [476, 102] on h3 "Hiking / Nature" at bounding box center [522, 95] width 121 height 14
